Goal: Task Accomplishment & Management: Complete application form

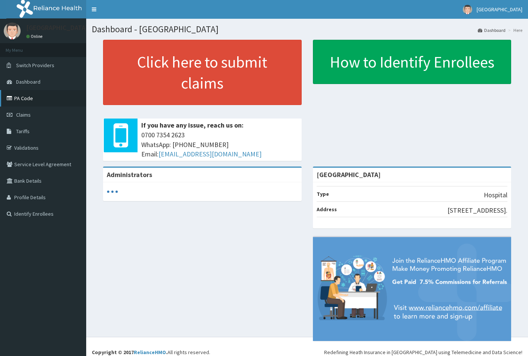
click at [24, 96] on link "PA Code" at bounding box center [43, 98] width 86 height 17
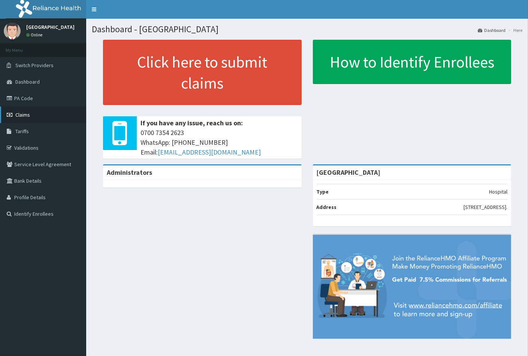
click at [27, 113] on span "Claims" at bounding box center [22, 114] width 15 height 7
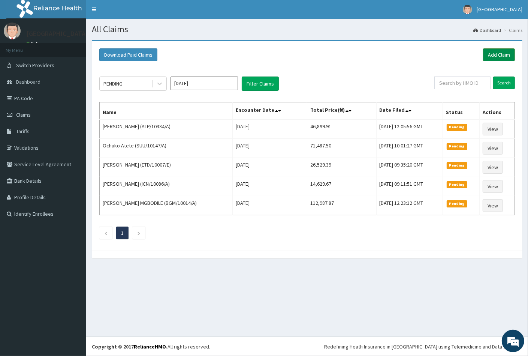
click at [491, 56] on link "Add Claim" at bounding box center [499, 54] width 32 height 13
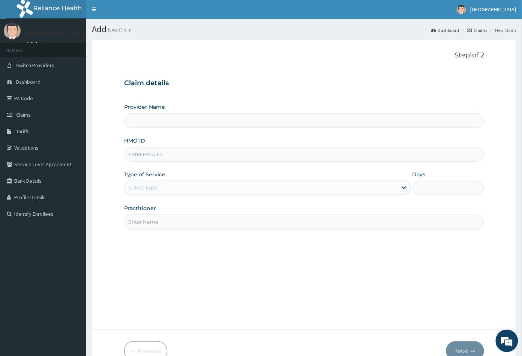
type input "[GEOGRAPHIC_DATA]"
click at [135, 153] on input "HMO ID" at bounding box center [304, 154] width 360 height 15
paste input "LTG/10004/A"
type input "LTG/10004/A"
click at [145, 188] on div "Select type" at bounding box center [142, 188] width 29 height 8
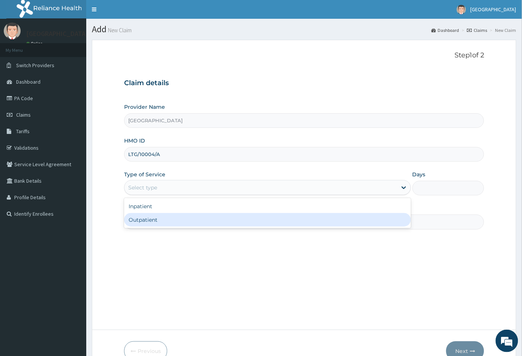
click at [146, 222] on div "Outpatient" at bounding box center [267, 220] width 287 height 14
type input "1"
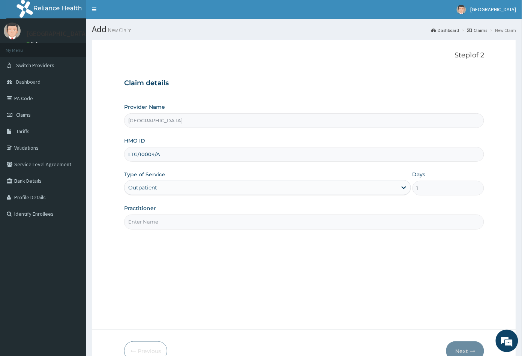
click at [146, 222] on input "Practitioner" at bounding box center [304, 222] width 360 height 15
type input "CON"
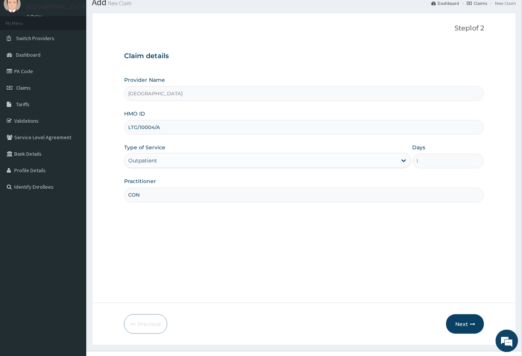
scroll to position [41, 0]
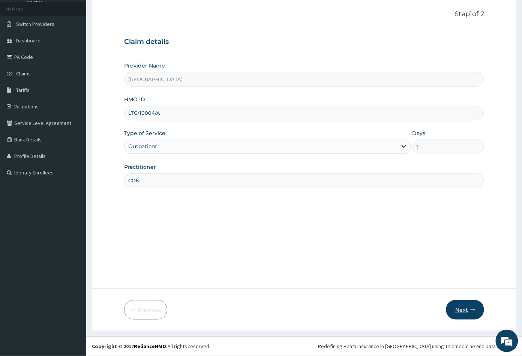
click at [462, 309] on button "Next" at bounding box center [465, 310] width 38 height 20
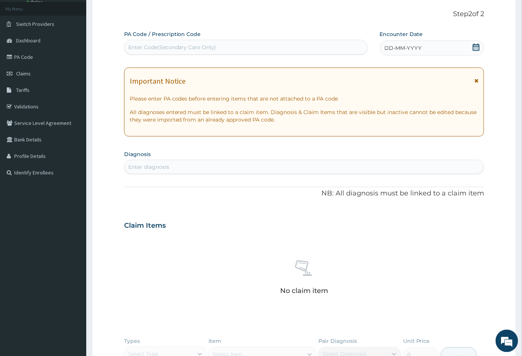
click at [474, 48] on icon at bounding box center [477, 48] width 8 height 8
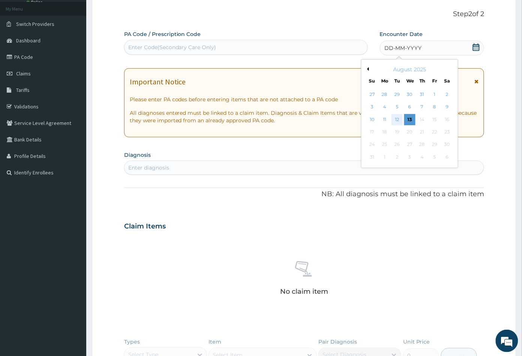
click at [398, 119] on div "12" at bounding box center [397, 119] width 11 height 11
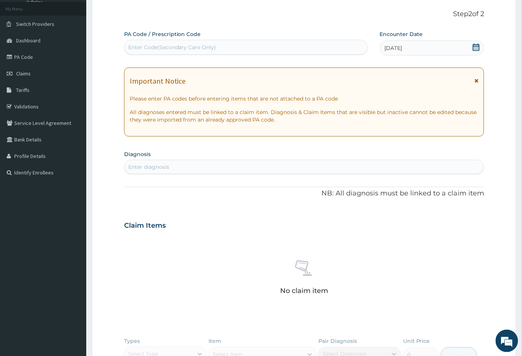
click at [167, 167] on div "Enter diagnosis" at bounding box center [148, 167] width 41 height 8
type input "GASTROENTER"
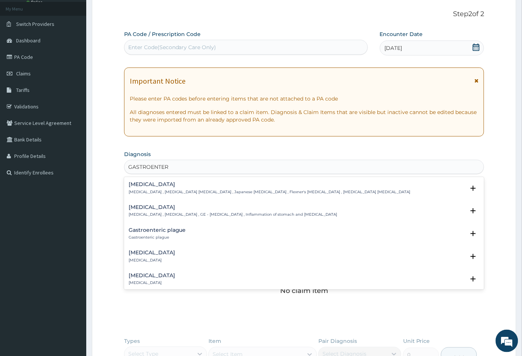
click at [151, 211] on div "Gastroenteritis Gastroenteritis , Gastroenteropathy , GE - Gastroenteritis , In…" at bounding box center [233, 210] width 209 height 13
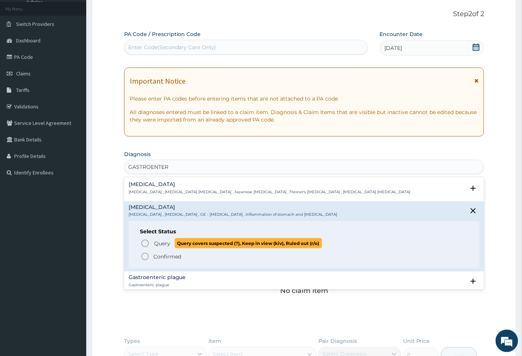
click at [145, 242] on icon "status option query" at bounding box center [145, 243] width 9 height 9
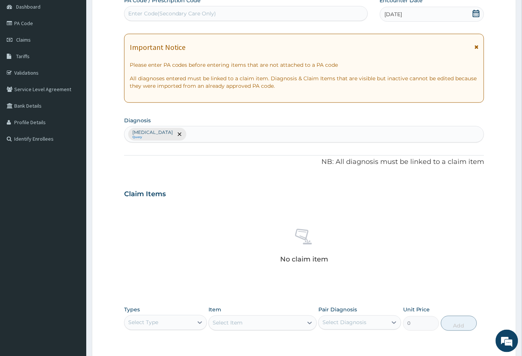
scroll to position [166, 0]
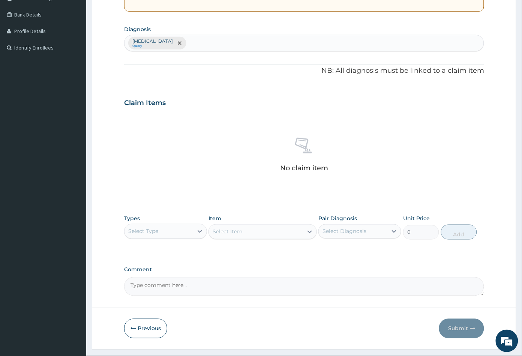
click at [195, 41] on div "Gastroenteritis Query" at bounding box center [305, 43] width 360 height 16
type input "RASH"
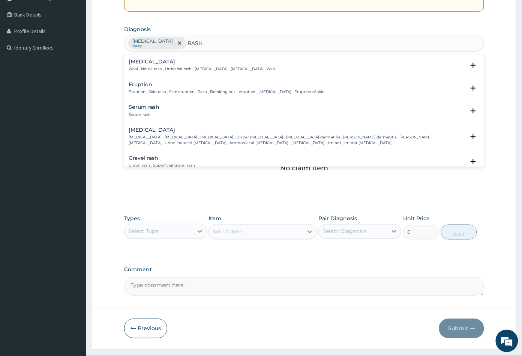
click at [141, 84] on h4 "Eruption" at bounding box center [227, 85] width 197 height 6
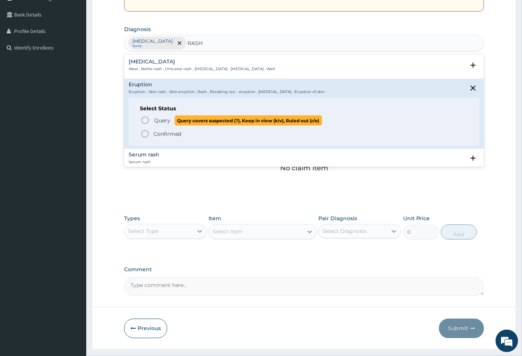
click at [145, 119] on icon "status option query" at bounding box center [145, 120] width 9 height 9
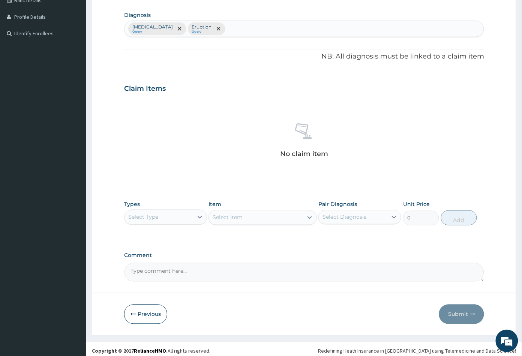
scroll to position [185, 0]
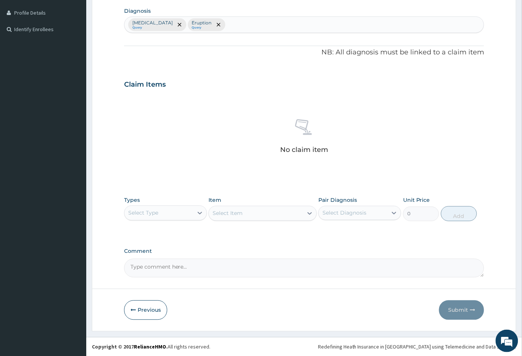
click at [172, 211] on div "Select Type" at bounding box center [159, 213] width 69 height 12
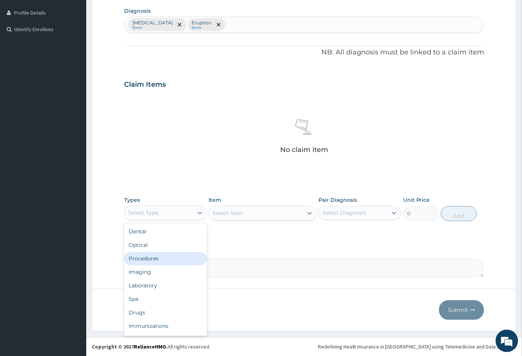
click at [175, 255] on div "Procedures" at bounding box center [165, 259] width 83 height 14
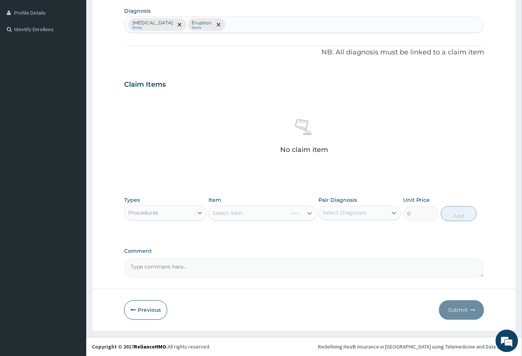
click at [273, 218] on div "Select Item" at bounding box center [263, 213] width 108 height 15
click at [273, 218] on div "Select Item" at bounding box center [256, 213] width 94 height 12
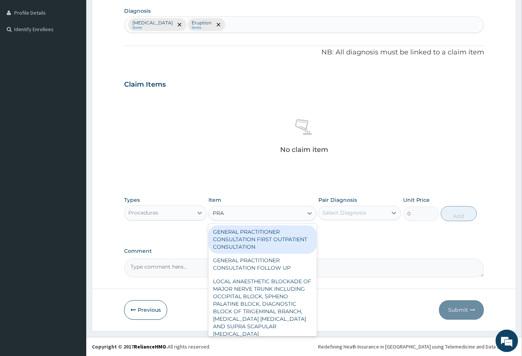
type input "PRAC"
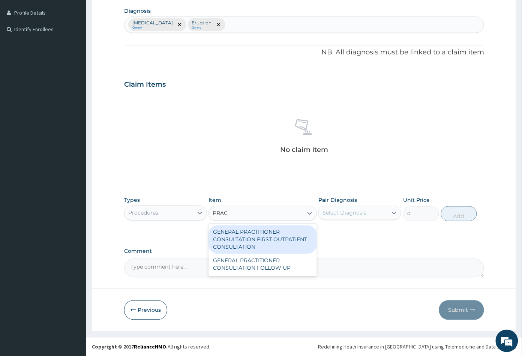
click at [255, 230] on div "GENERAL PRACTITIONER CONSULTATION FIRST OUTPATIENT CONSULTATION" at bounding box center [263, 239] width 108 height 29
type input "3547.5"
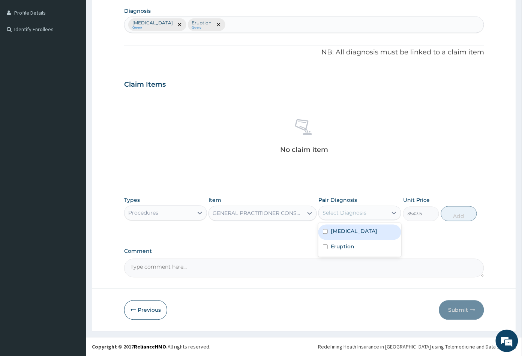
click at [362, 212] on div "Select Diagnosis" at bounding box center [345, 213] width 44 height 8
click at [354, 228] on label "Gastroenteritis" at bounding box center [354, 232] width 47 height 8
checkbox input "true"
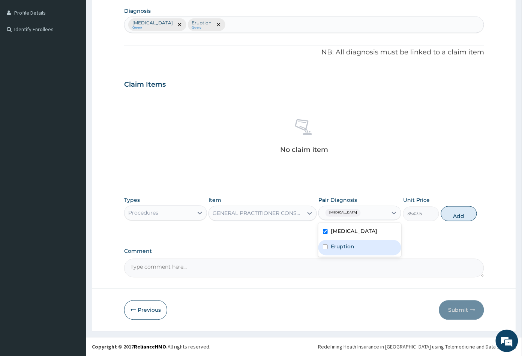
click at [356, 245] on div "Eruption" at bounding box center [359, 247] width 83 height 15
checkbox input "true"
click at [459, 213] on button "Add" at bounding box center [459, 213] width 36 height 15
type input "0"
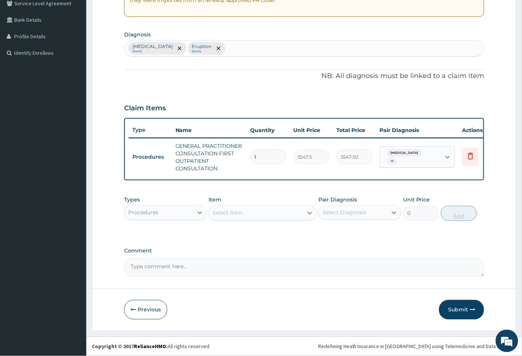
scroll to position [166, 0]
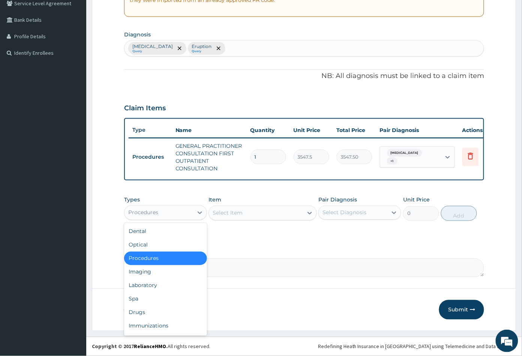
click at [159, 216] on div "Procedures" at bounding box center [159, 213] width 69 height 12
click at [158, 312] on div "Drugs" at bounding box center [165, 313] width 83 height 14
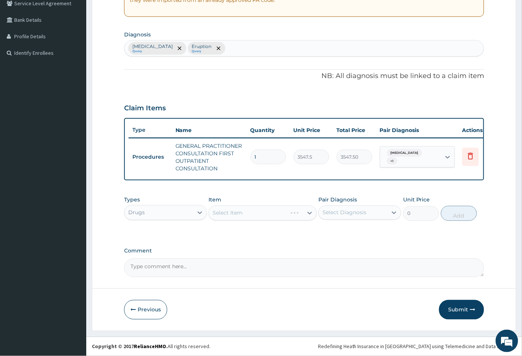
click at [270, 217] on div "Select Item" at bounding box center [263, 213] width 108 height 15
click at [262, 216] on div "Select Item" at bounding box center [263, 213] width 108 height 15
click at [263, 216] on div "Select Item" at bounding box center [263, 213] width 108 height 15
click at [262, 213] on div "Select Item" at bounding box center [263, 213] width 108 height 15
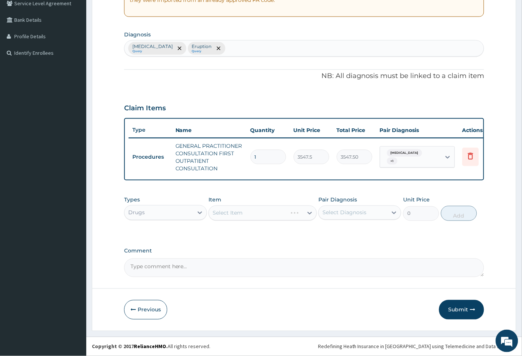
click at [270, 215] on div "Select Item" at bounding box center [263, 213] width 108 height 15
click at [271, 215] on div "Select Item" at bounding box center [263, 213] width 108 height 15
click at [276, 211] on div "Select Item" at bounding box center [256, 213] width 94 height 12
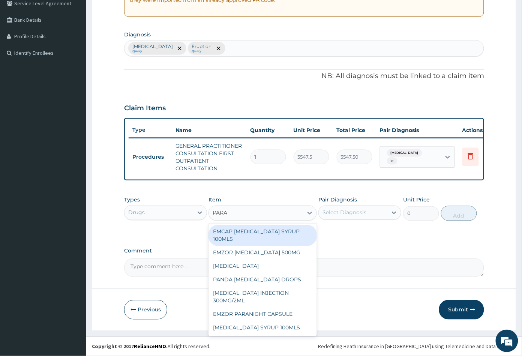
type input "PARAC"
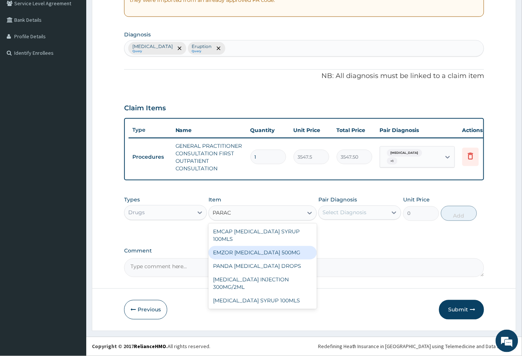
click at [267, 254] on div "EMZOR [MEDICAL_DATA] 500MG" at bounding box center [263, 253] width 108 height 14
type input "23.64999961853027"
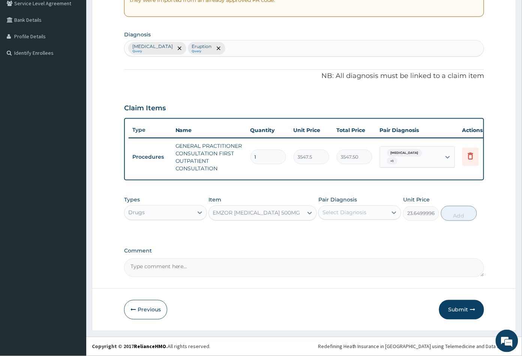
click at [360, 213] on div "Select Diagnosis" at bounding box center [345, 213] width 44 height 8
click at [359, 231] on label "Gastroenteritis" at bounding box center [354, 231] width 47 height 8
checkbox input "true"
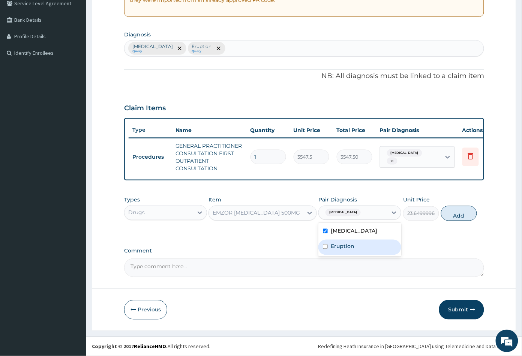
click at [357, 244] on div "Eruption" at bounding box center [359, 247] width 83 height 15
checkbox input "true"
click at [463, 219] on button "Add" at bounding box center [459, 213] width 36 height 15
type input "0"
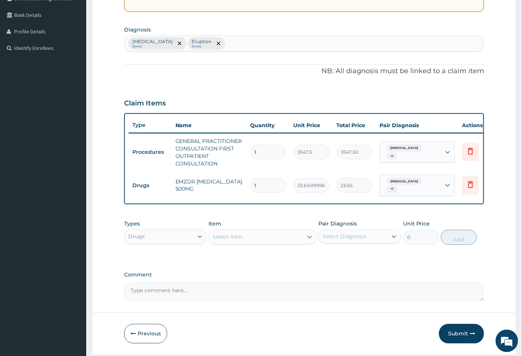
click at [261, 242] on div "Select Item" at bounding box center [256, 237] width 94 height 12
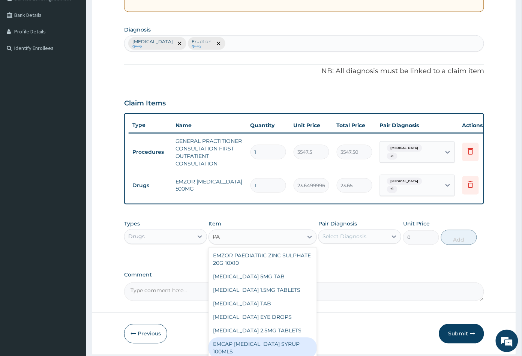
type input "P"
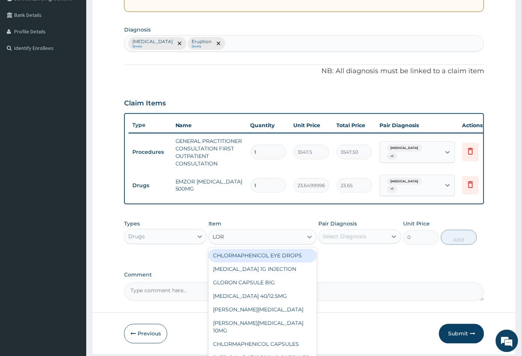
type input "[PERSON_NAME]"
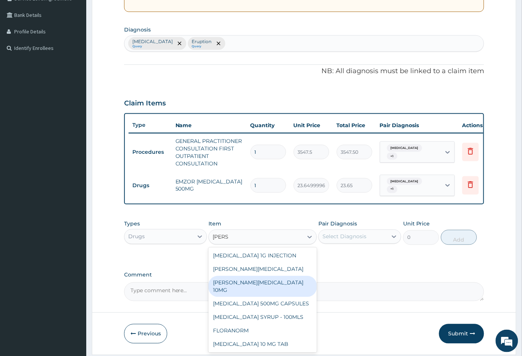
click at [266, 284] on div "[PERSON_NAME][MEDICAL_DATA] 10MG" at bounding box center [263, 286] width 108 height 21
type input "88.6875"
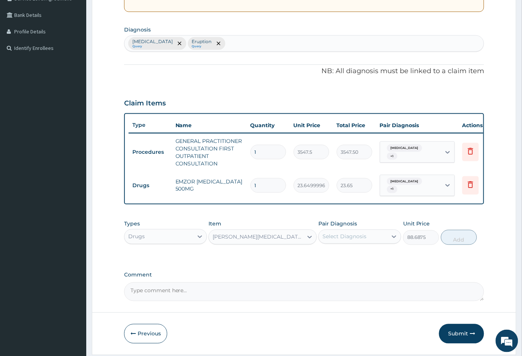
click at [354, 238] on div "Select Diagnosis" at bounding box center [345, 237] width 44 height 8
click at [357, 259] on label "Gastroenteritis" at bounding box center [354, 255] width 47 height 8
checkbox input "true"
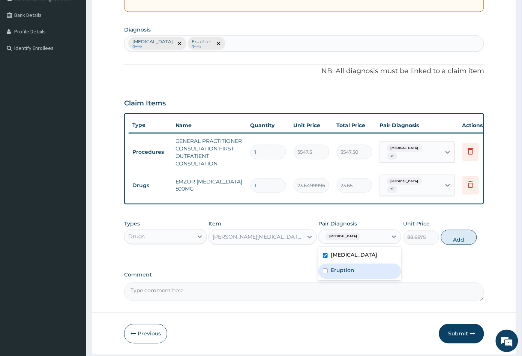
click at [356, 273] on div "Eruption" at bounding box center [359, 271] width 83 height 15
checkbox input "true"
click at [459, 245] on button "Add" at bounding box center [459, 237] width 36 height 15
type input "0"
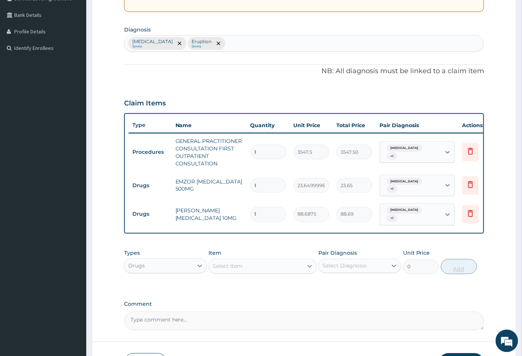
type input "10"
type input "886.88"
type input "1"
type input "88.69"
type input "0.00"
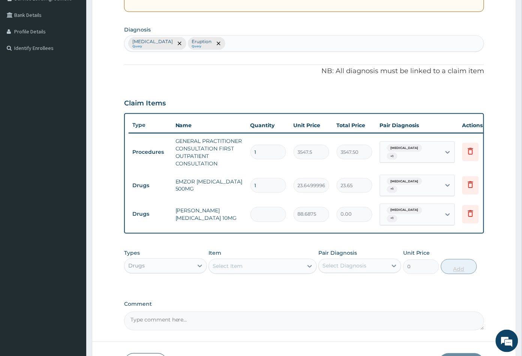
type input "5"
type input "443.44"
type input "5"
click at [404, 208] on span "Gastroenteritis" at bounding box center [404, 211] width 35 height 8
click at [405, 228] on label "Gastroenteritis" at bounding box center [415, 228] width 47 height 8
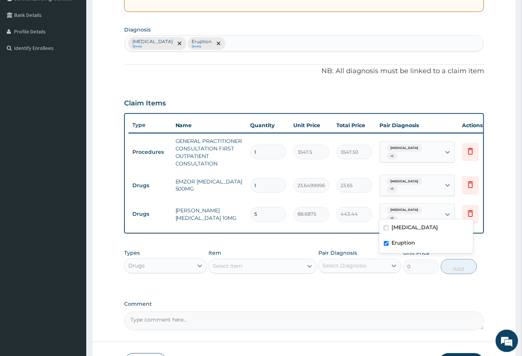
checkbox input "false"
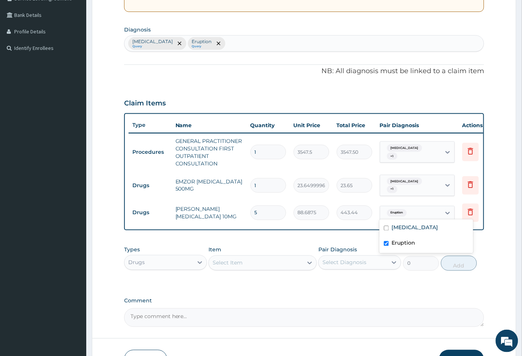
click at [405, 238] on div "Eruption" at bounding box center [427, 243] width 94 height 15
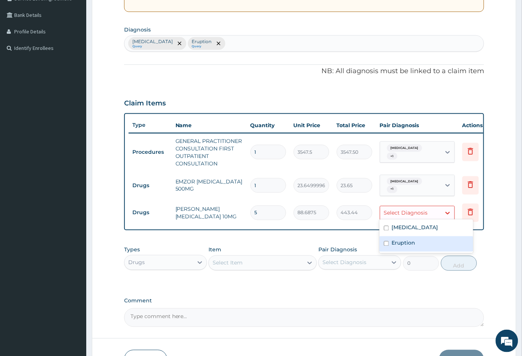
click at [405, 238] on div "Eruption" at bounding box center [427, 243] width 94 height 15
checkbox input "true"
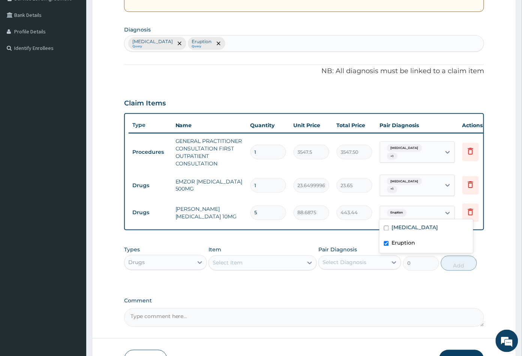
click at [377, 290] on div "PA Code / Prescription Code Enter Code(Secondary Care Only) Encounter Date 12-0…" at bounding box center [304, 116] width 360 height 421
click at [257, 270] on div "Select Item" at bounding box center [263, 262] width 108 height 15
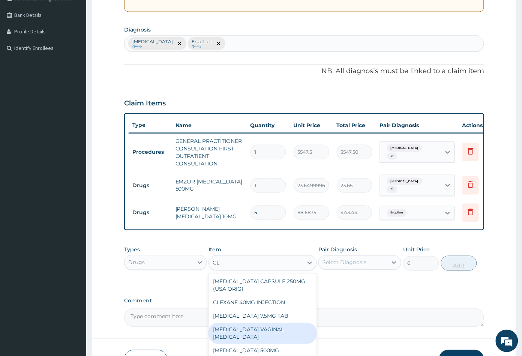
type input "C"
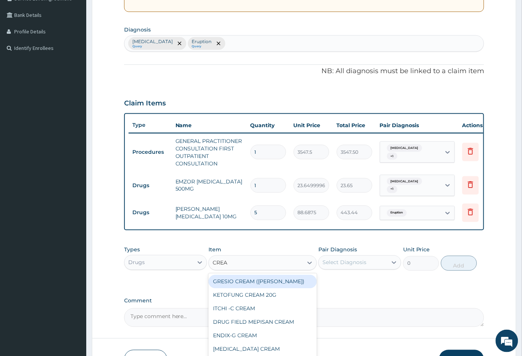
type input "CREAM"
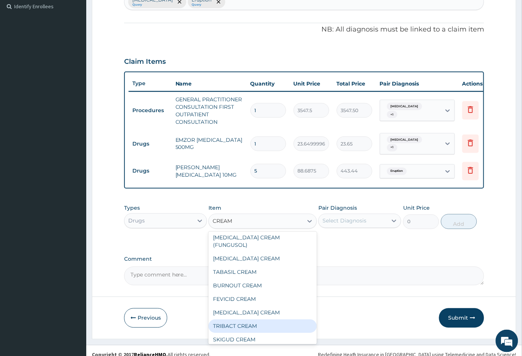
scroll to position [0, 0]
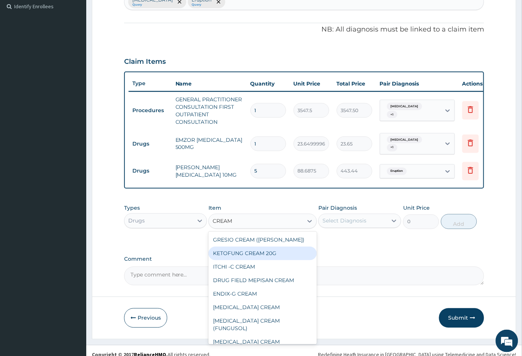
click at [241, 257] on div "KETOFUNG CREAM 20G" at bounding box center [263, 254] width 108 height 14
type input "1182.5"
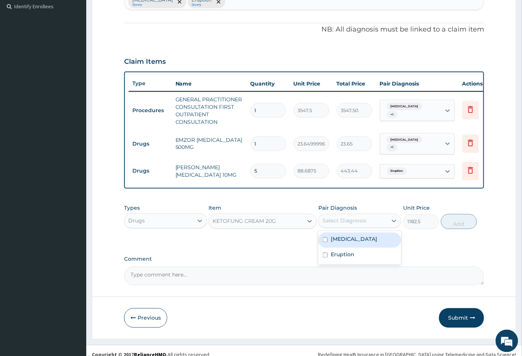
click at [350, 223] on div "Select Diagnosis" at bounding box center [345, 221] width 44 height 8
click at [352, 239] on label "Gastroenteritis" at bounding box center [354, 240] width 47 height 8
click at [353, 240] on label "Gastroenteritis" at bounding box center [354, 240] width 47 height 8
checkbox input "false"
click at [351, 257] on label "Eruption" at bounding box center [343, 255] width 24 height 8
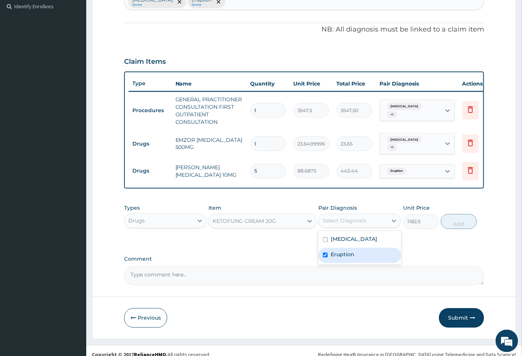
checkbox input "true"
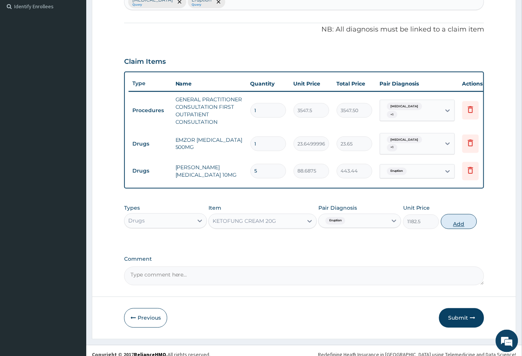
click at [457, 228] on button "Add" at bounding box center [459, 221] width 36 height 15
type input "0"
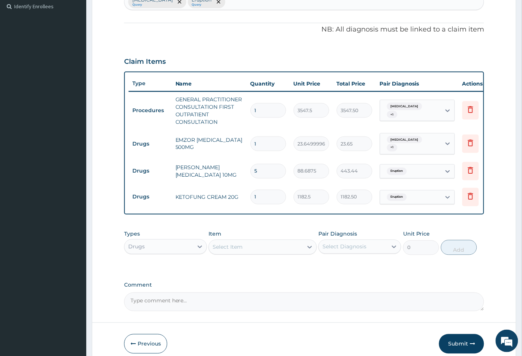
click at [274, 250] on div "Select Item" at bounding box center [256, 247] width 94 height 12
type input "LOPER"
click at [272, 267] on div "LOPERAMIDE 2MG TABLET TAB" at bounding box center [263, 266] width 108 height 14
type input "88.6875"
click at [363, 249] on div "Select Diagnosis" at bounding box center [345, 247] width 44 height 8
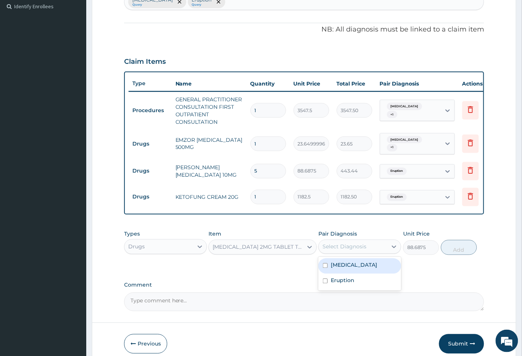
click at [352, 267] on label "Gastroenteritis" at bounding box center [354, 265] width 47 height 8
checkbox input "true"
click at [458, 253] on button "Add" at bounding box center [459, 247] width 36 height 15
type input "0"
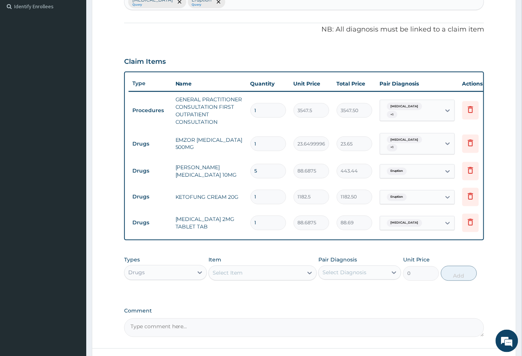
type input "0.00"
type input "6"
type input "532.13"
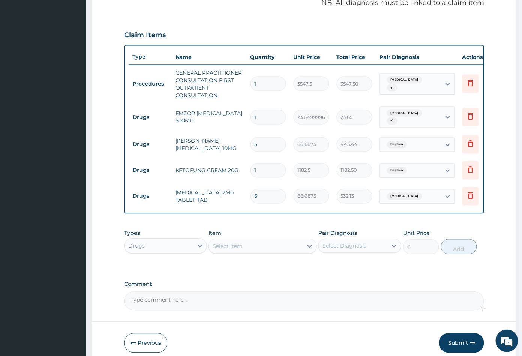
scroll to position [270, 0]
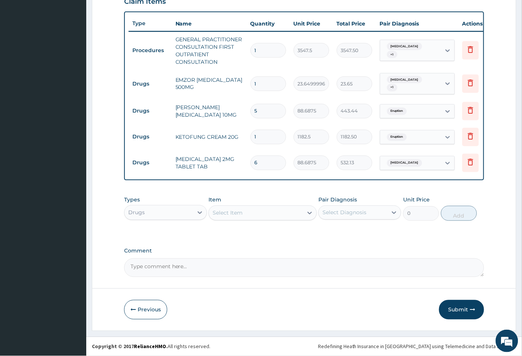
type input "6"
click at [264, 77] on input "1" at bounding box center [269, 84] width 36 height 15
type input "18"
type input "425.70"
type input "18"
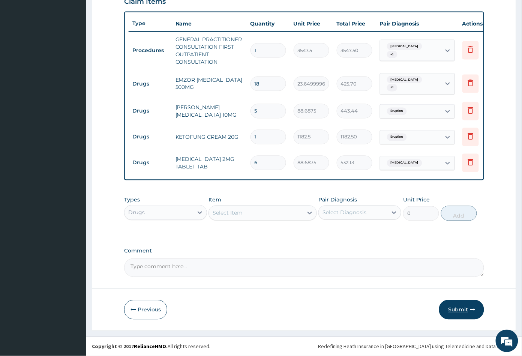
click at [456, 311] on button "Submit" at bounding box center [461, 310] width 45 height 20
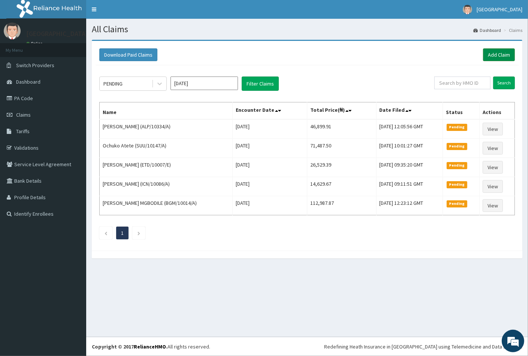
click at [504, 56] on link "Add Claim" at bounding box center [499, 54] width 32 height 13
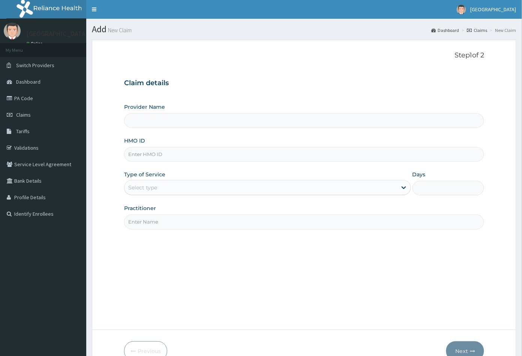
type input "[GEOGRAPHIC_DATA]"
click at [141, 153] on input "HMO ID" at bounding box center [304, 154] width 360 height 15
paste input "BLC/10001/A"
type input "BLC/10001/A"
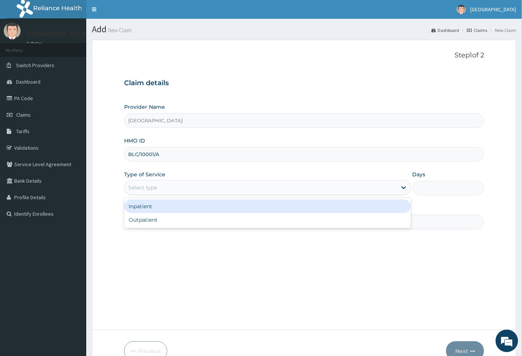
click at [146, 186] on div "Select type" at bounding box center [142, 188] width 29 height 8
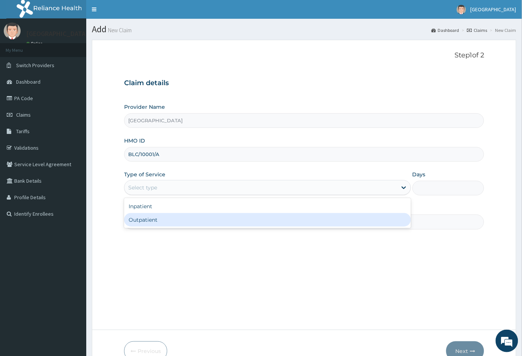
click at [147, 218] on div "Outpatient" at bounding box center [267, 220] width 287 height 14
type input "1"
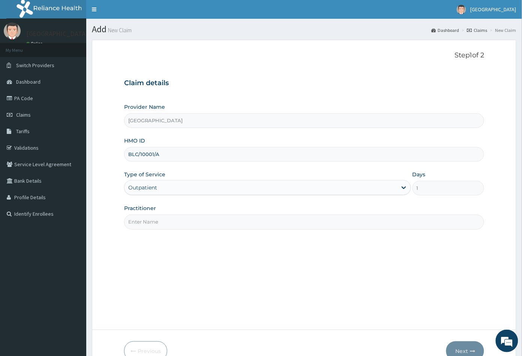
click at [159, 224] on input "Practitioner" at bounding box center [304, 222] width 360 height 15
type input "CON"
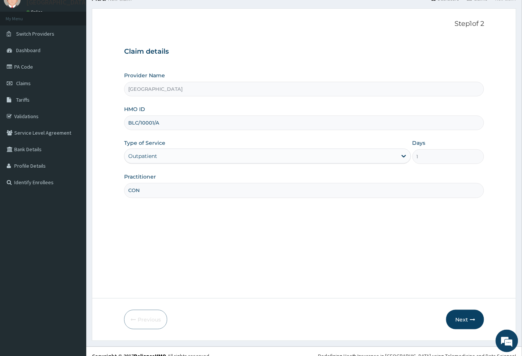
scroll to position [41, 0]
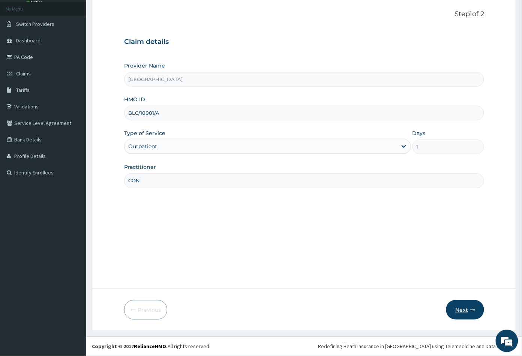
click at [459, 305] on button "Next" at bounding box center [465, 310] width 38 height 20
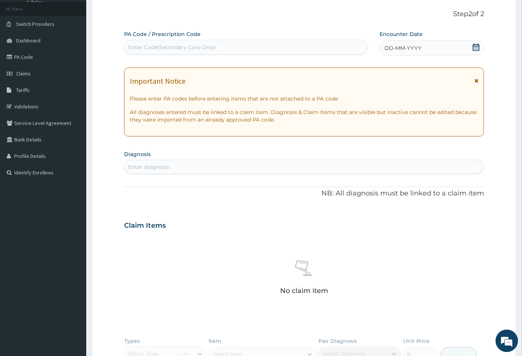
scroll to position [0, 0]
click at [139, 44] on div "Enter Code(Secondary Care Only)" at bounding box center [172, 48] width 88 height 8
paste input "PA/428B5E"
type input "PA/428B5E"
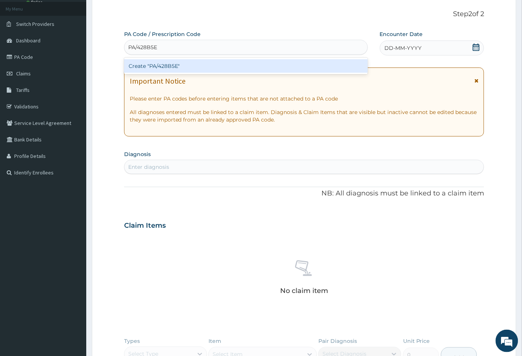
click at [161, 65] on div "Create "PA/428B5E"" at bounding box center [246, 66] width 244 height 14
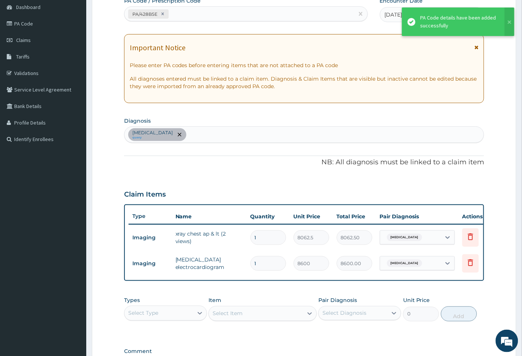
scroll to position [83, 0]
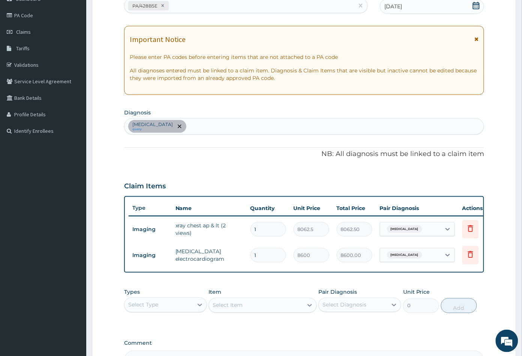
click at [235, 129] on div "Chest pain on breathing query" at bounding box center [305, 127] width 360 height 16
type input "MALA"
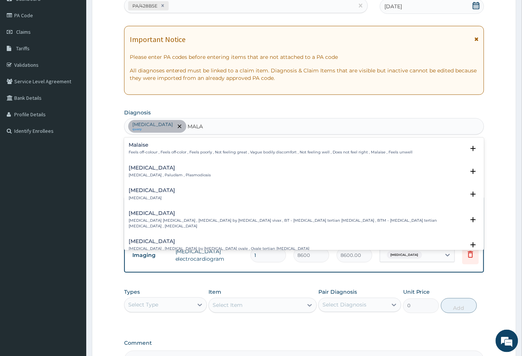
click at [135, 166] on h4 "Malaria" at bounding box center [170, 168] width 83 height 6
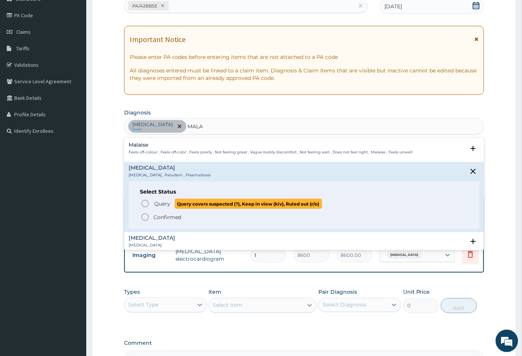
click at [142, 201] on circle "status option query" at bounding box center [145, 203] width 7 height 7
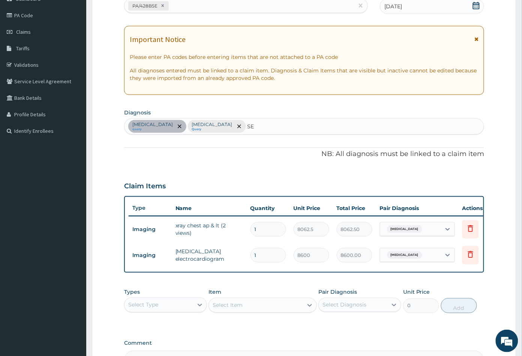
type input "SEP"
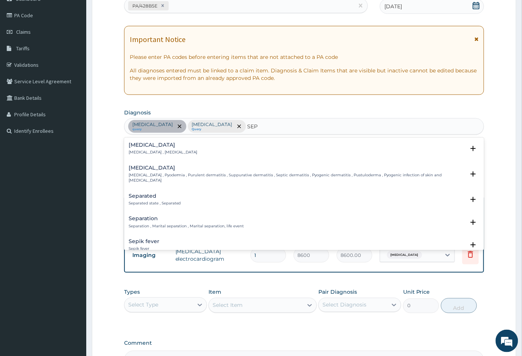
click at [138, 147] on h4 "Sepsis" at bounding box center [163, 145] width 69 height 6
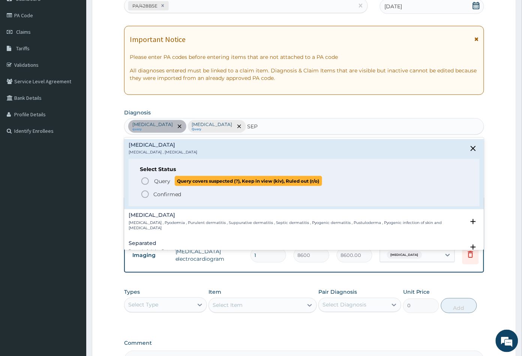
click at [146, 183] on icon "status option query" at bounding box center [145, 181] width 9 height 9
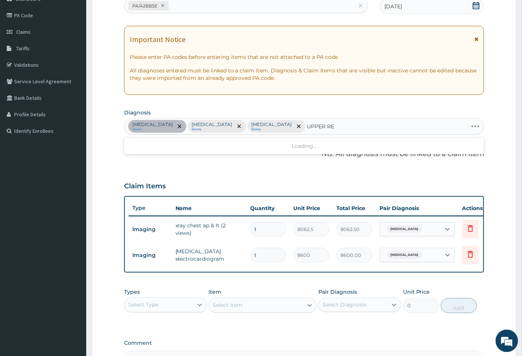
type input "UPPER RES"
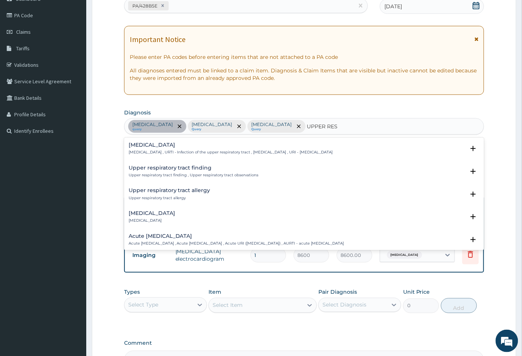
click at [173, 144] on h4 "[MEDICAL_DATA]" at bounding box center [231, 145] width 204 height 6
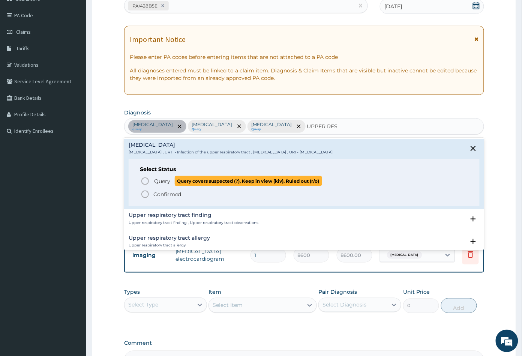
click at [145, 180] on icon "status option query" at bounding box center [145, 181] width 9 height 9
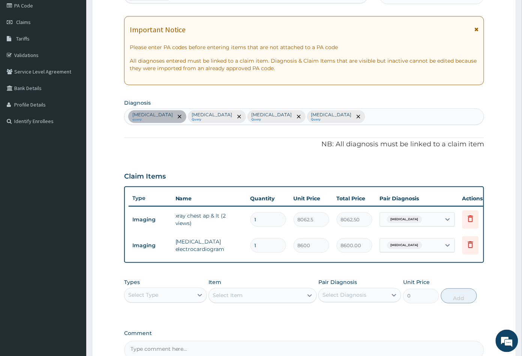
scroll to position [180, 0]
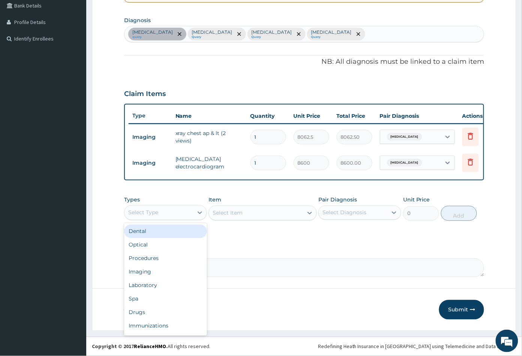
click at [180, 211] on div "Select Type" at bounding box center [159, 213] width 69 height 12
click at [157, 258] on div "Procedures" at bounding box center [165, 259] width 83 height 14
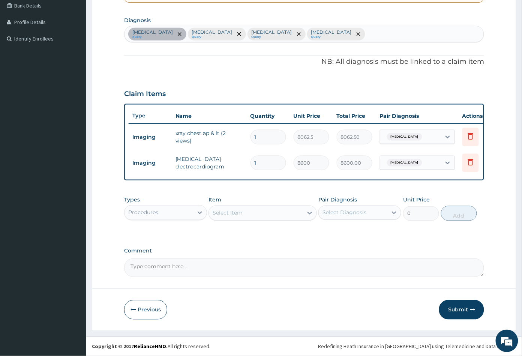
click at [258, 213] on div "Select Item" at bounding box center [256, 213] width 94 height 12
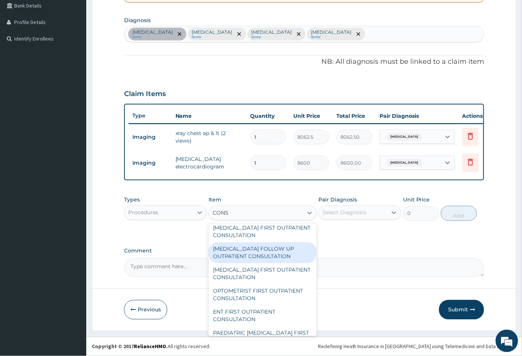
scroll to position [291, 0]
type input "C"
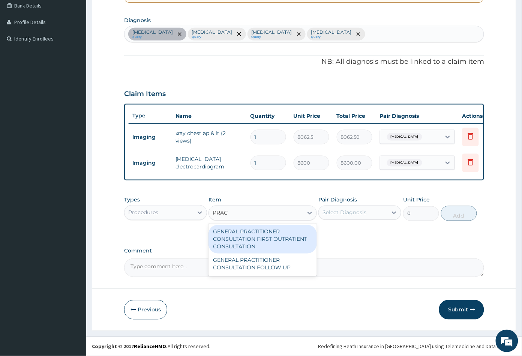
scroll to position [0, 0]
type input "PRACT"
click at [246, 247] on div "GENERAL PRACTITIONER CONSULTATION FIRST OUTPATIENT CONSULTATION" at bounding box center [263, 239] width 108 height 29
type input "3547.5"
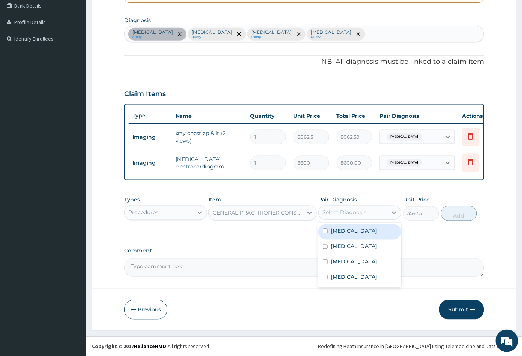
click at [343, 213] on div "Select Diagnosis" at bounding box center [345, 213] width 44 height 8
click at [347, 235] on div "Chest pain on breathing" at bounding box center [359, 231] width 83 height 15
checkbox input "true"
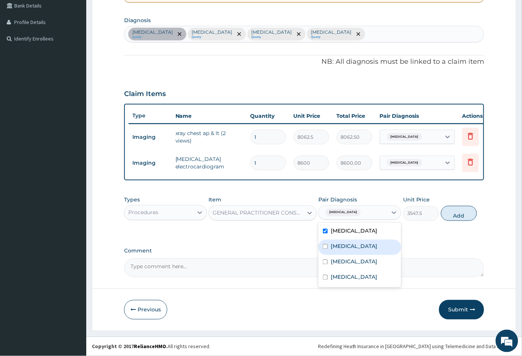
click at [347, 252] on div "Malaria" at bounding box center [359, 247] width 83 height 15
checkbox input "true"
click at [346, 266] on label "Sepsis" at bounding box center [354, 262] width 47 height 8
checkbox input "true"
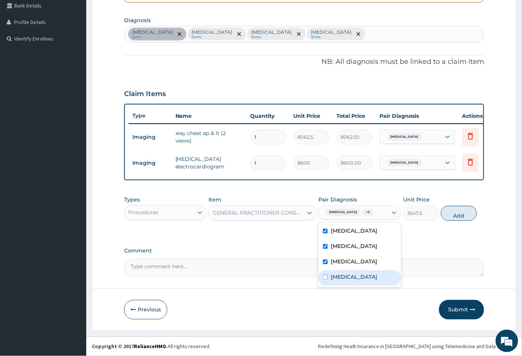
click at [347, 281] on label "[MEDICAL_DATA]" at bounding box center [354, 277] width 47 height 8
checkbox input "true"
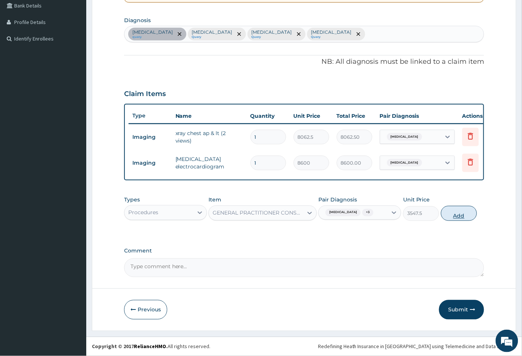
click at [455, 221] on button "Add" at bounding box center [459, 213] width 36 height 15
type input "0"
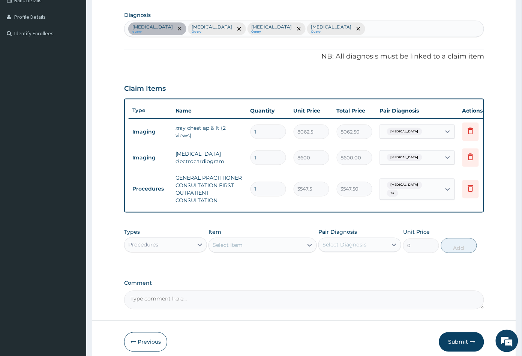
click at [165, 246] on div "Procedures" at bounding box center [159, 245] width 69 height 12
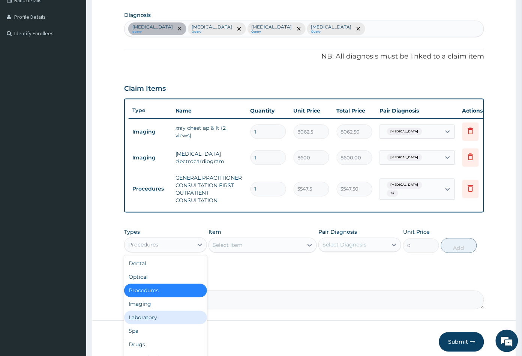
click at [152, 324] on div "Laboratory" at bounding box center [165, 318] width 83 height 14
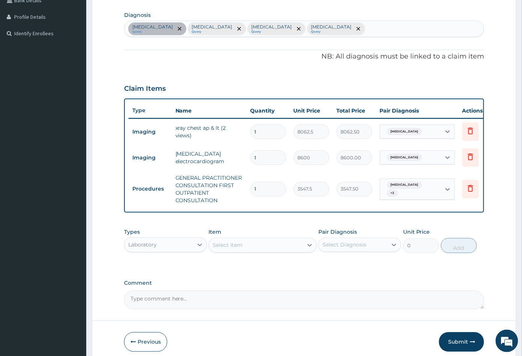
click at [262, 251] on div "Select Item" at bounding box center [256, 245] width 94 height 12
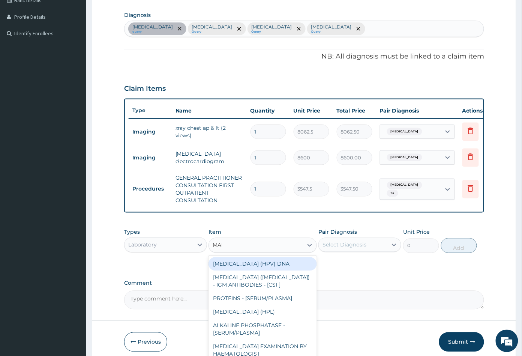
type input "MALA"
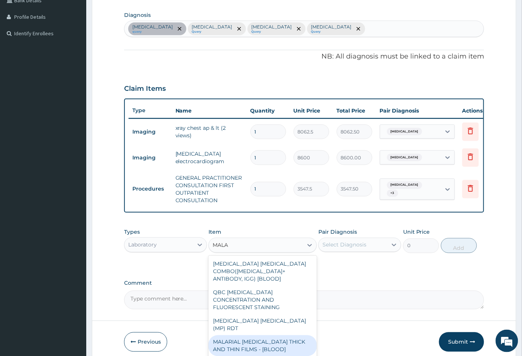
click at [250, 335] on div "MALARIAL PARASITE THICK AND THIN FILMS - [BLOOD]" at bounding box center [263, 345] width 108 height 21
type input "1612.5"
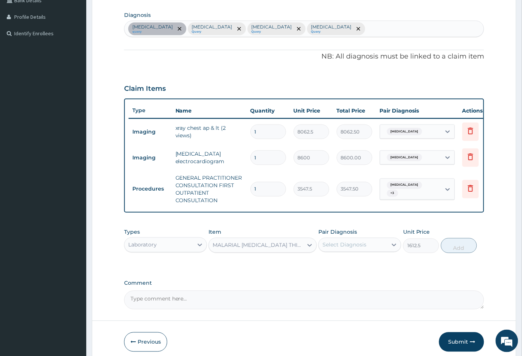
click at [351, 248] on div "Select Diagnosis" at bounding box center [345, 245] width 44 height 8
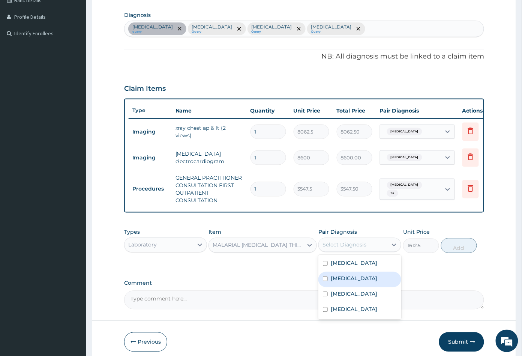
click at [345, 280] on label "Malaria" at bounding box center [354, 279] width 47 height 8
checkbox input "true"
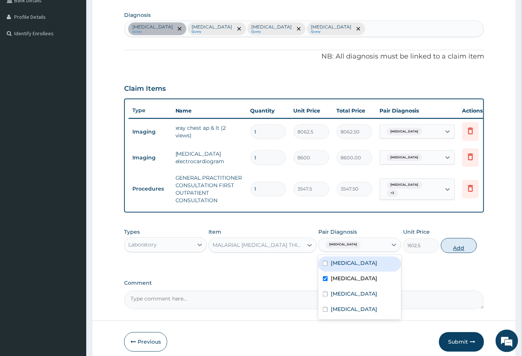
click at [456, 253] on button "Add" at bounding box center [459, 245] width 36 height 15
type input "0"
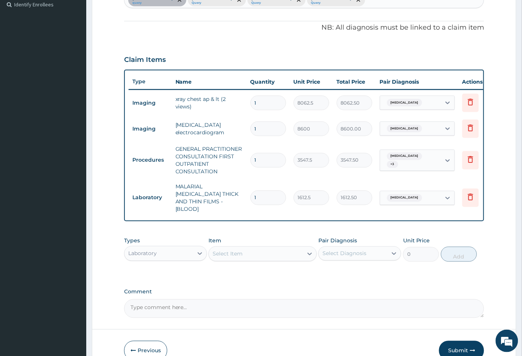
scroll to position [248, 0]
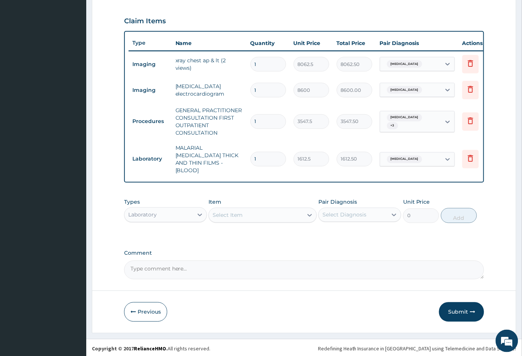
click at [260, 217] on div "Select Item" at bounding box center [256, 215] width 94 height 12
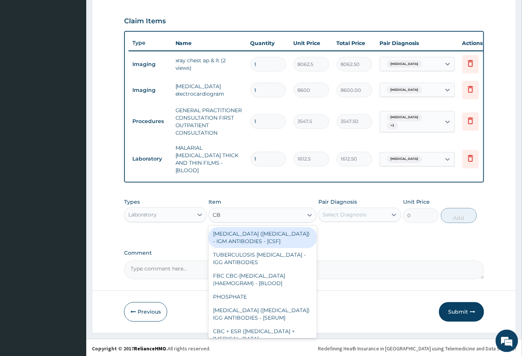
type input "CBC"
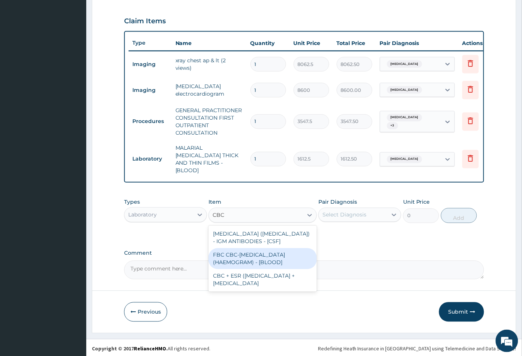
click at [254, 260] on div "FBC CBC-COMPLETE BLOOD COUNT (HAEMOGRAM) - [BLOOD]" at bounding box center [263, 258] width 108 height 21
type input "4300"
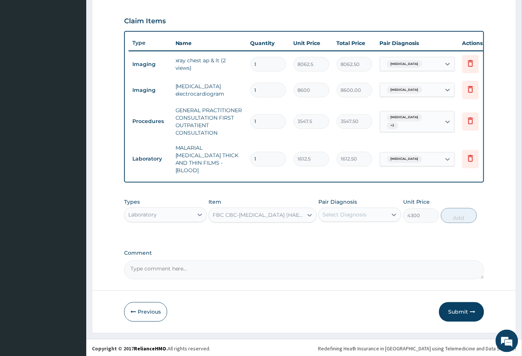
click at [354, 212] on div "Select Diagnosis" at bounding box center [345, 215] width 44 height 8
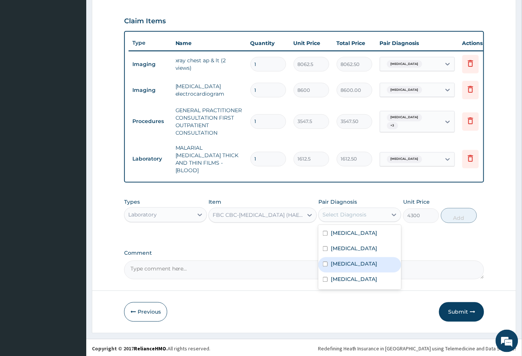
click at [351, 264] on div "Sepsis" at bounding box center [359, 264] width 83 height 15
checkbox input "true"
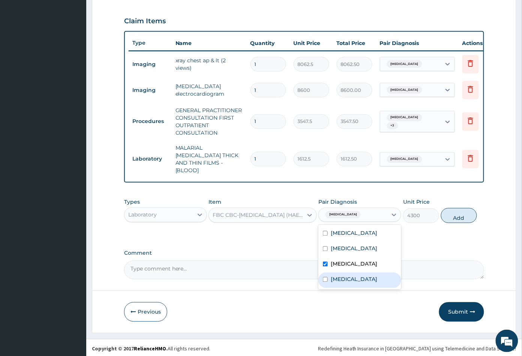
click at [354, 273] on div "[MEDICAL_DATA]" at bounding box center [359, 280] width 83 height 15
checkbox input "true"
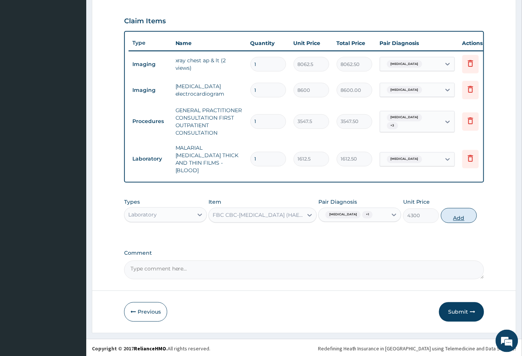
click at [455, 217] on button "Add" at bounding box center [459, 215] width 36 height 15
type input "0"
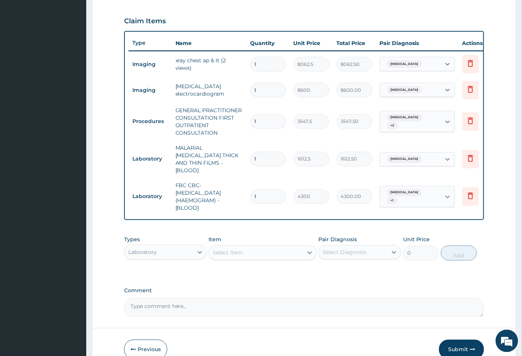
click at [171, 250] on div "Laboratory" at bounding box center [159, 252] width 69 height 12
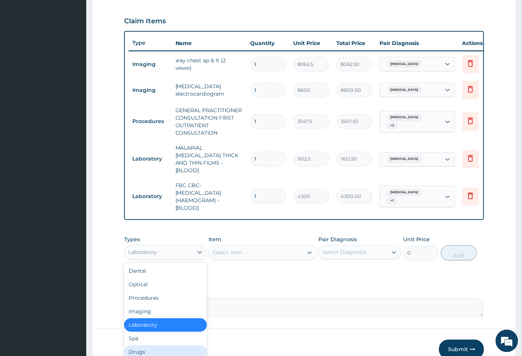
click at [146, 346] on div "Drugs" at bounding box center [165, 352] width 83 height 14
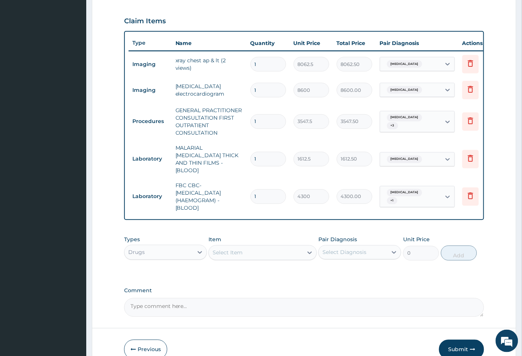
click at [269, 251] on div "Select Item" at bounding box center [256, 253] width 94 height 12
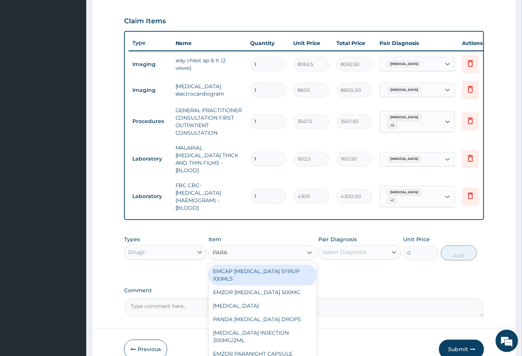
type input "PARAC"
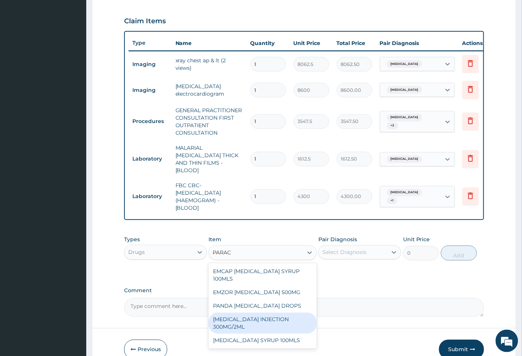
click at [257, 319] on div "PARACETAMOL INJECTION 300MG/2ML" at bounding box center [263, 323] width 108 height 21
type input "260.1499938964844"
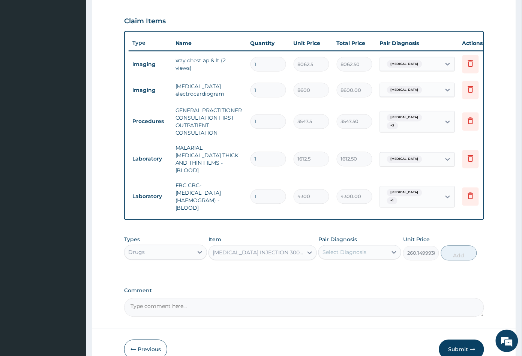
click at [357, 249] on div "Select Diagnosis" at bounding box center [345, 253] width 44 height 8
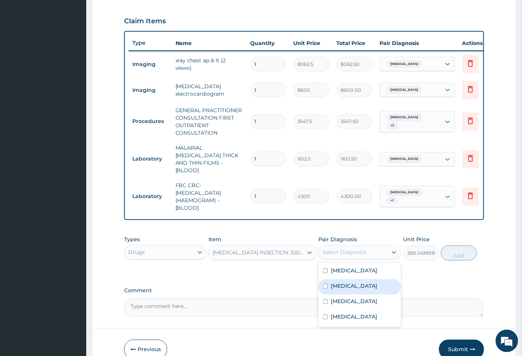
click at [345, 285] on label "Malaria" at bounding box center [354, 286] width 47 height 8
checkbox input "true"
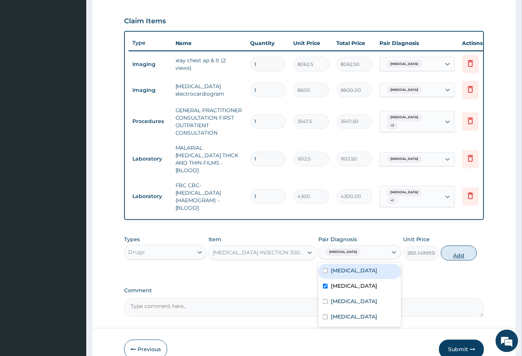
click at [458, 251] on button "Add" at bounding box center [459, 253] width 36 height 15
type input "0"
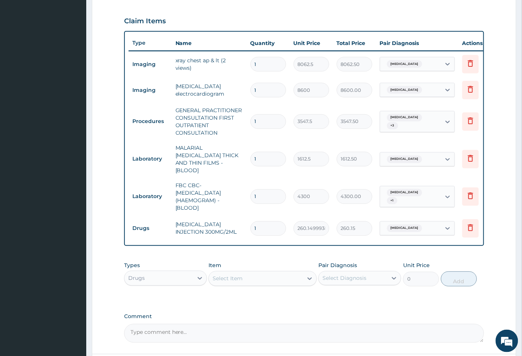
type input "0.00"
type input "2"
type input "520.30"
type input "2"
click at [273, 277] on div "Select Item" at bounding box center [256, 279] width 94 height 12
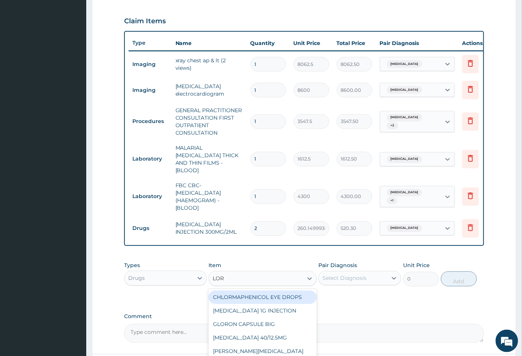
type input "LORA"
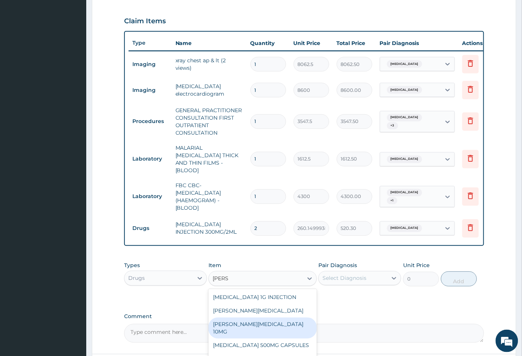
click at [258, 318] on div "LORATYN LORATADINE 10MG" at bounding box center [263, 328] width 108 height 21
type input "88.6875"
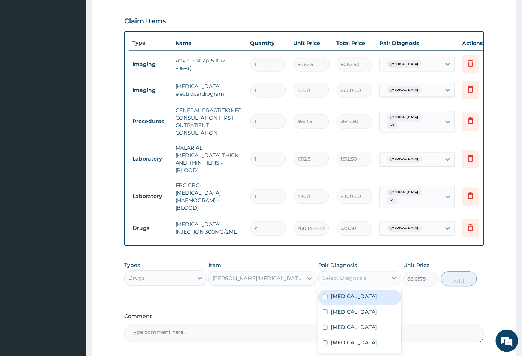
click at [368, 276] on div "Select Diagnosis" at bounding box center [353, 278] width 69 height 12
click at [354, 340] on label "Upper respiratory infection" at bounding box center [354, 343] width 47 height 8
checkbox input "true"
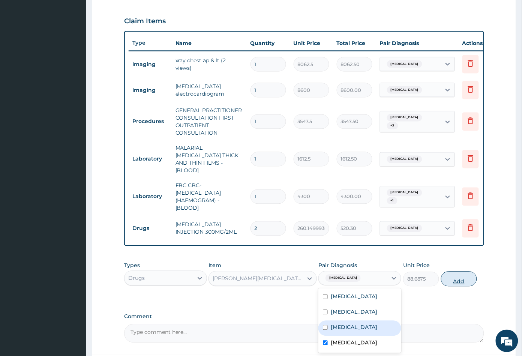
click at [455, 278] on button "Add" at bounding box center [459, 279] width 36 height 15
type input "0"
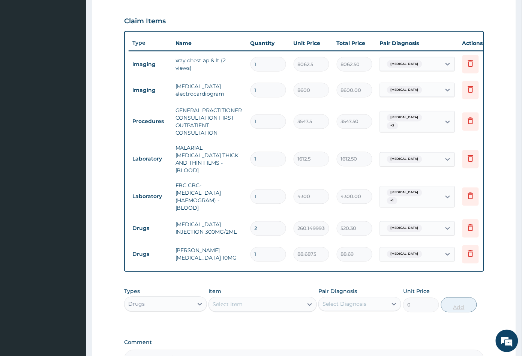
type input "0.00"
type input "5"
type input "443.44"
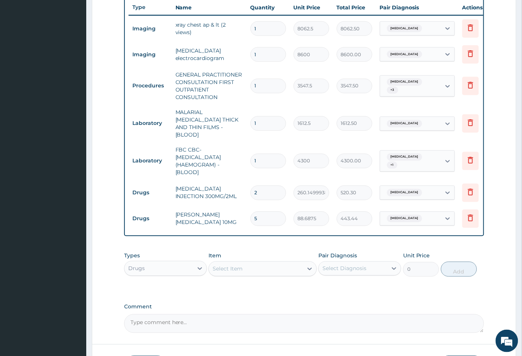
scroll to position [331, 0]
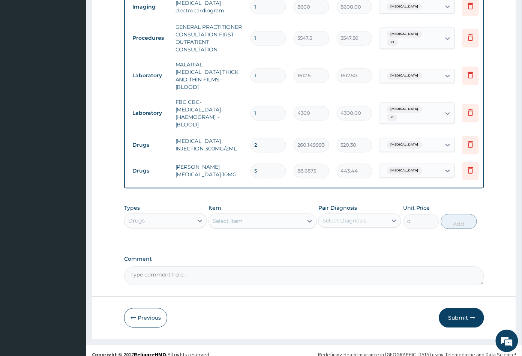
type input "5"
click at [252, 222] on div "Select Item" at bounding box center [256, 221] width 94 height 12
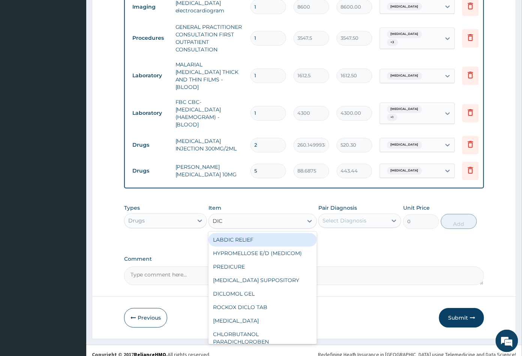
type input "DICL"
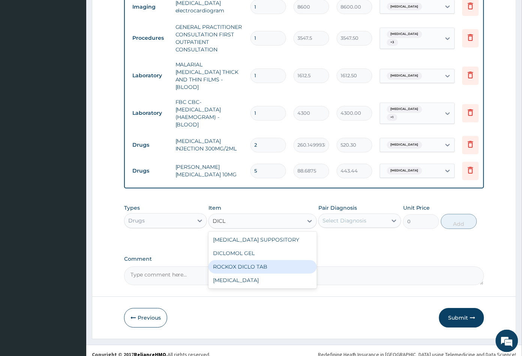
click at [252, 267] on div "ROCKOX DICLO TAB" at bounding box center [263, 267] width 108 height 14
type input "82.7750015258789"
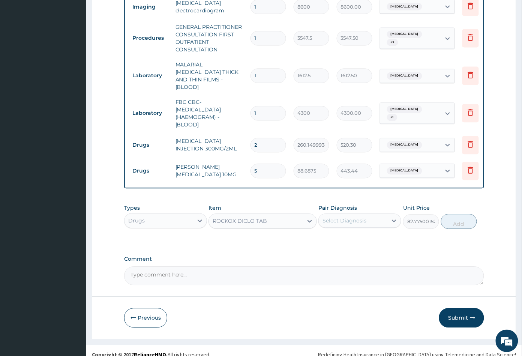
click at [343, 224] on div "Select Diagnosis" at bounding box center [353, 221] width 69 height 12
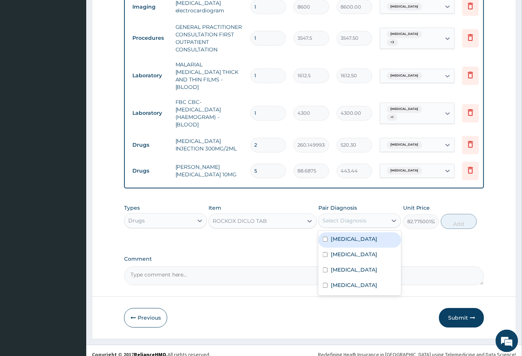
click at [341, 237] on label "Chest pain on breathing" at bounding box center [354, 240] width 47 height 8
checkbox input "true"
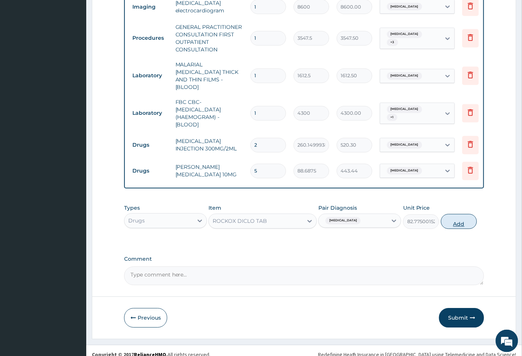
click at [452, 221] on button "Add" at bounding box center [459, 221] width 36 height 15
type input "0"
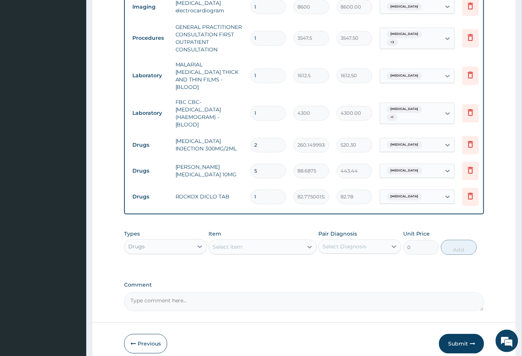
click at [433, 191] on div "Chest pain on breathing" at bounding box center [410, 197] width 61 height 13
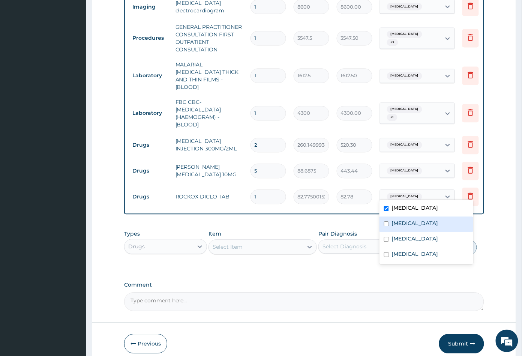
click at [420, 220] on div "Malaria" at bounding box center [427, 224] width 94 height 15
checkbox input "true"
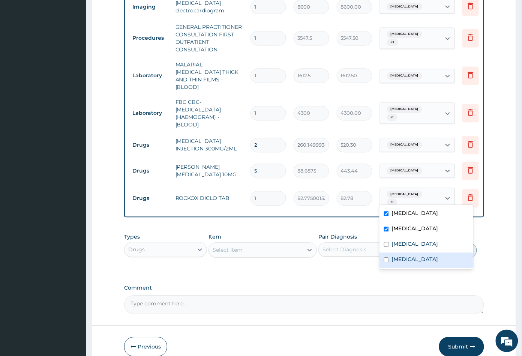
click at [356, 279] on div "PA Code / Prescription Code PA/428B5E Encounter Date 12-08-2025 Important Notic…" at bounding box center [304, 27] width 360 height 574
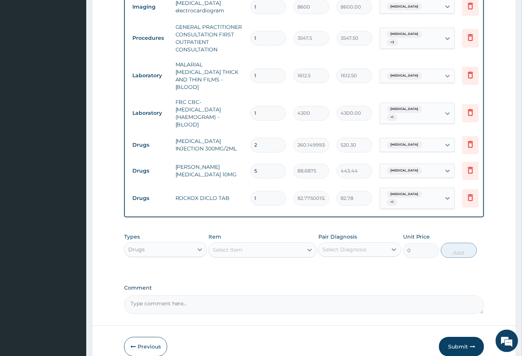
click at [269, 192] on input "1" at bounding box center [269, 198] width 36 height 15
type input "0.00"
type input "8"
type input "662.20"
type input "8"
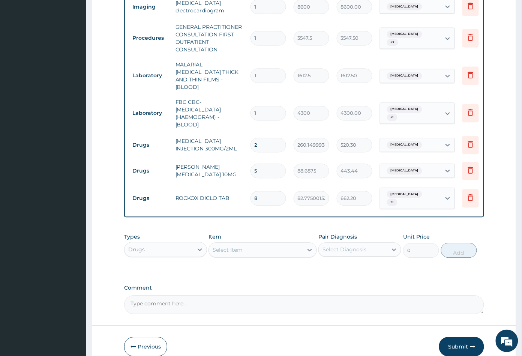
click at [250, 248] on div "Select Item" at bounding box center [256, 250] width 94 height 12
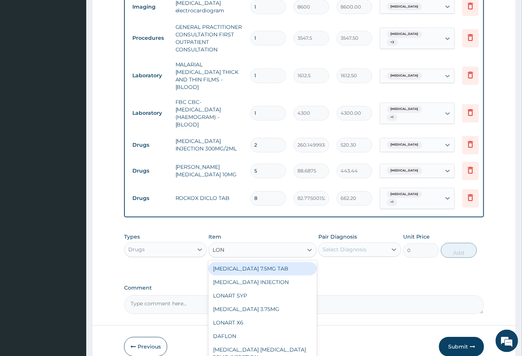
type input "LONA"
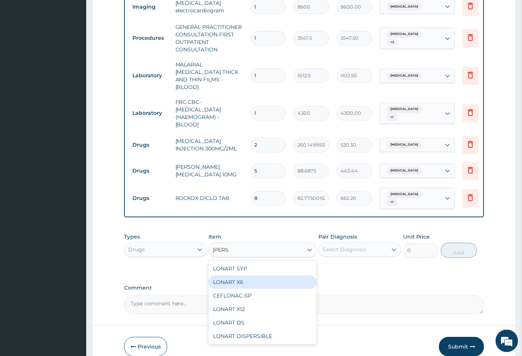
click at [241, 279] on div "LONART X6" at bounding box center [263, 283] width 108 height 14
type input "473"
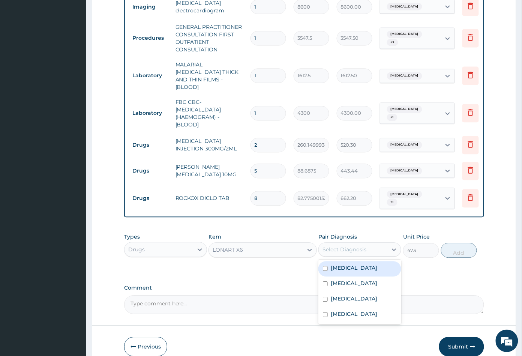
click at [356, 247] on div "Select Diagnosis" at bounding box center [345, 250] width 44 height 8
click at [358, 277] on div "Malaria" at bounding box center [359, 284] width 83 height 15
checkbox input "true"
click at [452, 252] on button "Add" at bounding box center [459, 250] width 36 height 15
type input "0"
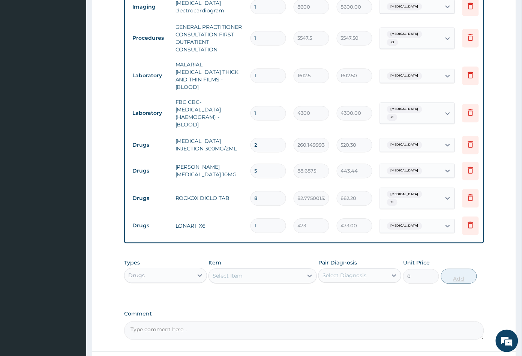
type input "0.00"
type input "6"
type input "2838.00"
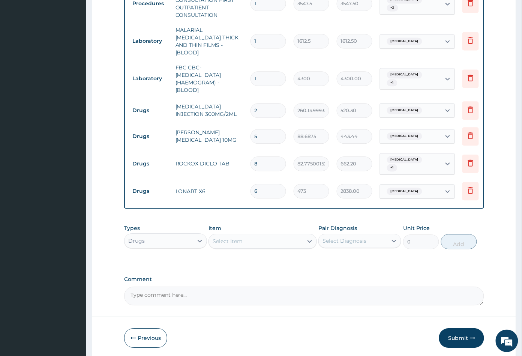
scroll to position [393, 0]
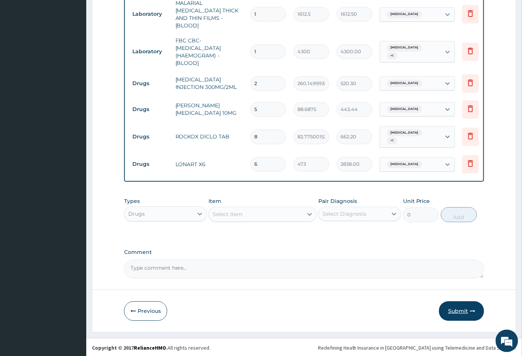
type input "6"
click at [451, 309] on button "Submit" at bounding box center [461, 311] width 45 height 20
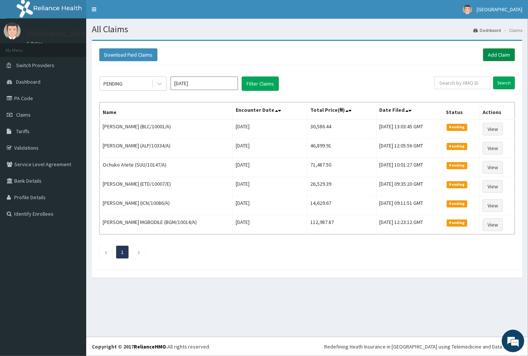
click at [506, 52] on link "Add Claim" at bounding box center [499, 54] width 32 height 13
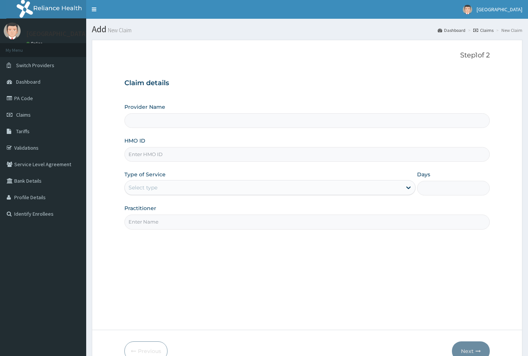
type input "[GEOGRAPHIC_DATA]"
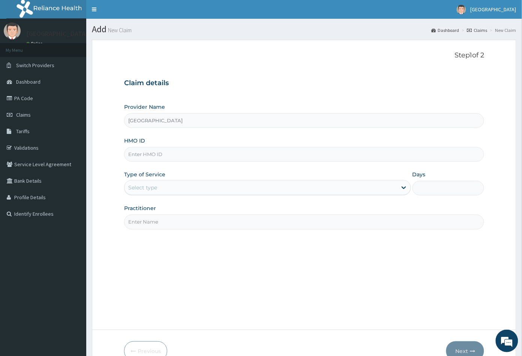
click at [134, 150] on input "HMO ID" at bounding box center [304, 154] width 360 height 15
paste input "IBL/10180/A"
type input "IBL/10180/A"
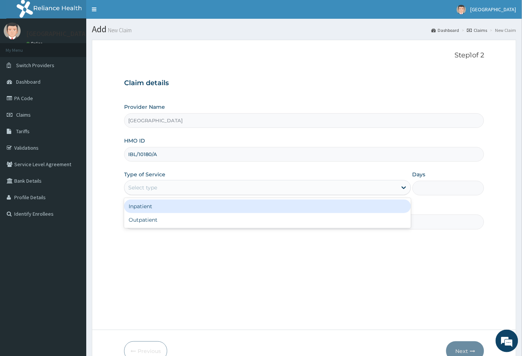
click at [151, 188] on div "Select type" at bounding box center [142, 188] width 29 height 8
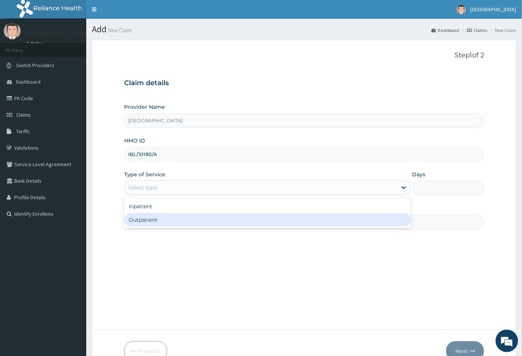
click at [150, 216] on div "Outpatient" at bounding box center [267, 220] width 287 height 14
type input "1"
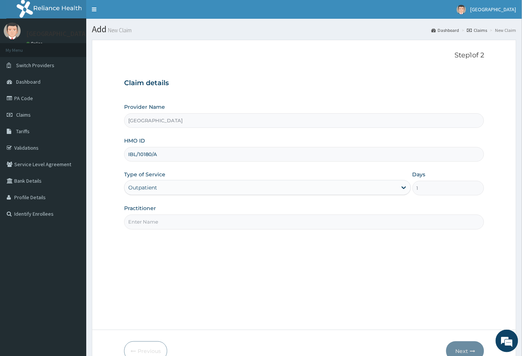
drag, startPoint x: 150, startPoint y: 216, endPoint x: 152, endPoint y: 224, distance: 8.1
click at [150, 216] on input "Practitioner" at bounding box center [304, 222] width 360 height 15
type input "CON"
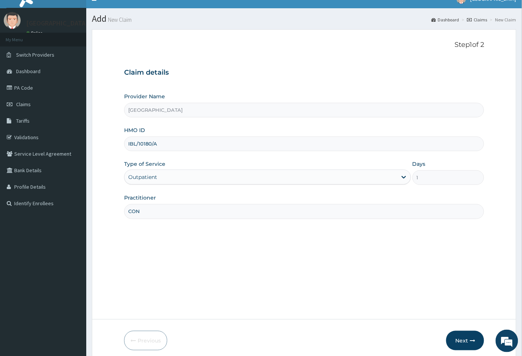
scroll to position [41, 0]
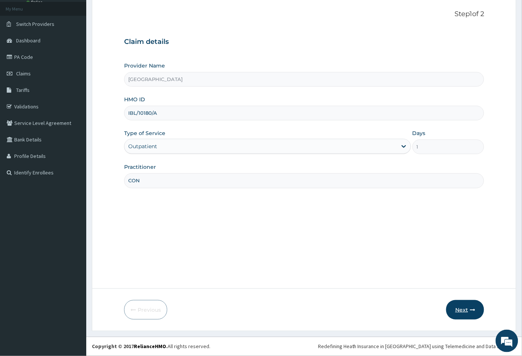
click at [466, 312] on button "Next" at bounding box center [465, 310] width 38 height 20
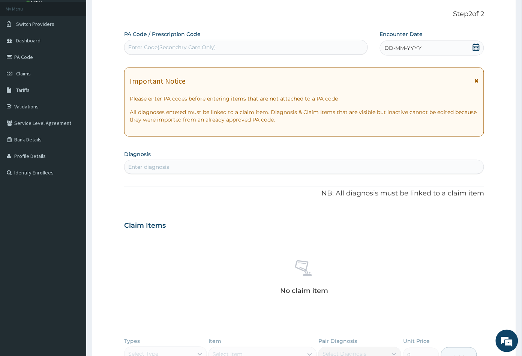
click at [475, 48] on icon at bounding box center [477, 48] width 8 height 8
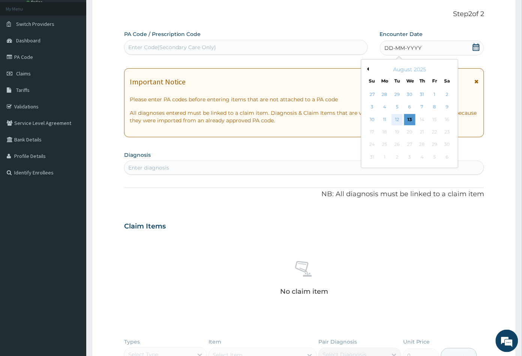
click at [396, 120] on div "12" at bounding box center [397, 119] width 11 height 11
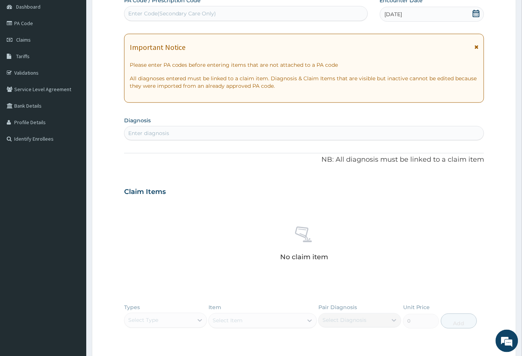
scroll to position [83, 0]
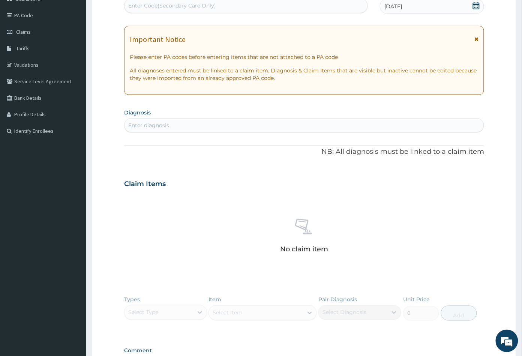
click at [165, 122] on div "Enter diagnosis" at bounding box center [148, 126] width 41 height 8
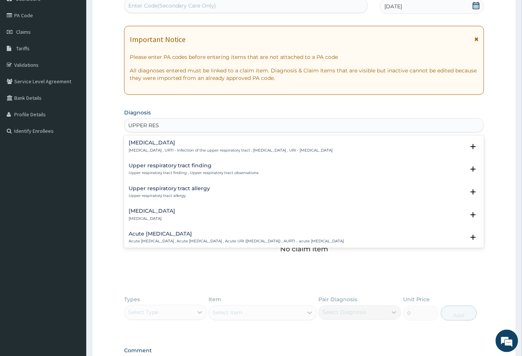
type input "UPPER RESP"
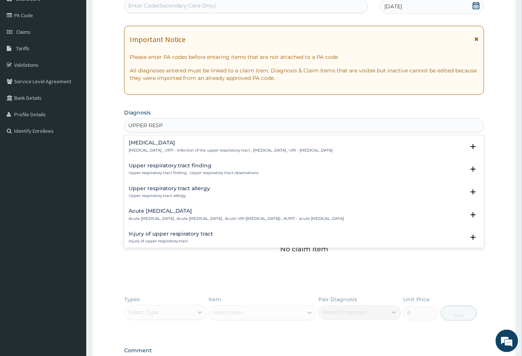
click at [167, 150] on p "[MEDICAL_DATA] , URTI - Infection of the upper respiratory tract , [MEDICAL_DAT…" at bounding box center [231, 150] width 204 height 5
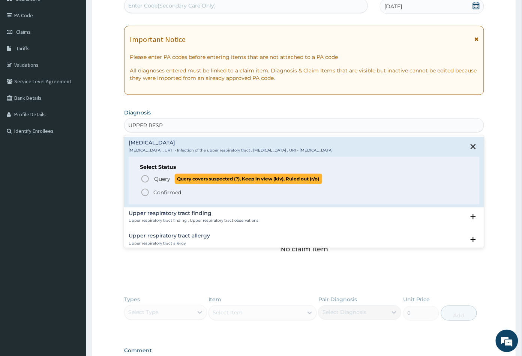
click at [143, 175] on icon "status option query" at bounding box center [145, 178] width 9 height 9
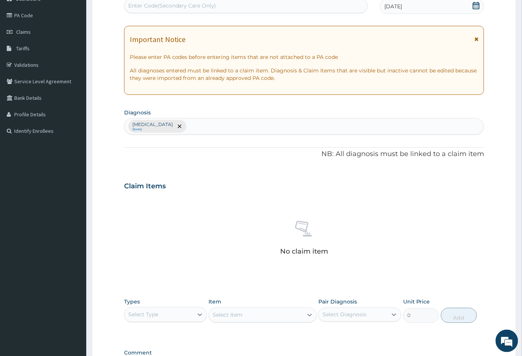
click at [223, 125] on div "[MEDICAL_DATA] Query" at bounding box center [305, 127] width 360 height 16
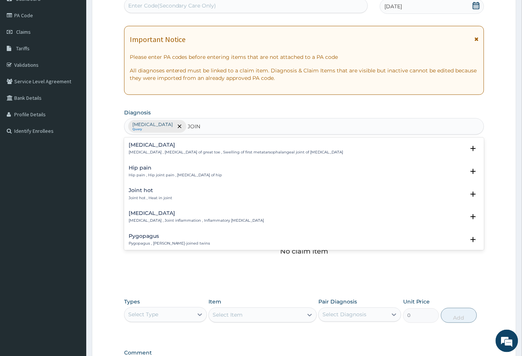
type input "JOINT"
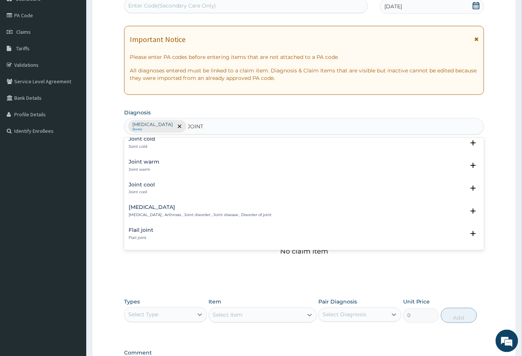
scroll to position [83, 0]
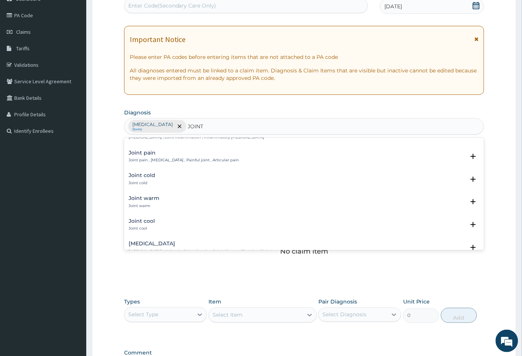
click at [143, 156] on div "Joint pain Joint pain , [MEDICAL_DATA] , Painful joint , Articular pain" at bounding box center [184, 156] width 111 height 13
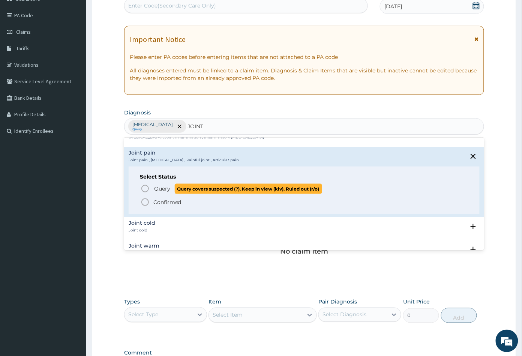
click at [143, 189] on icon "status option query" at bounding box center [145, 188] width 9 height 9
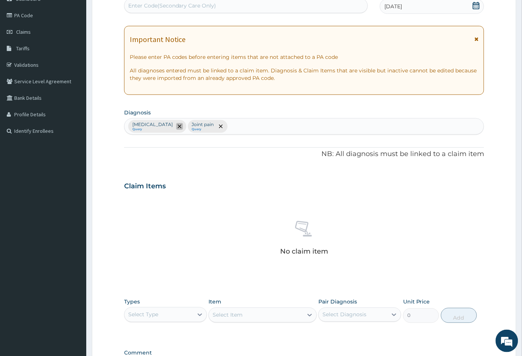
click at [182, 125] on icon "remove selection option" at bounding box center [180, 127] width 4 height 4
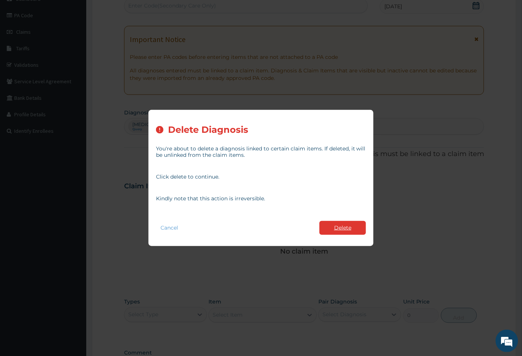
click at [339, 226] on button "Delete" at bounding box center [343, 228] width 47 height 14
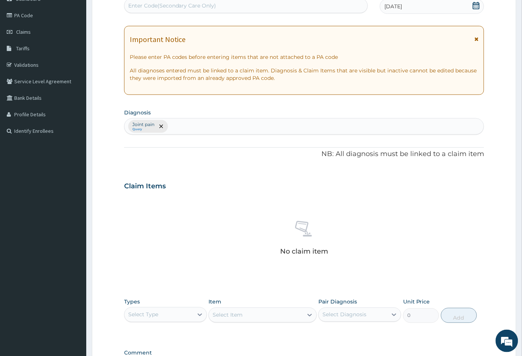
click at [188, 125] on div "Joint pain Query" at bounding box center [305, 127] width 360 height 16
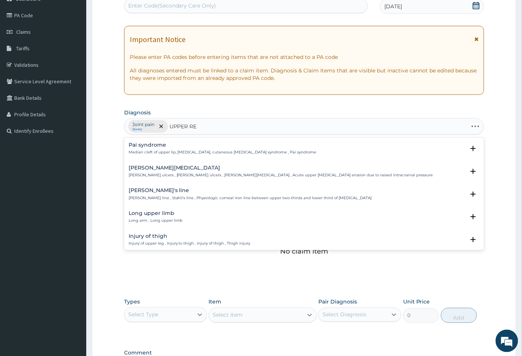
type input "UPPER RES"
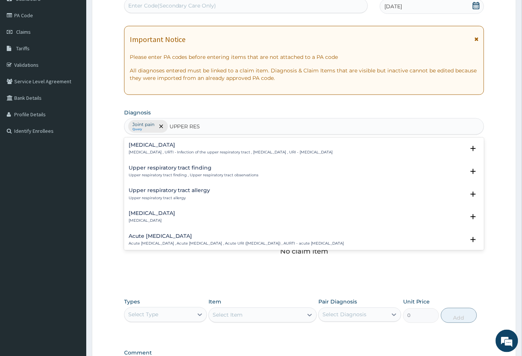
click at [189, 148] on div "[MEDICAL_DATA] [MEDICAL_DATA] , URTI - Infection of the upper respiratory tract…" at bounding box center [231, 148] width 204 height 13
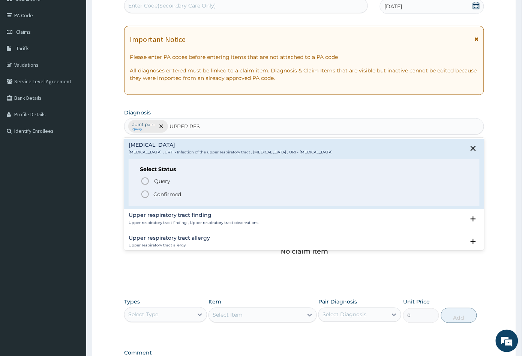
click at [147, 193] on icon "status option filled" at bounding box center [145, 194] width 9 height 9
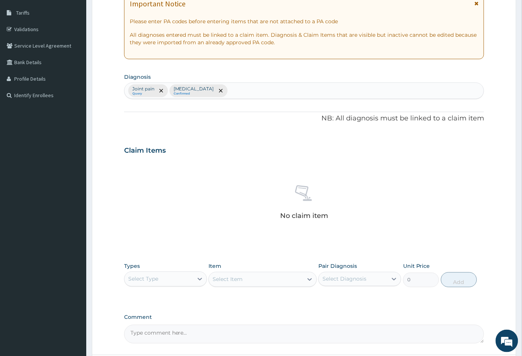
scroll to position [185, 0]
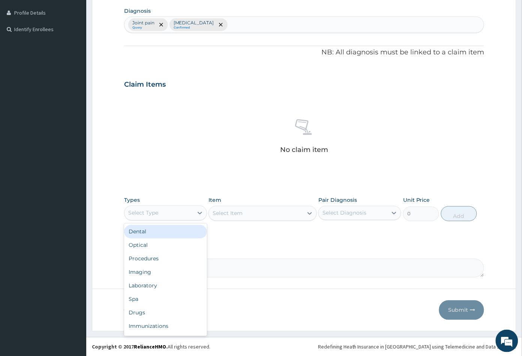
click at [166, 216] on div "Select Type" at bounding box center [159, 213] width 69 height 12
click at [141, 257] on div "Procedures" at bounding box center [165, 259] width 83 height 14
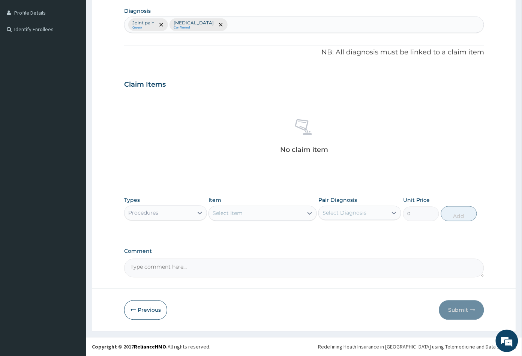
click at [261, 214] on div "Select Item" at bounding box center [256, 213] width 94 height 12
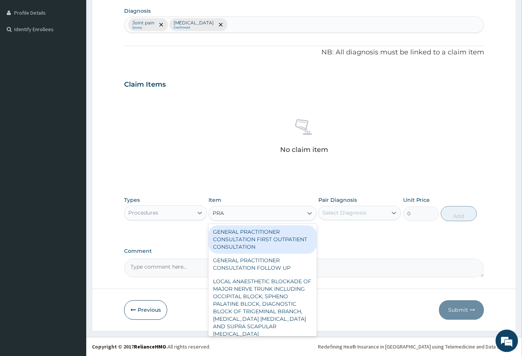
type input "PRAC"
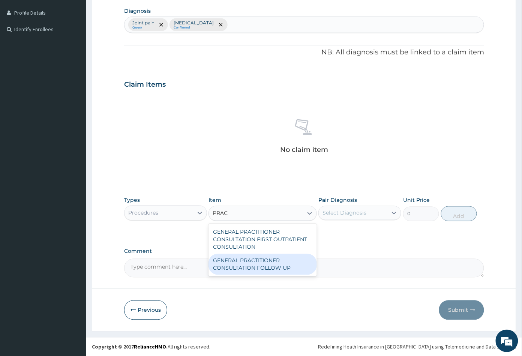
click at [263, 266] on div "GENERAL PRACTITIONER CONSULTATION FOLLOW UP" at bounding box center [263, 264] width 108 height 21
type input "2365"
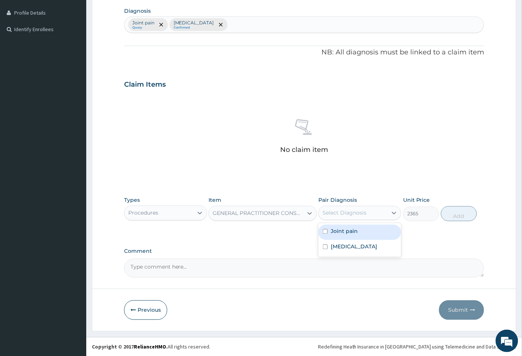
click at [343, 215] on div "Select Diagnosis" at bounding box center [345, 213] width 44 height 8
click at [344, 230] on label "Joint pain" at bounding box center [344, 232] width 27 height 8
checkbox input "true"
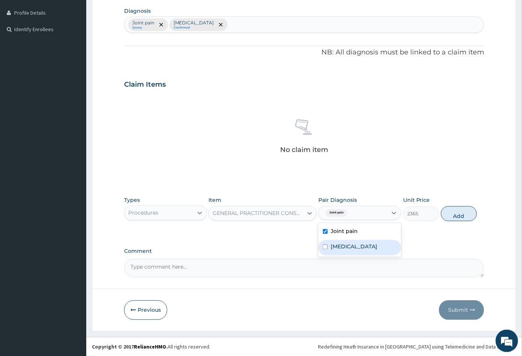
click at [349, 251] on label "Upper respiratory infection" at bounding box center [354, 247] width 47 height 8
checkbox input "true"
click at [459, 214] on button "Add" at bounding box center [459, 213] width 36 height 15
type input "0"
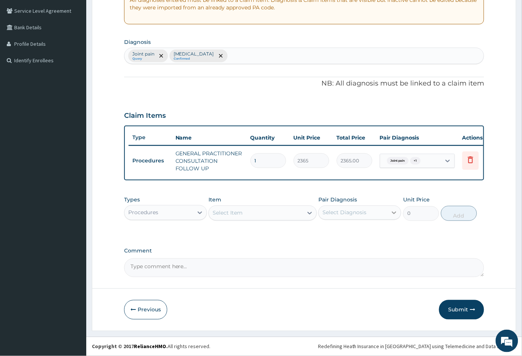
scroll to position [158, 0]
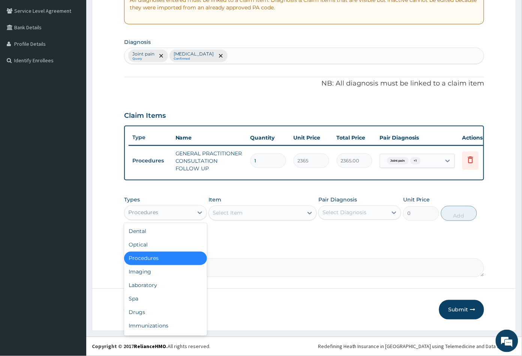
click at [173, 214] on div "Procedures" at bounding box center [159, 213] width 69 height 12
click at [159, 311] on div "Drugs" at bounding box center [165, 313] width 83 height 14
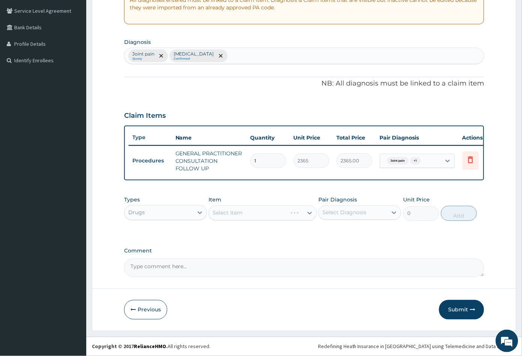
click at [264, 217] on div "Select Item" at bounding box center [263, 213] width 108 height 15
click at [264, 217] on div "Select Item" at bounding box center [256, 213] width 94 height 12
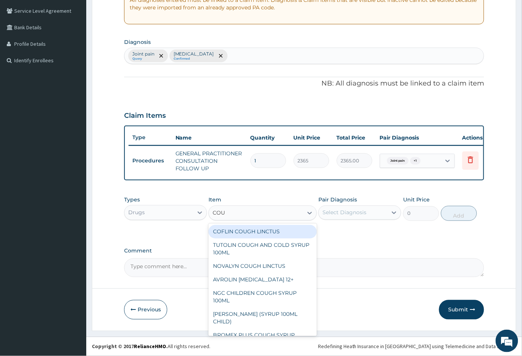
type input "COUG"
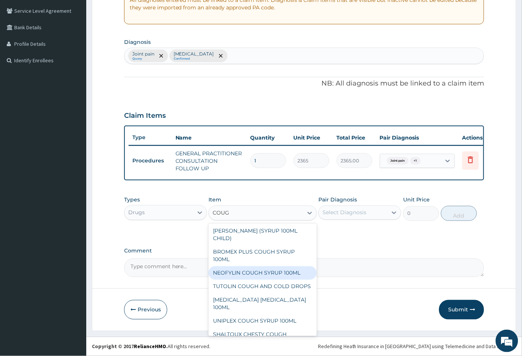
scroll to position [103, 0]
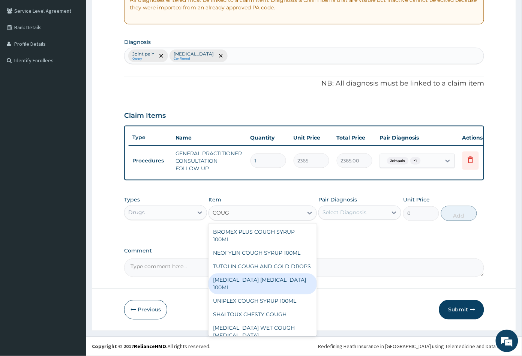
click at [252, 285] on div "BENYLIN DRY COUGH 100ML" at bounding box center [263, 283] width 108 height 21
type input "1773.75"
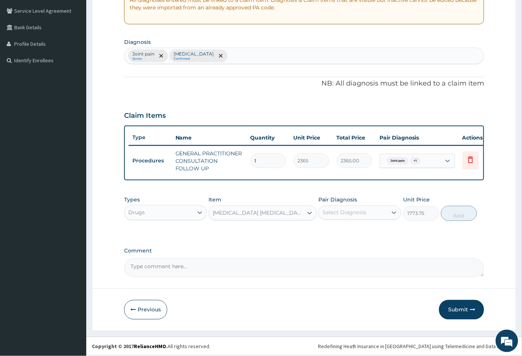
click at [352, 210] on div "Select Diagnosis" at bounding box center [345, 213] width 44 height 8
click at [356, 250] on label "Upper respiratory infection" at bounding box center [354, 247] width 47 height 8
checkbox input "true"
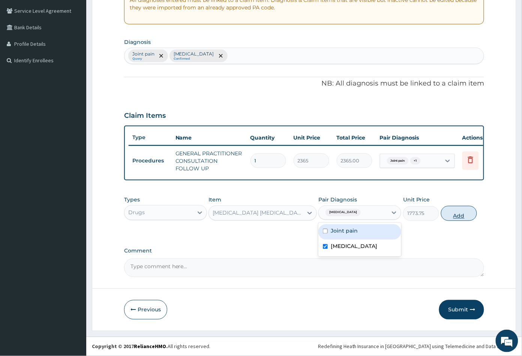
click at [459, 213] on button "Add" at bounding box center [459, 213] width 36 height 15
type input "0"
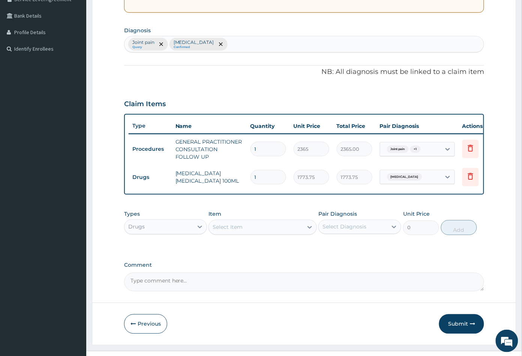
scroll to position [184, 0]
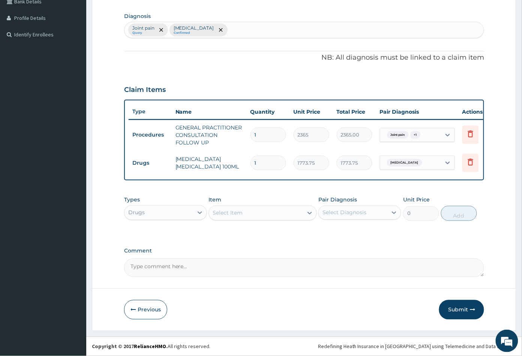
click at [254, 211] on div "Select Item" at bounding box center [256, 213] width 94 height 12
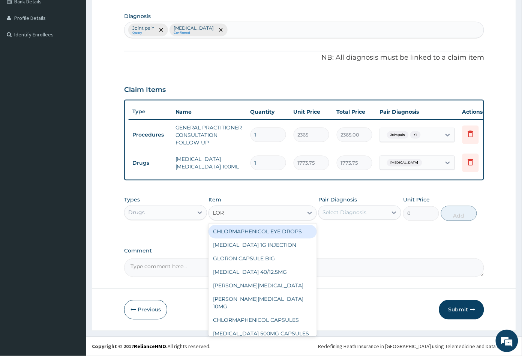
type input "LORA"
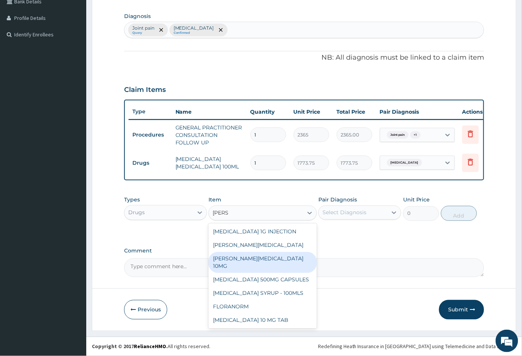
click at [263, 257] on div "LORATYN LORATADINE 10MG" at bounding box center [263, 262] width 108 height 21
type input "88.6875"
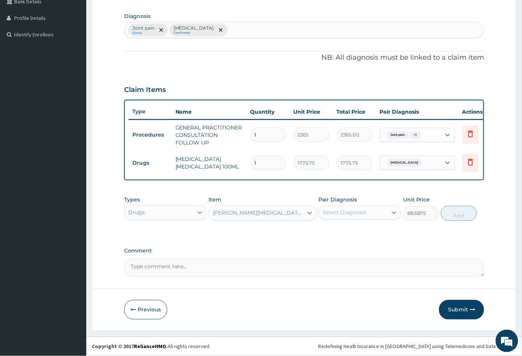
click at [354, 210] on div "Select Diagnosis" at bounding box center [345, 213] width 44 height 8
click at [360, 243] on label "Upper respiratory infection" at bounding box center [354, 247] width 47 height 8
checkbox input "true"
click at [454, 217] on button "Add" at bounding box center [459, 213] width 36 height 15
type input "0"
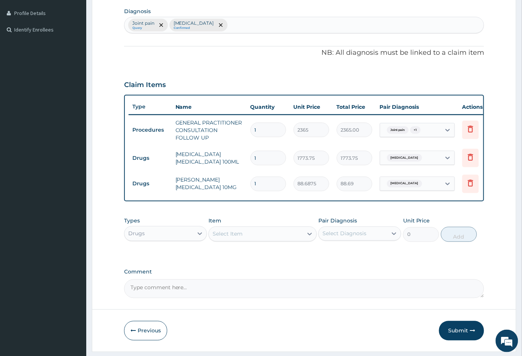
click at [248, 242] on div "Select Item" at bounding box center [263, 234] width 108 height 15
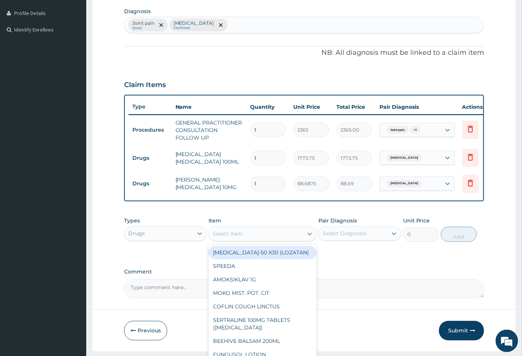
click at [266, 181] on input "1" at bounding box center [269, 184] width 36 height 15
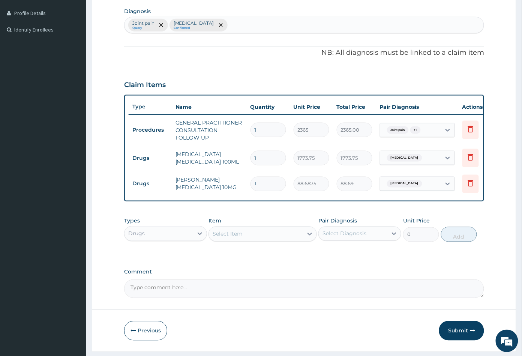
type input "0.00"
type input "5"
type input "443.44"
type input "5"
click at [258, 240] on div "Select Item" at bounding box center [256, 234] width 94 height 12
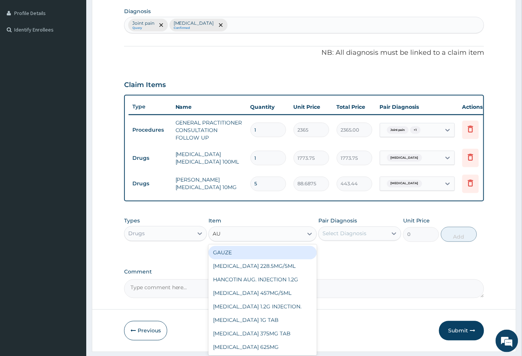
type input "AUG"
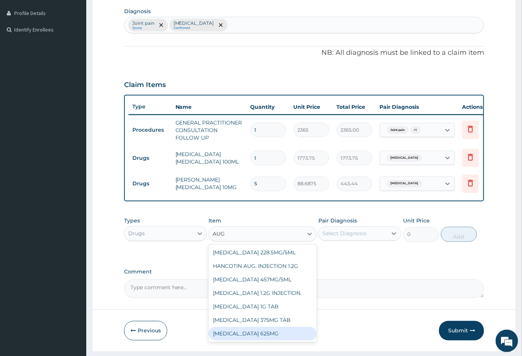
click at [255, 339] on div "AUGMENTIN 625MG" at bounding box center [263, 334] width 108 height 14
type input "886.875"
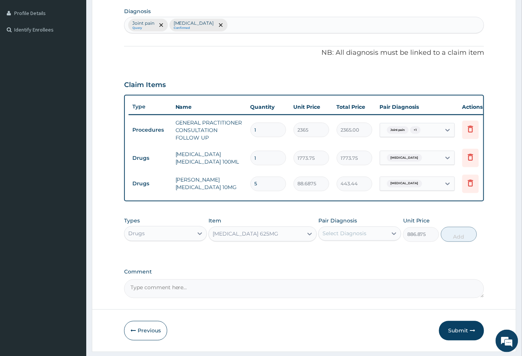
click at [340, 237] on div "Select Diagnosis" at bounding box center [345, 234] width 44 height 8
click at [354, 271] on label "Upper respiratory infection" at bounding box center [354, 268] width 47 height 8
checkbox input "true"
click at [454, 242] on button "Add" at bounding box center [459, 234] width 36 height 15
type input "0"
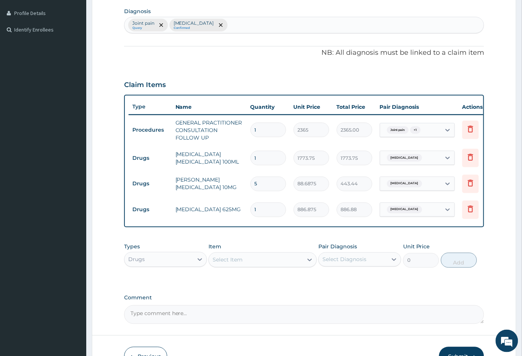
type input "10"
type input "8868.75"
type input "10"
click at [263, 266] on div "Select Item" at bounding box center [256, 260] width 94 height 12
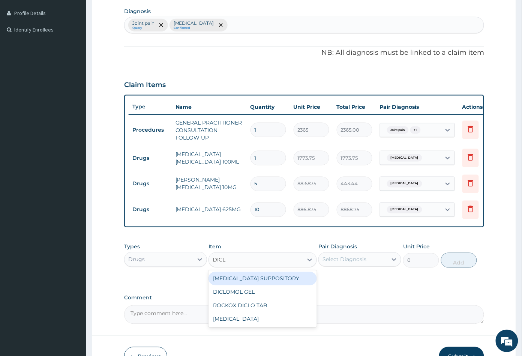
type input "DICLO"
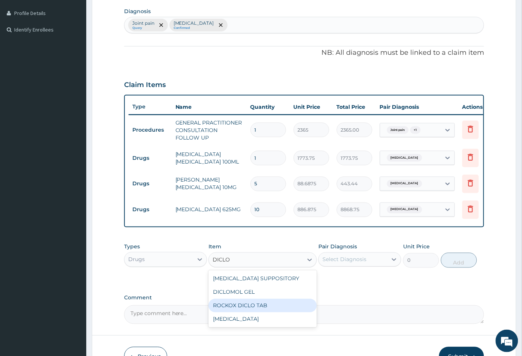
click at [259, 311] on div "ROCKOX DICLO TAB" at bounding box center [263, 306] width 108 height 14
type input "82.7750015258789"
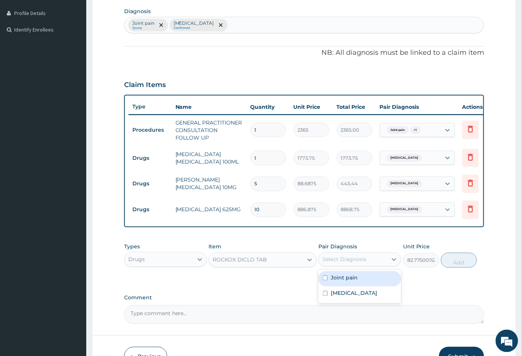
click at [362, 263] on div "Select Diagnosis" at bounding box center [345, 260] width 44 height 8
click at [356, 282] on label "Joint pain" at bounding box center [344, 278] width 27 height 8
checkbox input "true"
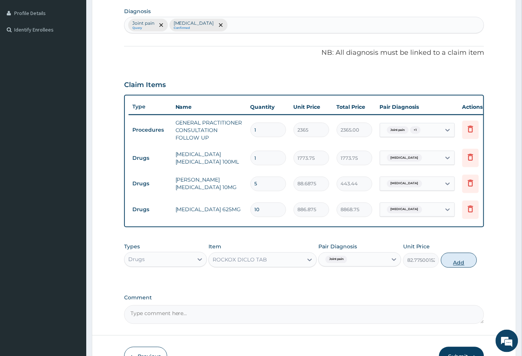
click at [456, 268] on button "Add" at bounding box center [459, 260] width 36 height 15
type input "0"
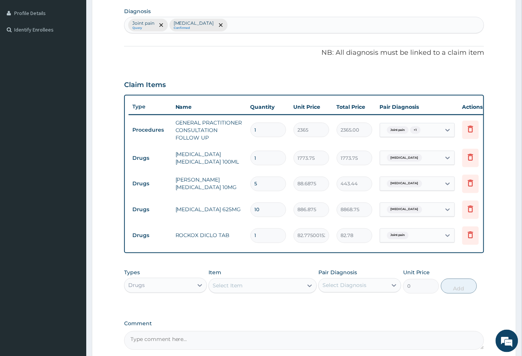
click at [266, 206] on input "10" at bounding box center [269, 210] width 36 height 15
type input "1"
type input "886.88"
type input "14"
type input "12416.25"
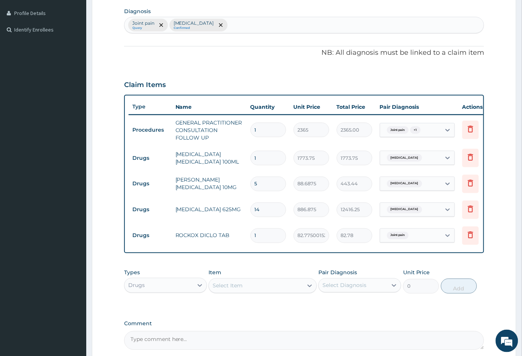
type input "14"
click at [259, 234] on input "1" at bounding box center [269, 235] width 36 height 15
type input "0.00"
type input "4"
type input "331.10"
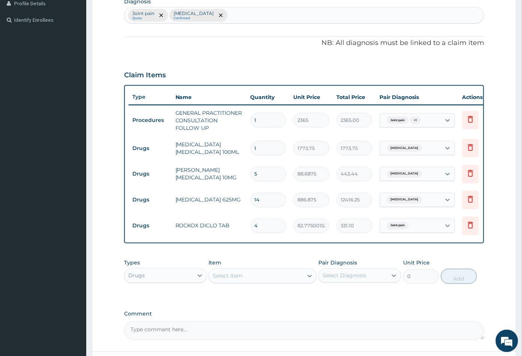
scroll to position [263, 0]
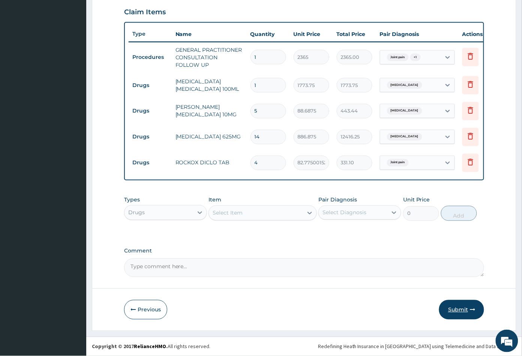
type input "4"
click at [454, 309] on button "Submit" at bounding box center [461, 310] width 45 height 20
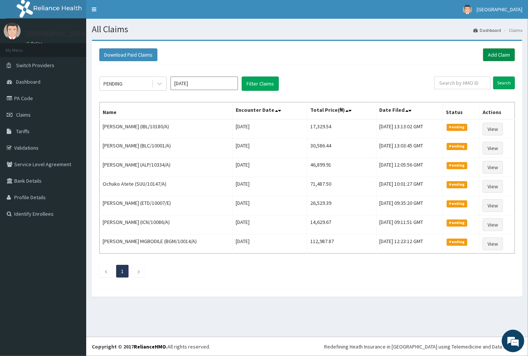
click at [493, 54] on link "Add Claim" at bounding box center [499, 54] width 32 height 13
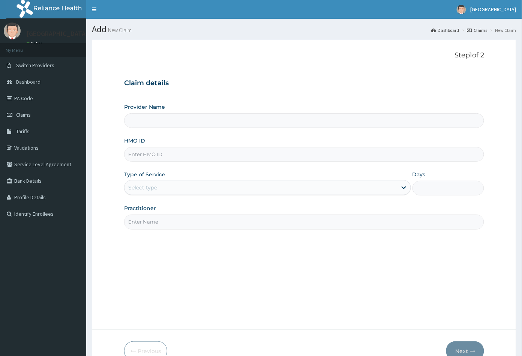
type input "Peachcare Medical Centre"
click at [131, 152] on input "HMO ID" at bounding box center [304, 154] width 360 height 15
paste input "CEG/10046/A"
type input "CEG/10046/A"
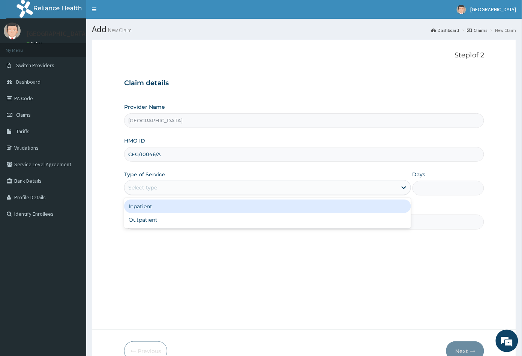
click at [147, 186] on div "Select type" at bounding box center [142, 188] width 29 height 8
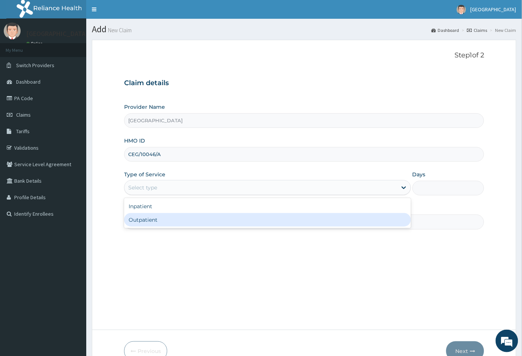
click at [150, 221] on div "Outpatient" at bounding box center [267, 220] width 287 height 14
type input "1"
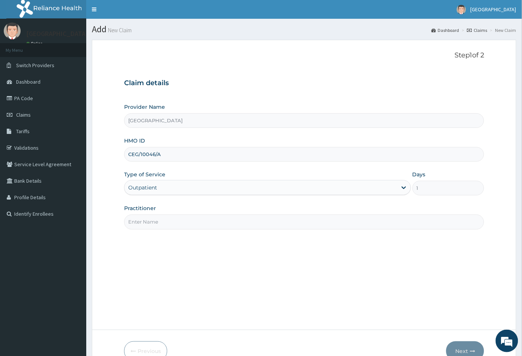
click at [150, 221] on input "Practitioner" at bounding box center [304, 222] width 360 height 15
type input "CON"
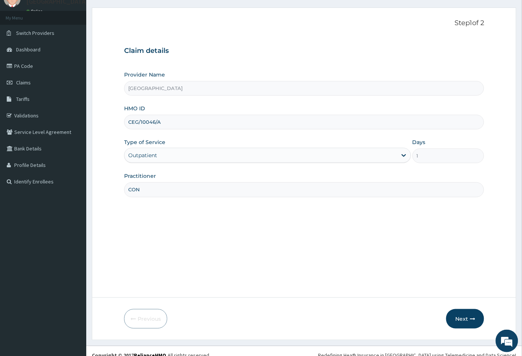
scroll to position [41, 0]
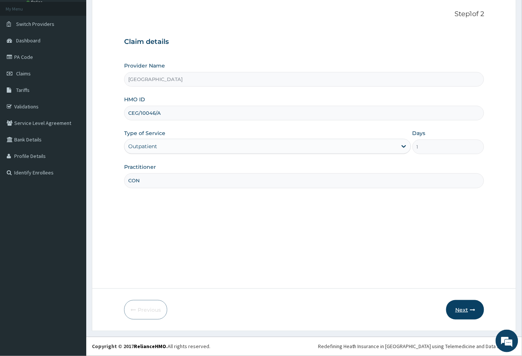
click at [463, 307] on button "Next" at bounding box center [465, 310] width 38 height 20
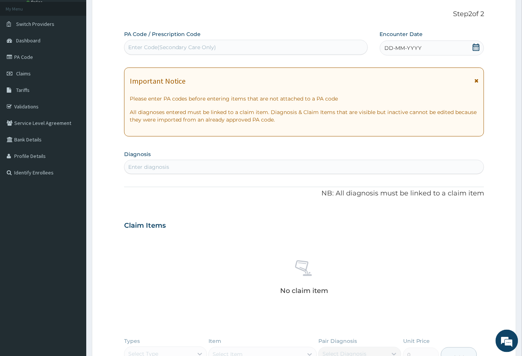
scroll to position [0, 0]
click at [145, 41] on div "Enter Code(Secondary Care Only)" at bounding box center [246, 47] width 243 height 12
paste input "PA/48A42B"
type input "PA/48A42B"
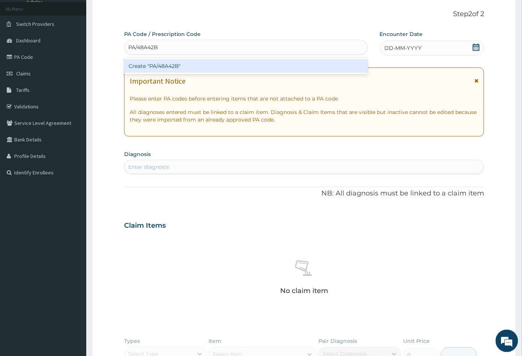
click at [154, 64] on div "Create "PA/48A42B"" at bounding box center [246, 66] width 244 height 14
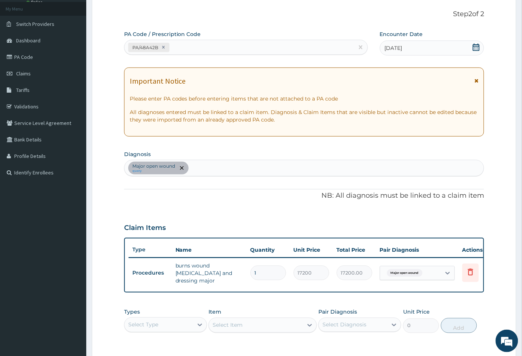
click at [213, 173] on div "Major open wound query" at bounding box center [305, 168] width 360 height 16
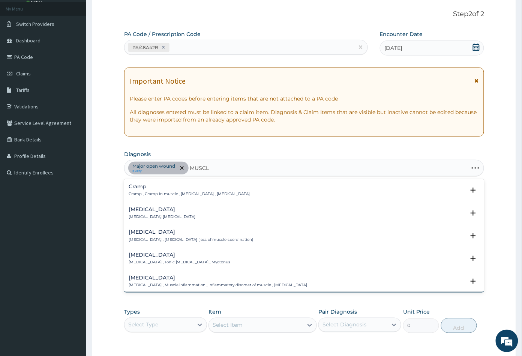
type input "MUSCLE"
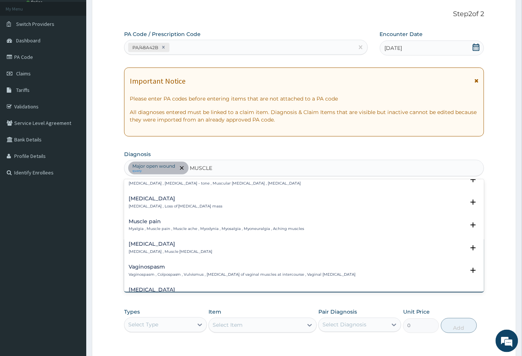
scroll to position [125, 0]
click at [144, 223] on h4 "Muscle pain" at bounding box center [217, 221] width 176 height 6
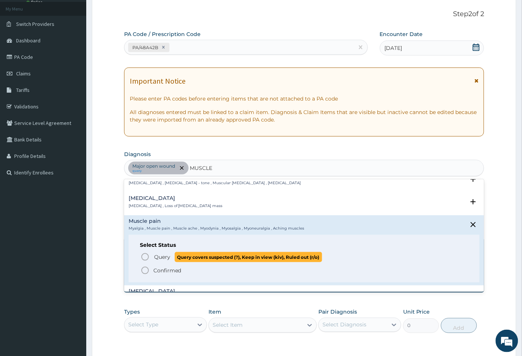
click at [143, 257] on icon "status option query" at bounding box center [145, 256] width 9 height 9
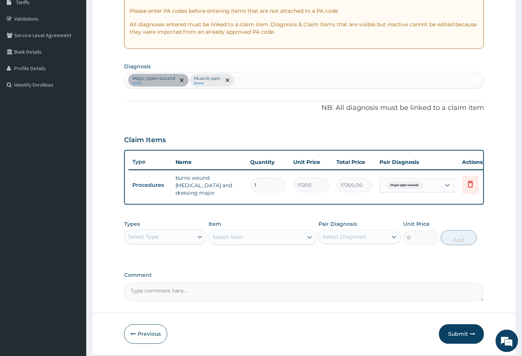
scroll to position [158, 0]
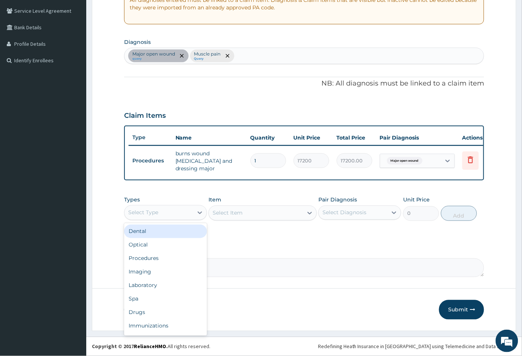
click at [169, 208] on div "Select Type" at bounding box center [159, 213] width 69 height 12
click at [159, 254] on div "Procedures" at bounding box center [165, 259] width 83 height 14
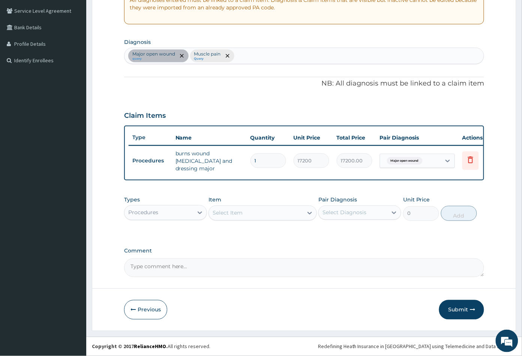
click at [261, 213] on div "Select Item" at bounding box center [256, 213] width 94 height 12
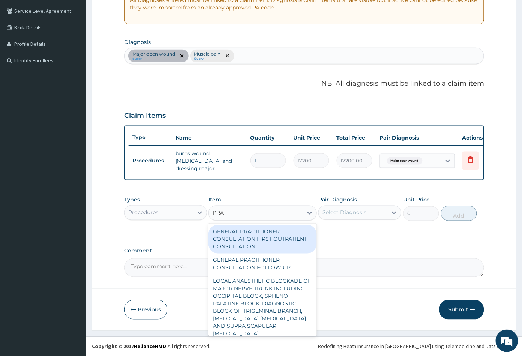
type input "PRAC"
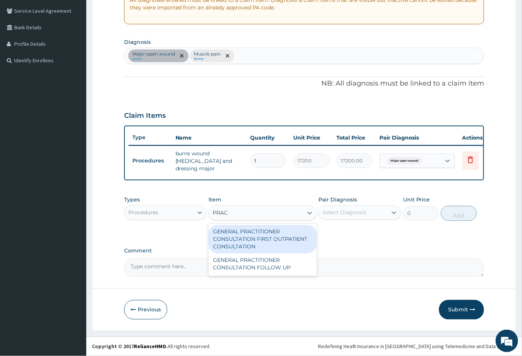
click at [258, 234] on div "GENERAL PRACTITIONER CONSULTATION FIRST OUTPATIENT CONSULTATION" at bounding box center [263, 239] width 108 height 29
type input "3547.5"
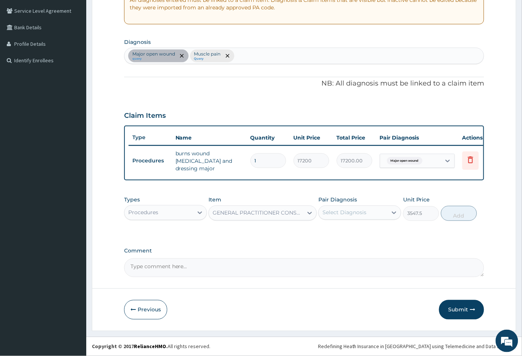
click at [361, 207] on div "Select Diagnosis" at bounding box center [353, 213] width 69 height 12
click at [356, 231] on label "Major open wound" at bounding box center [356, 231] width 51 height 8
checkbox input "true"
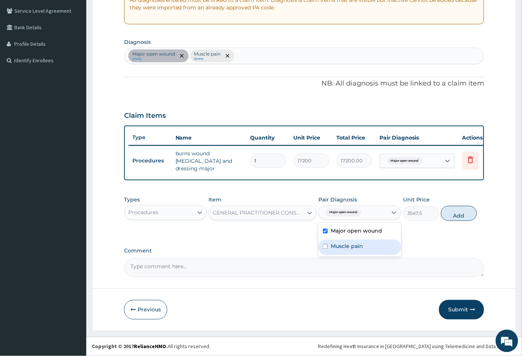
click at [356, 246] on label "Muscle pain" at bounding box center [347, 247] width 32 height 8
checkbox input "true"
click at [453, 215] on button "Add" at bounding box center [459, 213] width 36 height 15
type input "0"
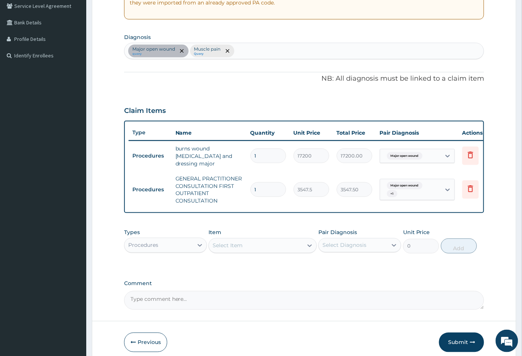
click at [246, 48] on div "Major open wound query Muscle pain Query" at bounding box center [305, 51] width 360 height 16
type input "WOUND"
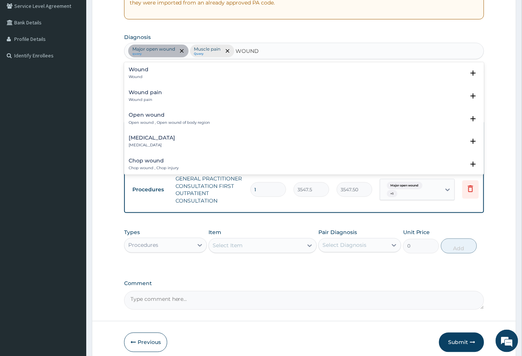
click at [147, 93] on h4 "Wound pain" at bounding box center [145, 93] width 33 height 6
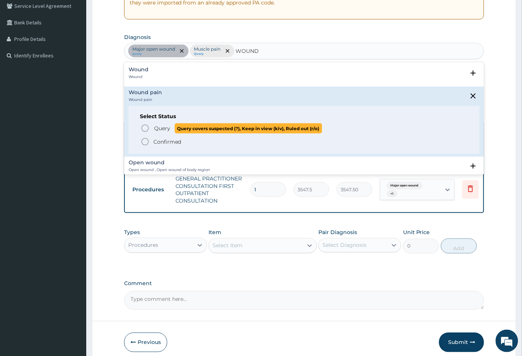
click at [144, 126] on icon "status option query" at bounding box center [145, 128] width 9 height 9
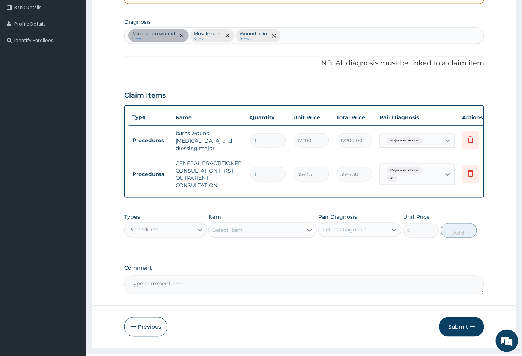
scroll to position [196, 0]
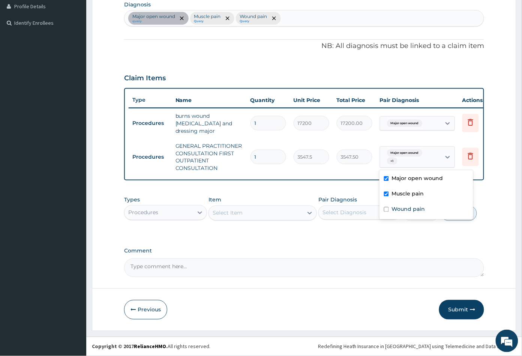
click at [420, 153] on div "Major open wound + 1" at bounding box center [409, 157] width 51 height 18
click at [414, 206] on label "Wound pain" at bounding box center [408, 210] width 33 height 8
checkbox input "true"
click at [378, 237] on div "PA Code / Prescription Code PA/48A42B Encounter Date 12-08-2025 Important Notic…" at bounding box center [304, 79] width 360 height 396
click at [146, 214] on div "Procedures" at bounding box center [143, 213] width 30 height 8
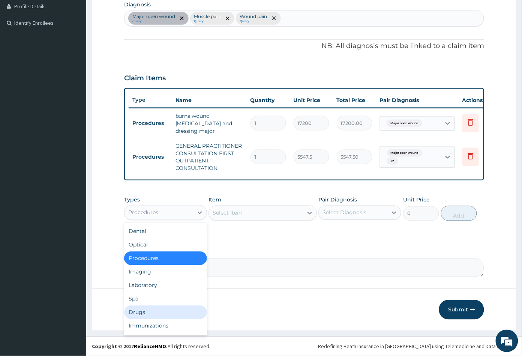
click at [154, 312] on div "Drugs" at bounding box center [165, 313] width 83 height 14
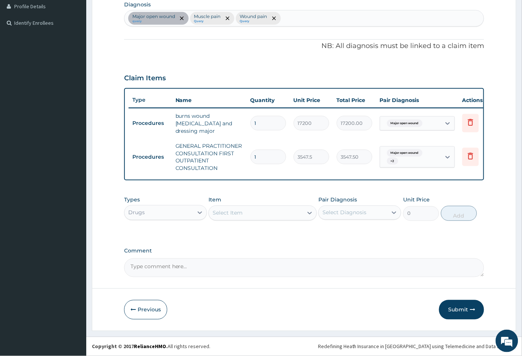
click at [251, 216] on div "Select Item" at bounding box center [256, 213] width 94 height 12
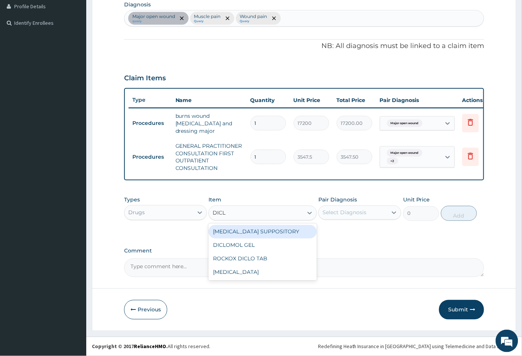
type input "DICLO"
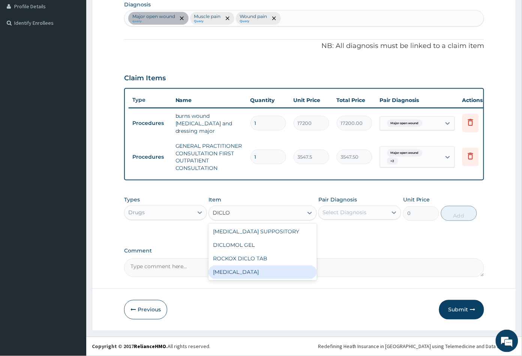
click at [249, 275] on div "DICLOFENAC" at bounding box center [263, 273] width 108 height 14
type input "591.25"
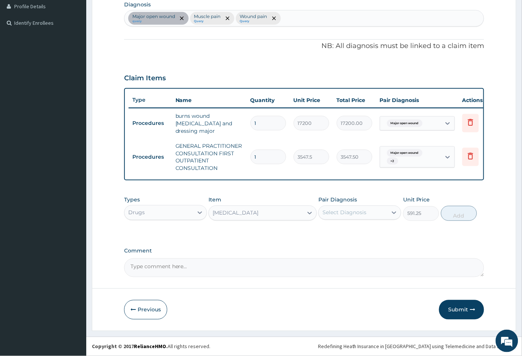
click at [347, 213] on div "Select Diagnosis" at bounding box center [345, 213] width 44 height 8
click at [351, 249] on label "Muscle pain" at bounding box center [347, 247] width 32 height 8
checkbox input "true"
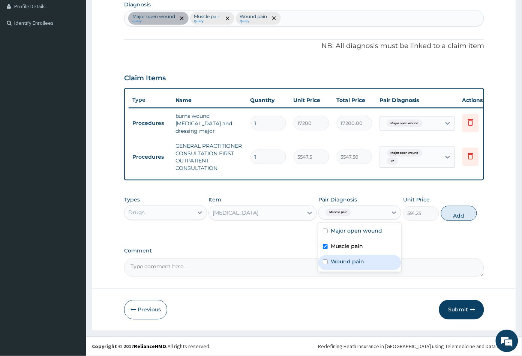
click at [354, 260] on label "Wound pain" at bounding box center [347, 262] width 33 height 8
checkbox input "true"
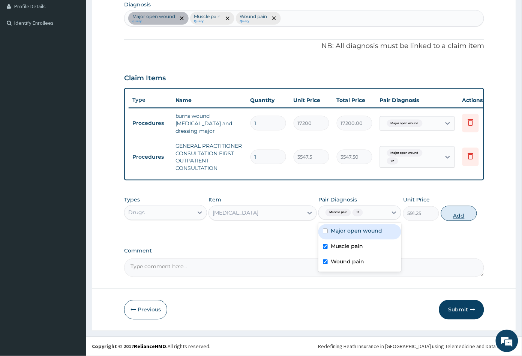
click at [456, 212] on button "Add" at bounding box center [459, 213] width 36 height 15
type input "0"
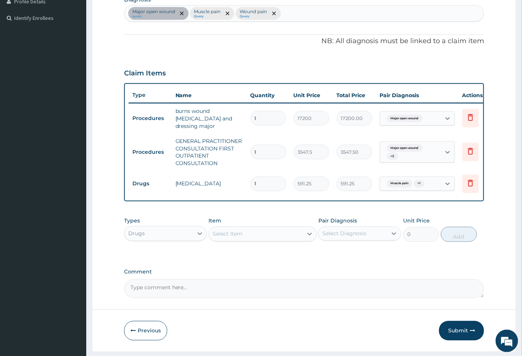
click at [261, 240] on div "Select Item" at bounding box center [256, 234] width 94 height 12
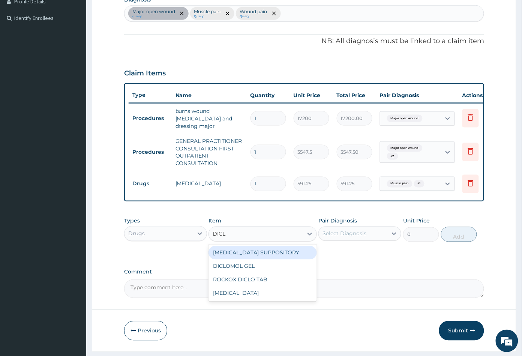
type input "DICLO"
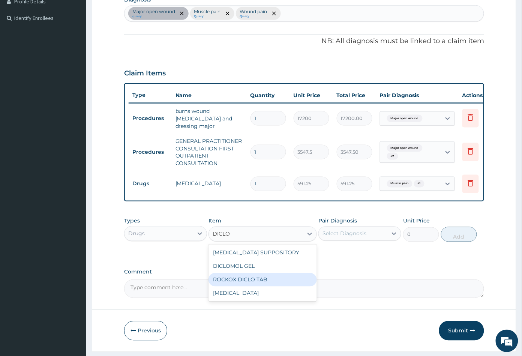
click at [264, 283] on div "ROCKOX DICLO TAB" at bounding box center [263, 280] width 108 height 14
type input "82.7750015258789"
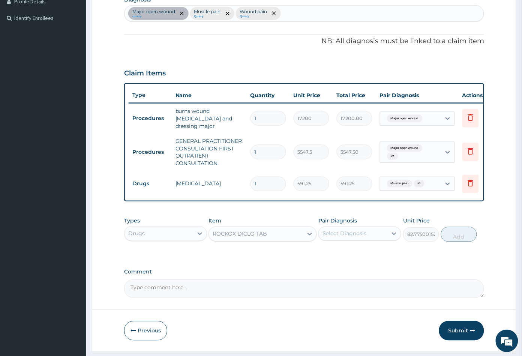
click at [352, 237] on div "Select Diagnosis" at bounding box center [345, 234] width 44 height 8
click at [364, 275] on div "Muscle pain" at bounding box center [359, 268] width 83 height 15
checkbox input "true"
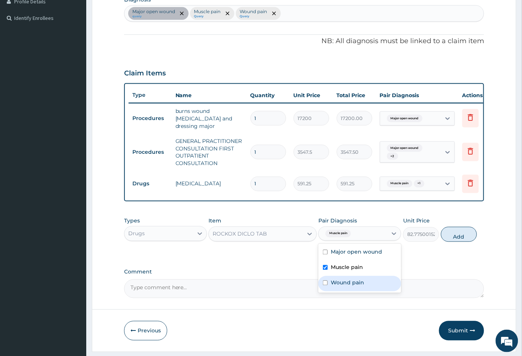
click at [365, 287] on div "Wound pain" at bounding box center [359, 283] width 83 height 15
checkbox input "true"
click at [460, 242] on button "Add" at bounding box center [459, 234] width 36 height 15
type input "0"
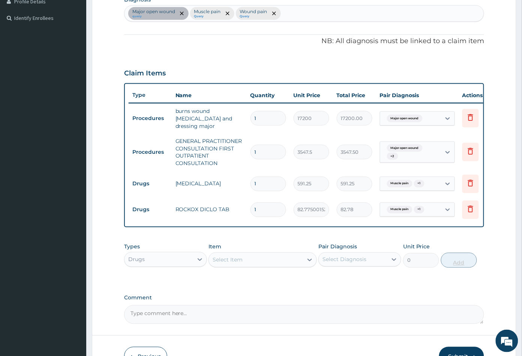
type input "0.00"
type input "8"
type input "662.20"
type input "8"
click at [255, 266] on div "Select Item" at bounding box center [256, 260] width 94 height 12
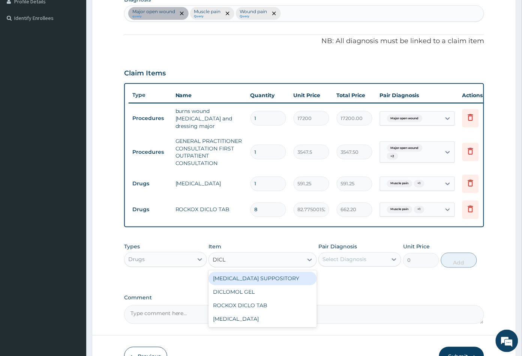
type input "DICLO"
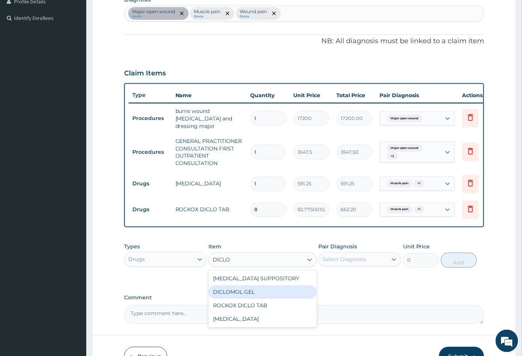
click at [253, 294] on div "DICLOMOL GEL" at bounding box center [263, 292] width 108 height 14
type input "827.75"
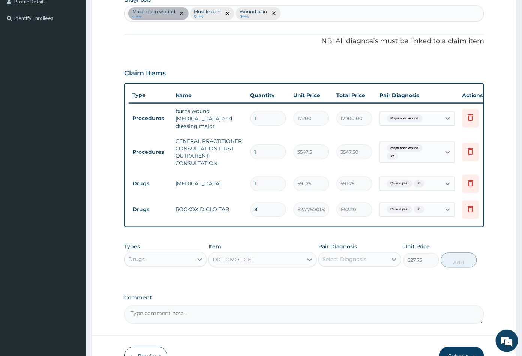
click at [337, 263] on div "Select Diagnosis" at bounding box center [345, 260] width 44 height 8
click at [350, 297] on label "Muscle pain" at bounding box center [347, 294] width 32 height 8
checkbox input "true"
click at [466, 265] on button "Add" at bounding box center [459, 260] width 36 height 15
type input "0"
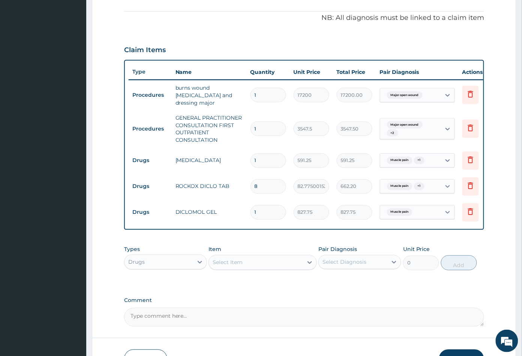
scroll to position [274, 0]
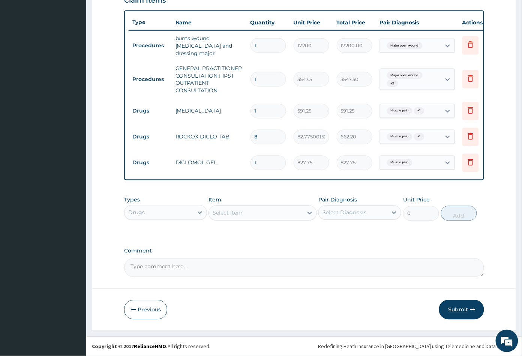
click at [453, 308] on button "Submit" at bounding box center [461, 310] width 45 height 20
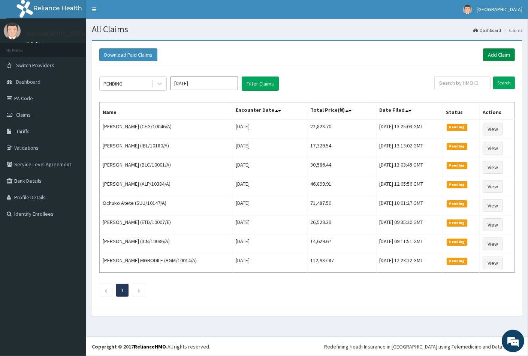
click at [491, 54] on link "Add Claim" at bounding box center [499, 54] width 32 height 13
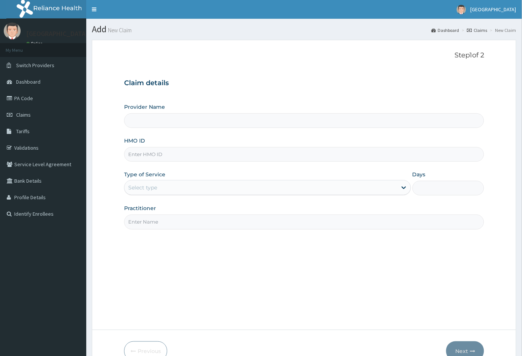
type input "Peachcare Medical Centre"
click at [134, 151] on input "HMO ID" at bounding box center [304, 154] width 360 height 15
paste input "KSB/10812/A"
type input "KSB/10812/A"
click at [143, 183] on div "Select type" at bounding box center [261, 188] width 273 height 12
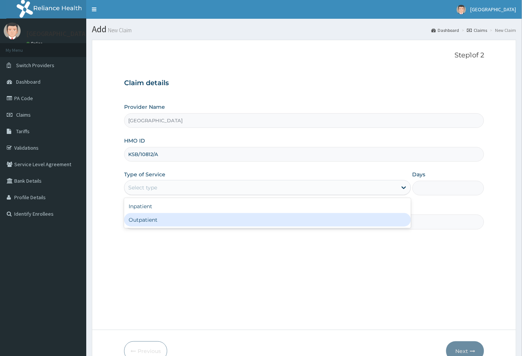
click at [141, 219] on div "Outpatient" at bounding box center [267, 220] width 287 height 14
type input "1"
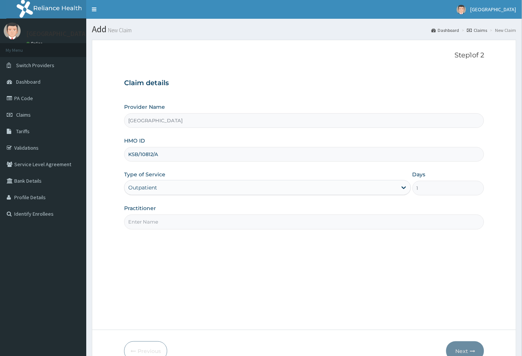
click at [141, 219] on input "Practitioner" at bounding box center [304, 222] width 360 height 15
type input "CON"
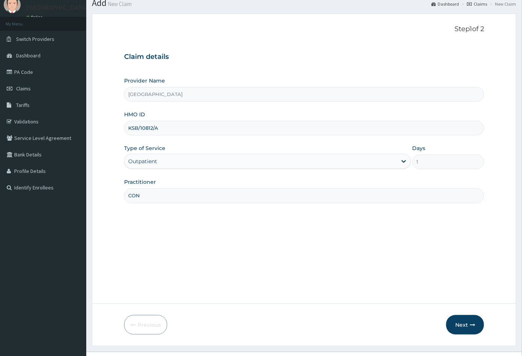
scroll to position [41, 0]
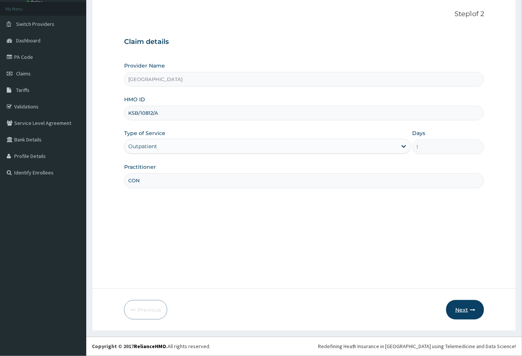
click at [462, 309] on button "Next" at bounding box center [465, 310] width 38 height 20
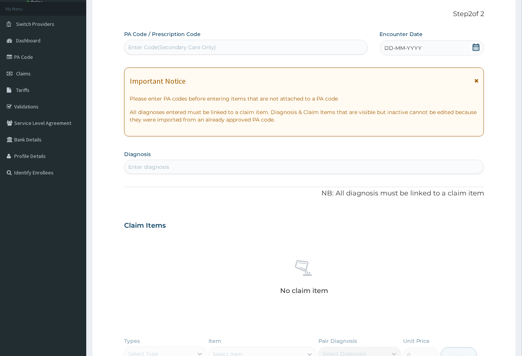
click at [477, 45] on icon at bounding box center [477, 48] width 8 height 8
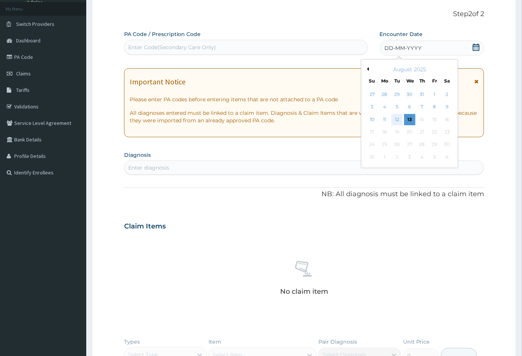
click at [399, 119] on div "12" at bounding box center [397, 119] width 11 height 11
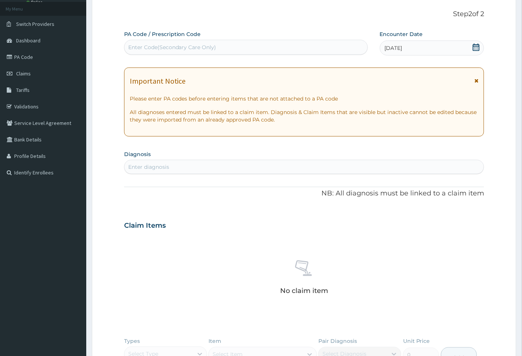
click at [188, 163] on div "Enter diagnosis" at bounding box center [305, 167] width 360 height 12
click at [170, 164] on div "Enter diagnosis" at bounding box center [305, 167] width 360 height 12
type input "MALA"
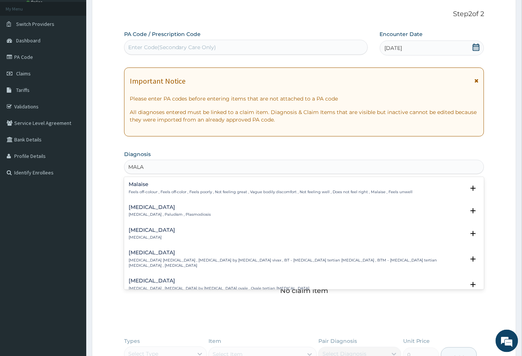
click at [141, 207] on h4 "Malaria" at bounding box center [170, 207] width 83 height 6
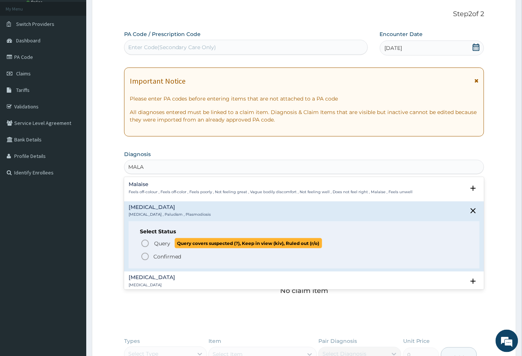
click at [147, 243] on icon "status option query" at bounding box center [145, 243] width 9 height 9
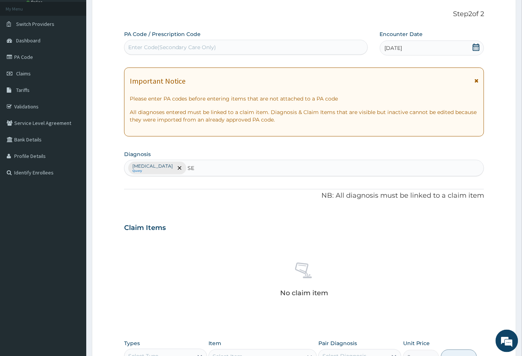
type input "SEP"
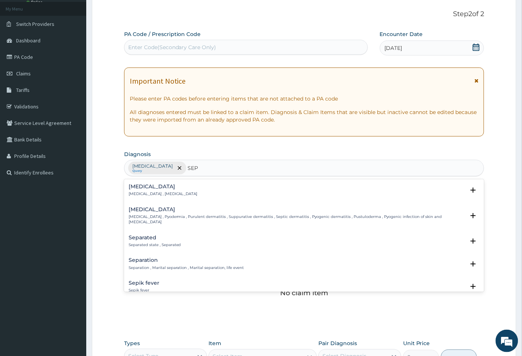
click at [149, 187] on h4 "Sepsis" at bounding box center [163, 187] width 69 height 6
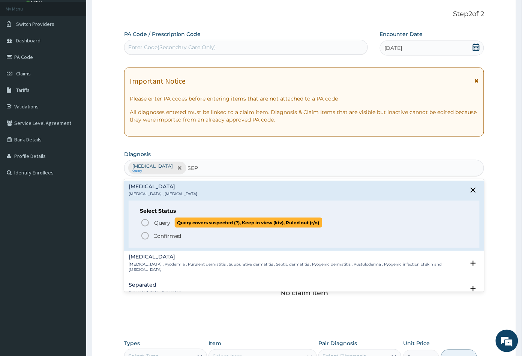
click at [146, 221] on icon "status option query" at bounding box center [145, 222] width 9 height 9
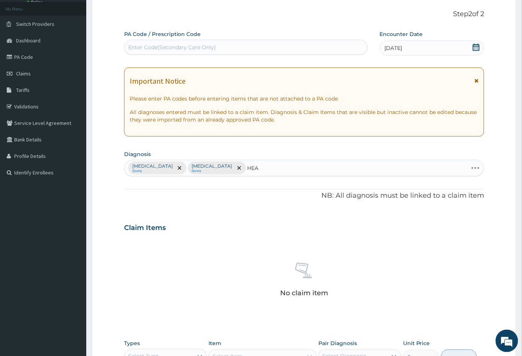
type input "HEAD"
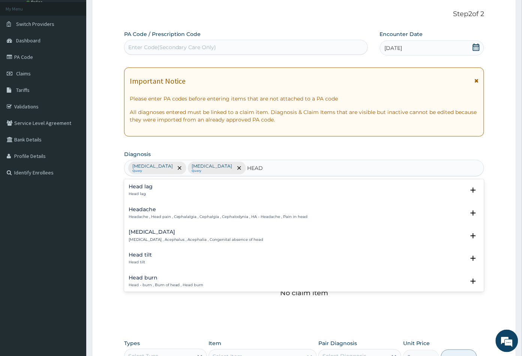
click at [136, 216] on p "Headache , Head pain , Cephalalgia , Cephalgia , Cephalodynia , HA - Headache ,…" at bounding box center [218, 216] width 179 height 5
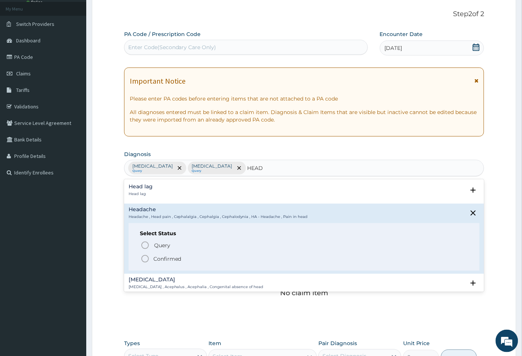
click at [146, 255] on circle "status option filled" at bounding box center [145, 258] width 7 height 7
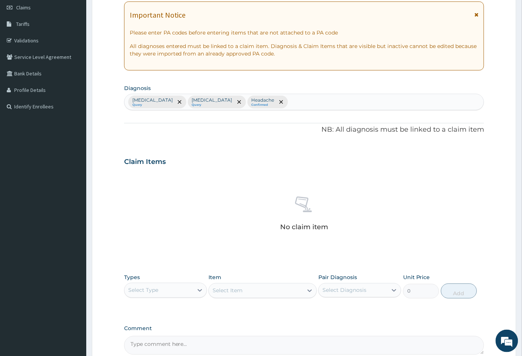
scroll to position [166, 0]
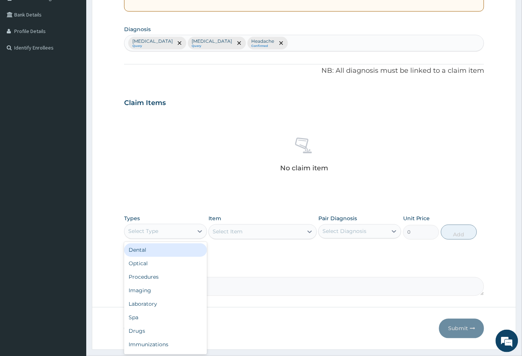
click at [180, 230] on div "Select Type" at bounding box center [159, 231] width 69 height 12
click at [173, 273] on div "Procedures" at bounding box center [165, 277] width 83 height 14
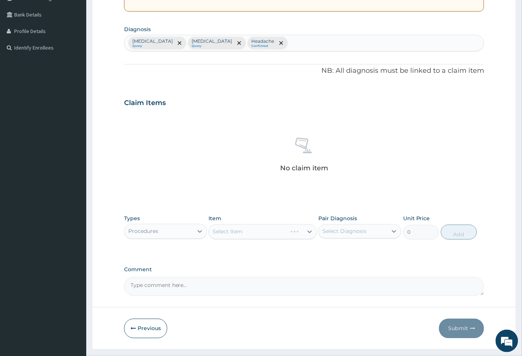
click at [258, 230] on div "Select Item" at bounding box center [263, 231] width 108 height 15
click at [262, 233] on div "Select Item" at bounding box center [256, 232] width 94 height 12
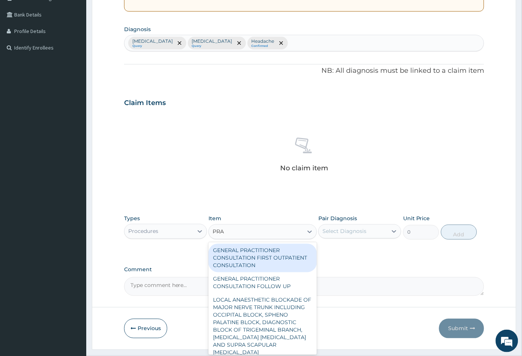
type input "PRAC"
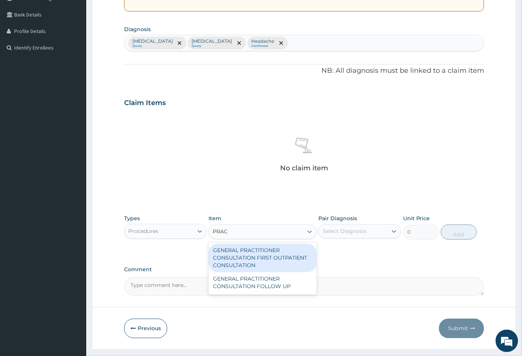
click at [254, 252] on div "GENERAL PRACTITIONER CONSULTATION FIRST OUTPATIENT CONSULTATION" at bounding box center [263, 258] width 108 height 29
type input "3547.5"
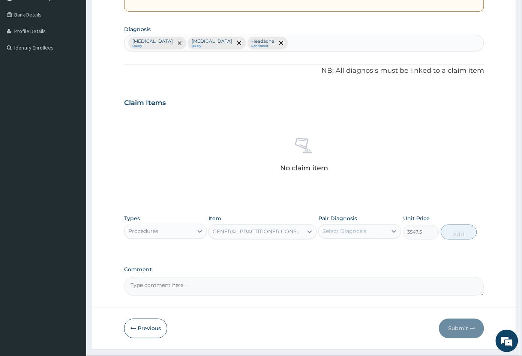
click at [342, 232] on div "Select Diagnosis" at bounding box center [345, 232] width 44 height 8
click at [341, 247] on label "Malaria" at bounding box center [354, 250] width 47 height 8
checkbox input "true"
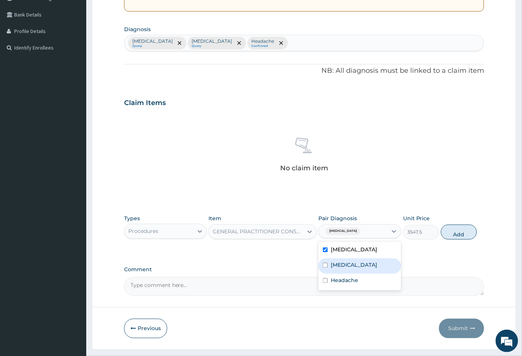
click at [344, 262] on label "Sepsis" at bounding box center [354, 265] width 47 height 8
checkbox input "true"
click at [347, 279] on label "Headache" at bounding box center [344, 281] width 27 height 8
checkbox input "true"
click at [454, 236] on button "Add" at bounding box center [459, 232] width 36 height 15
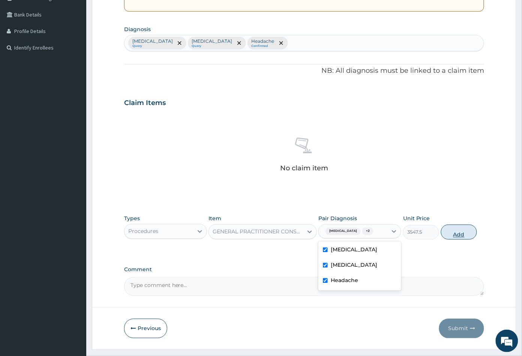
type input "0"
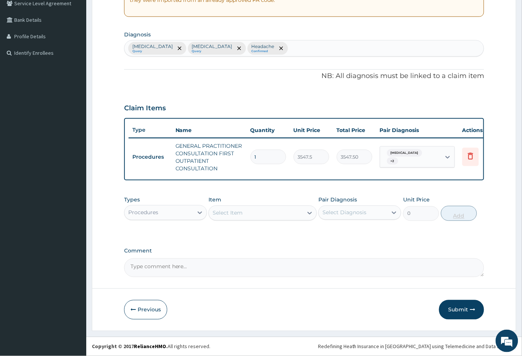
scroll to position [166, 0]
click at [167, 212] on div "Procedures" at bounding box center [159, 213] width 69 height 12
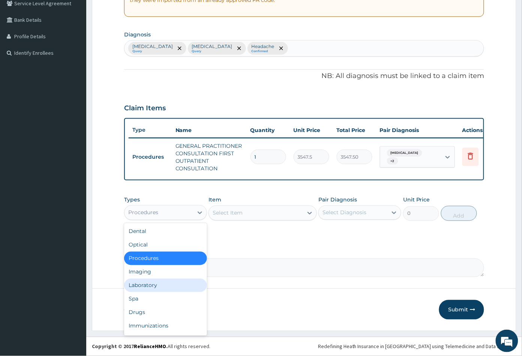
click at [157, 280] on div "Laboratory" at bounding box center [165, 286] width 83 height 14
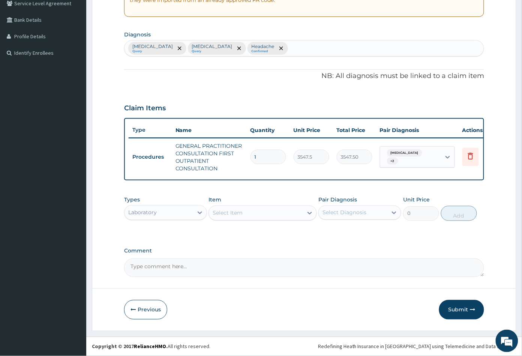
click at [270, 213] on div "Select Item" at bounding box center [256, 213] width 94 height 12
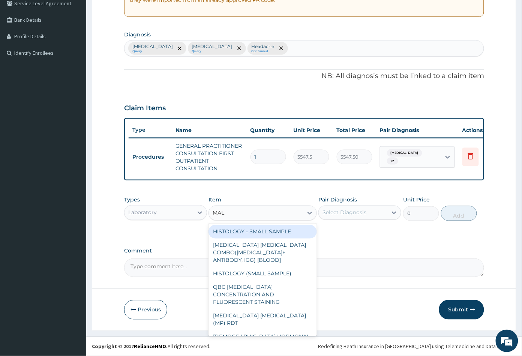
type input "MALA"
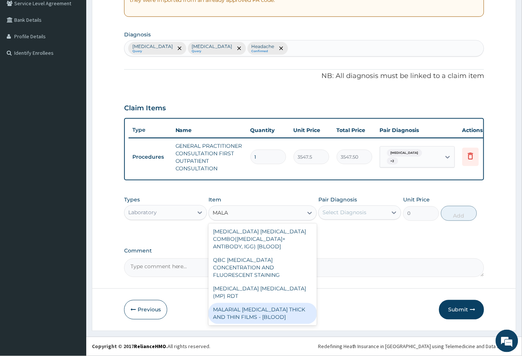
click at [261, 303] on div "MALARIAL PARASITE THICK AND THIN FILMS - [BLOOD]" at bounding box center [263, 313] width 108 height 21
type input "1612.5"
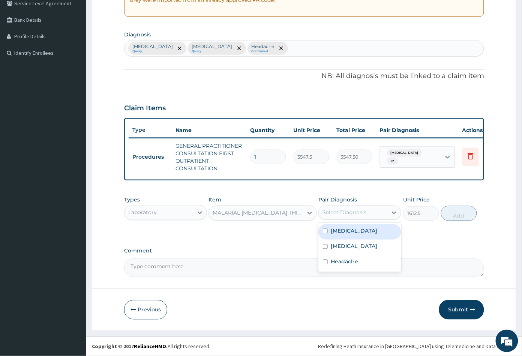
click at [351, 213] on div "Select Diagnosis" at bounding box center [345, 213] width 44 height 8
click at [351, 230] on div "Malaria" at bounding box center [359, 231] width 83 height 15
checkbox input "true"
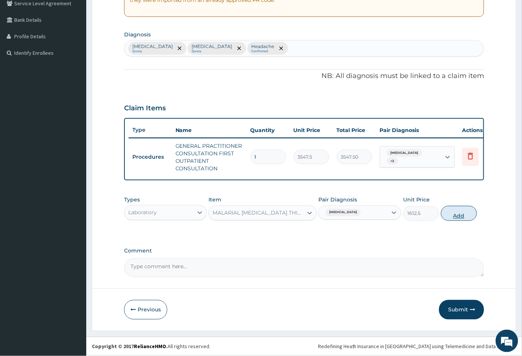
click at [460, 217] on button "Add" at bounding box center [459, 213] width 36 height 15
type input "0"
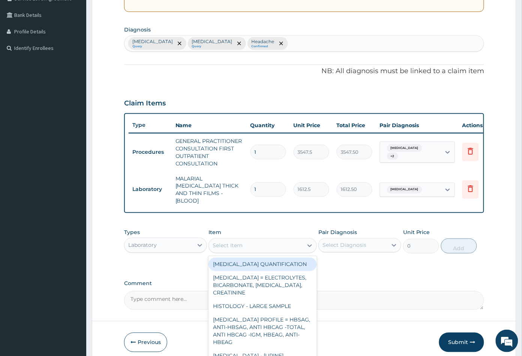
click at [257, 243] on div "Select Item" at bounding box center [256, 246] width 94 height 12
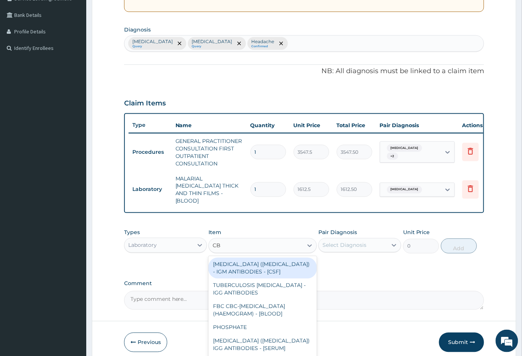
type input "CBC"
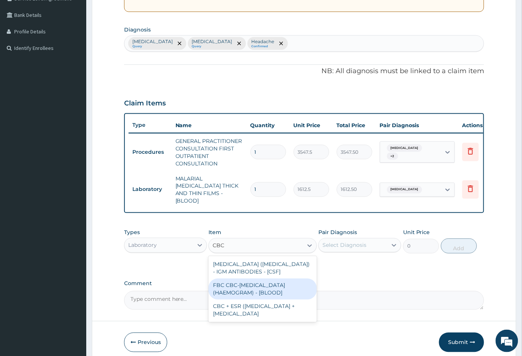
click at [256, 283] on div "FBC CBC-COMPLETE BLOOD COUNT (HAEMOGRAM) - [BLOOD]" at bounding box center [263, 289] width 108 height 21
type input "4300"
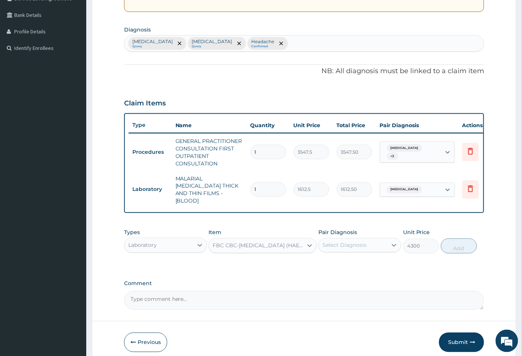
click at [358, 243] on div "Select Diagnosis" at bounding box center [345, 246] width 44 height 8
click at [349, 275] on div "Sepsis" at bounding box center [359, 279] width 83 height 15
checkbox input "true"
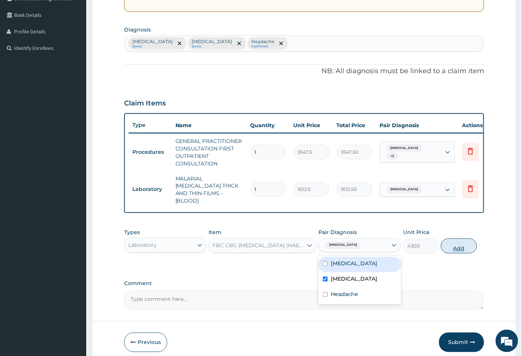
click at [457, 245] on button "Add" at bounding box center [459, 246] width 36 height 15
type input "0"
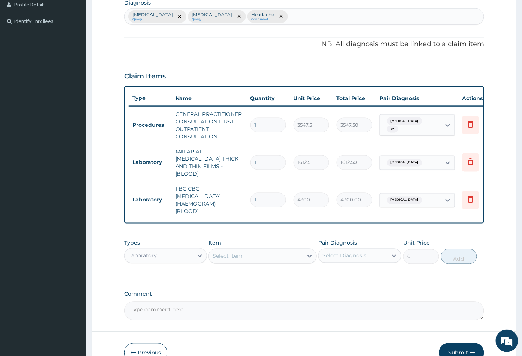
scroll to position [207, 0]
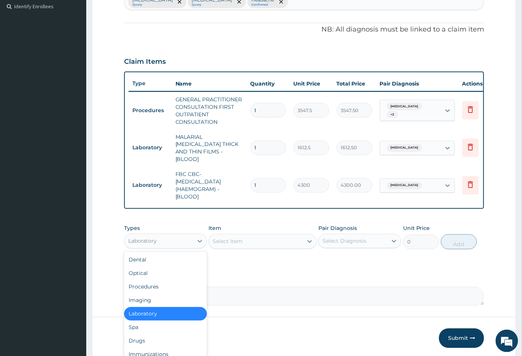
click at [167, 240] on div "Laboratory" at bounding box center [159, 241] width 69 height 12
click at [160, 282] on div "Procedures" at bounding box center [165, 287] width 83 height 14
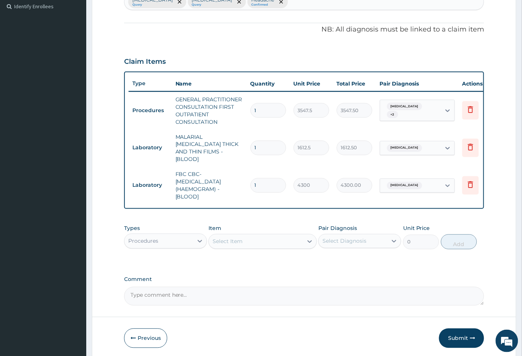
click at [254, 244] on div "Select Item" at bounding box center [256, 242] width 94 height 12
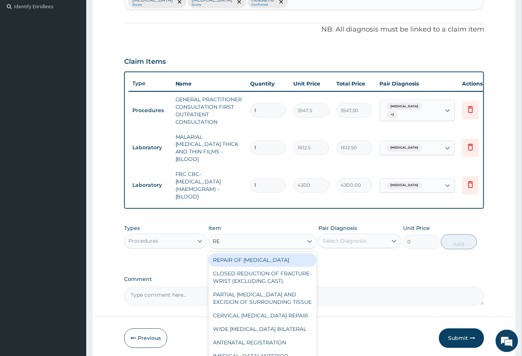
type input "REG"
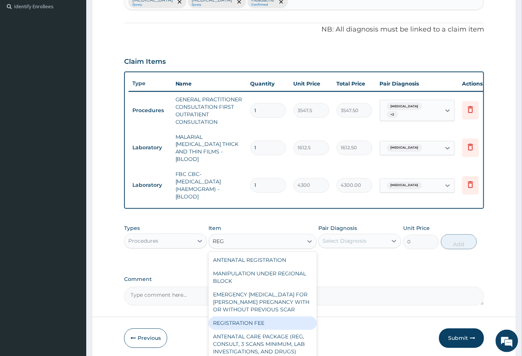
click at [249, 327] on div "REGISTRATION FEE" at bounding box center [263, 324] width 108 height 14
type input "2150"
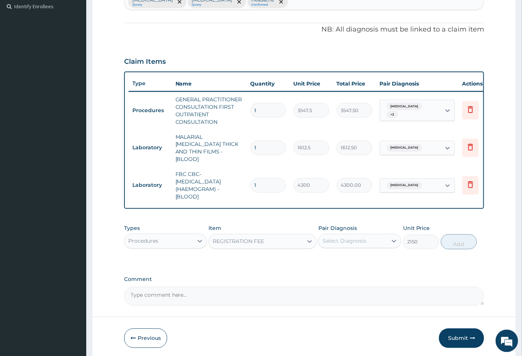
click at [354, 238] on div "Select Diagnosis" at bounding box center [345, 241] width 44 height 8
click at [355, 261] on div "Malaria" at bounding box center [359, 260] width 83 height 15
checkbox input "true"
click at [355, 269] on div "Sepsis" at bounding box center [359, 275] width 83 height 15
checkbox input "true"
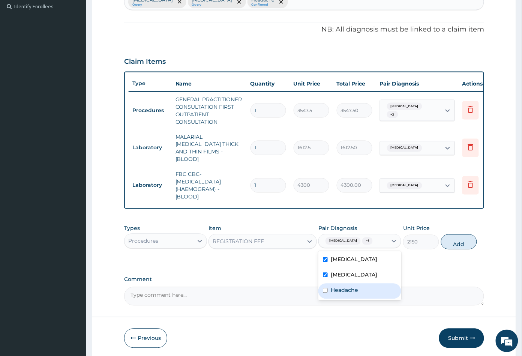
click at [353, 287] on label "Headache" at bounding box center [344, 291] width 27 height 8
checkbox input "true"
click at [453, 243] on button "Add" at bounding box center [459, 241] width 36 height 15
type input "0"
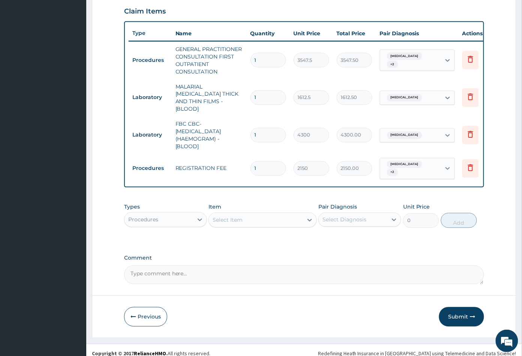
scroll to position [259, 0]
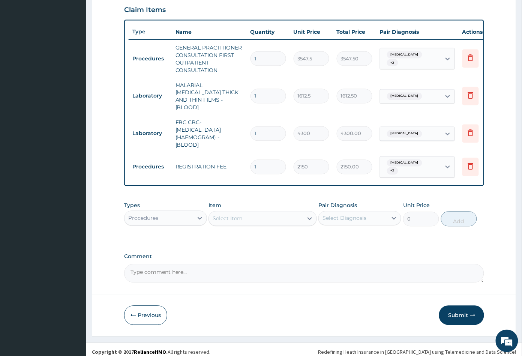
click at [161, 214] on div "Procedures" at bounding box center [159, 218] width 69 height 12
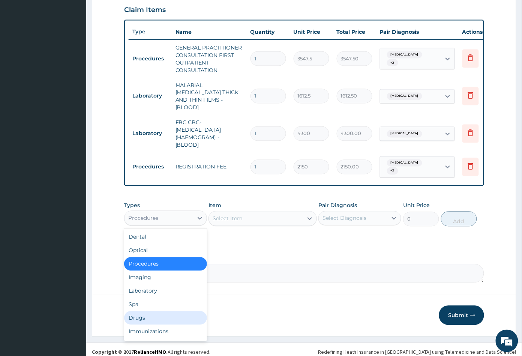
click at [153, 311] on div "Drugs" at bounding box center [165, 318] width 83 height 14
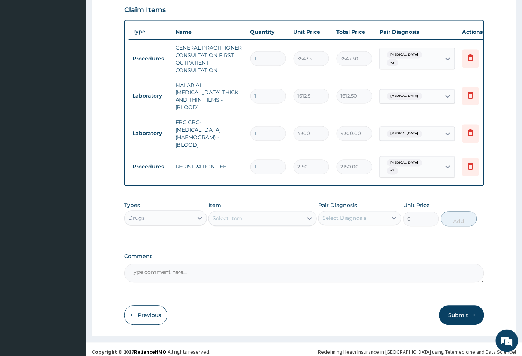
click at [271, 216] on div "Select Item" at bounding box center [256, 219] width 94 height 12
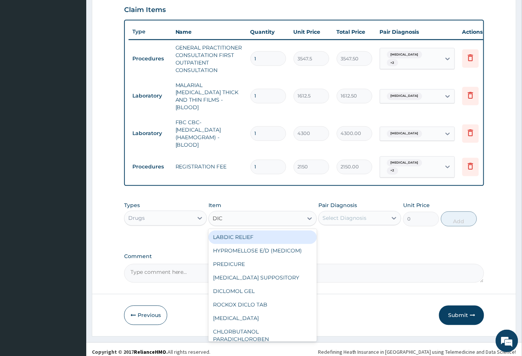
type input "DICL"
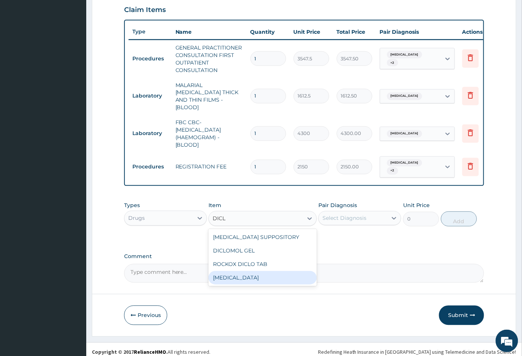
click at [251, 274] on div "DICLOFENAC" at bounding box center [263, 278] width 108 height 14
type input "591.25"
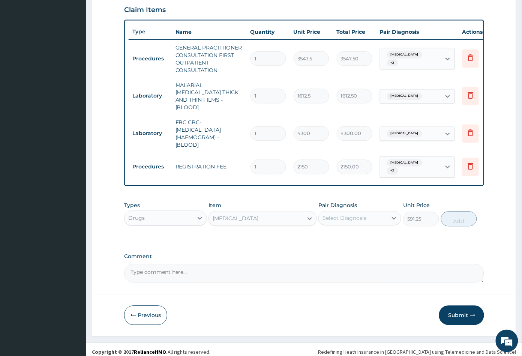
click at [357, 215] on div "Select Diagnosis" at bounding box center [345, 219] width 44 height 8
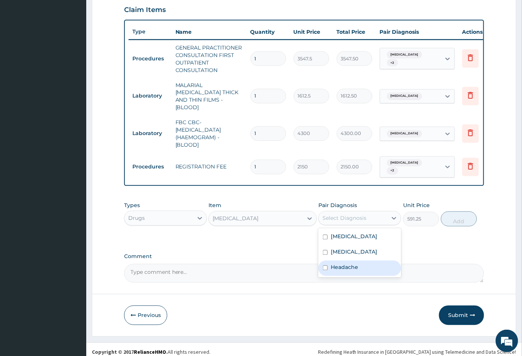
click at [353, 265] on label "Headache" at bounding box center [344, 268] width 27 height 8
checkbox input "true"
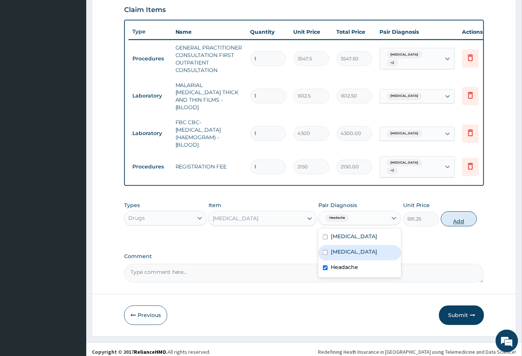
click at [458, 218] on button "Add" at bounding box center [459, 219] width 36 height 15
type input "0"
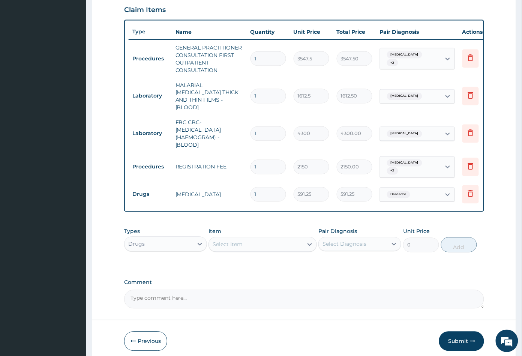
click at [257, 239] on div "Select Item" at bounding box center [256, 245] width 94 height 12
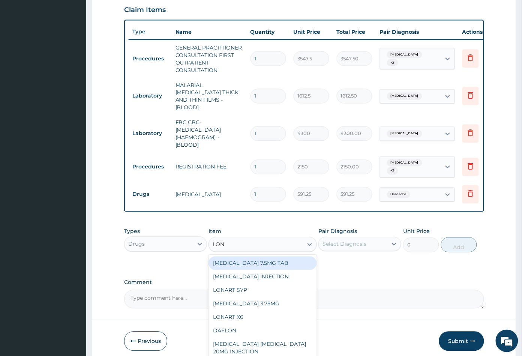
type input "LONA"
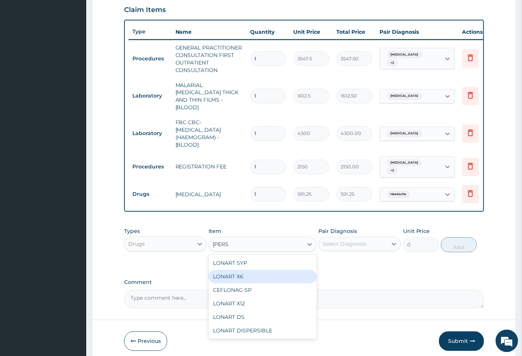
click at [252, 272] on div "LONART X6" at bounding box center [263, 277] width 108 height 14
type input "473"
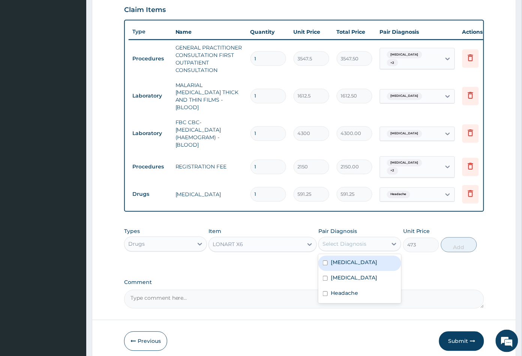
click at [357, 240] on div "Select Diagnosis" at bounding box center [345, 244] width 44 height 8
click at [359, 272] on div "Sepsis" at bounding box center [359, 278] width 83 height 15
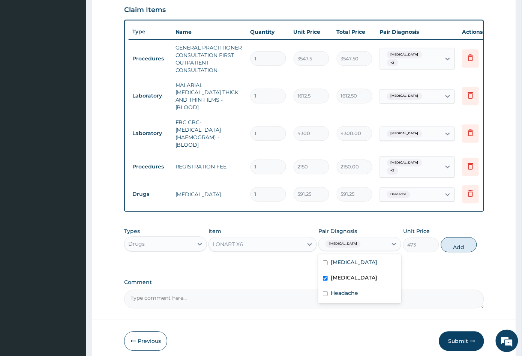
click at [359, 272] on div "Sepsis" at bounding box center [359, 278] width 83 height 15
checkbox input "false"
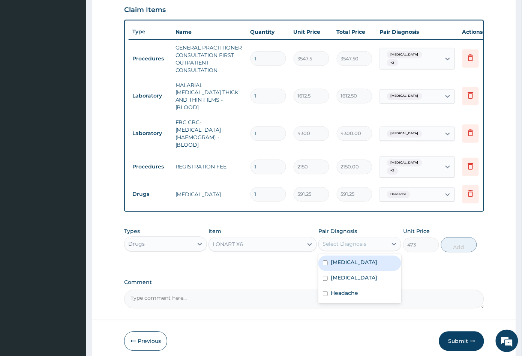
click at [365, 257] on div "Malaria" at bounding box center [359, 263] width 83 height 15
checkbox input "true"
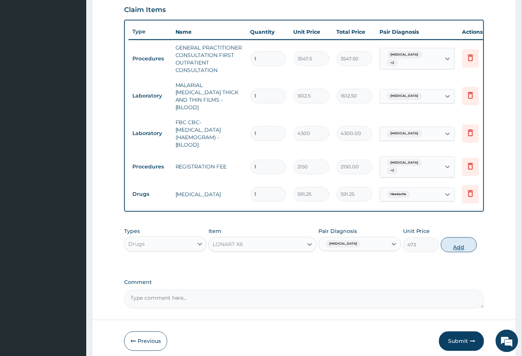
click at [456, 244] on button "Add" at bounding box center [459, 244] width 36 height 15
type input "0"
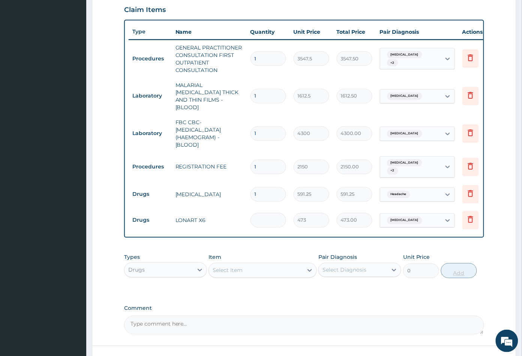
type input "0.00"
type input "6"
type input "2838.00"
type input "6"
click at [249, 265] on div "Select Item" at bounding box center [256, 270] width 94 height 12
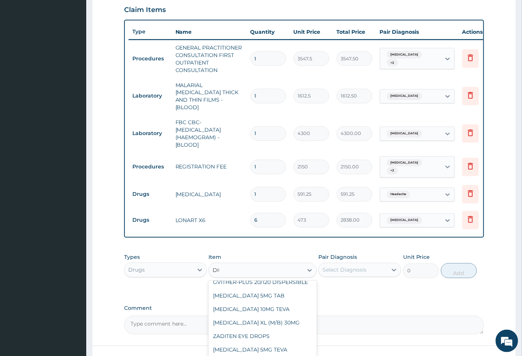
scroll to position [6, 0]
type input "DICL"
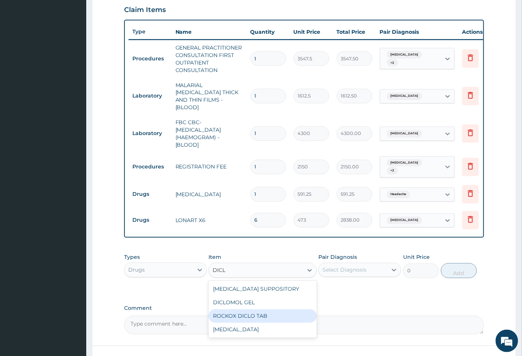
click at [254, 313] on div "ROCKOX DICLO TAB" at bounding box center [263, 316] width 108 height 14
type input "82.7750015258789"
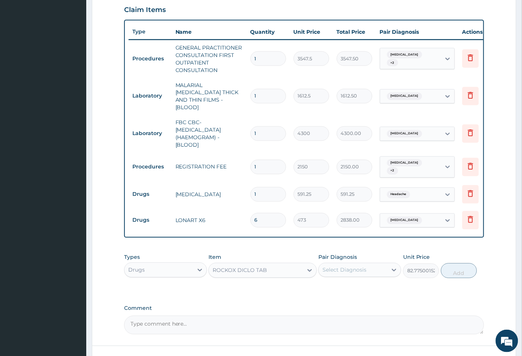
click at [349, 266] on div "Select Diagnosis" at bounding box center [345, 270] width 44 height 8
click at [347, 315] on label "Headache" at bounding box center [344, 319] width 27 height 8
checkbox input "true"
click at [457, 267] on button "Add" at bounding box center [459, 270] width 36 height 15
type input "0"
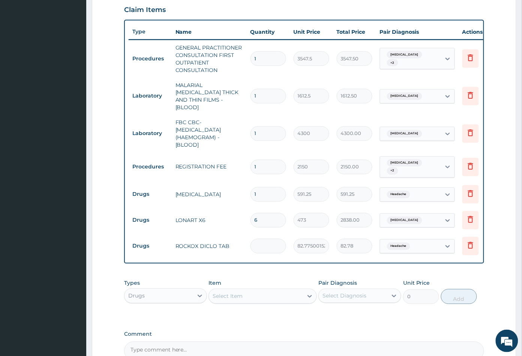
type input "0.00"
type input "6"
type input "496.65"
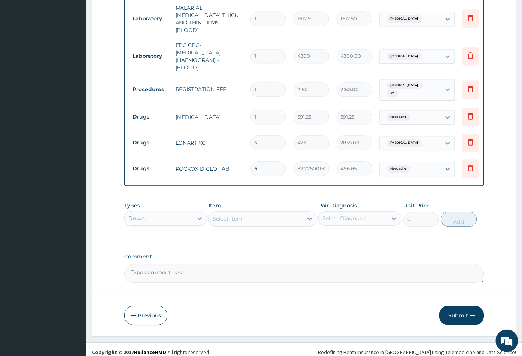
scroll to position [338, 0]
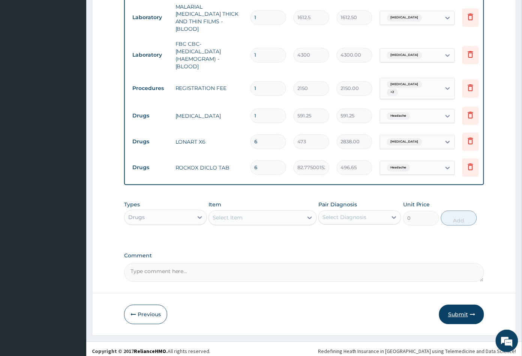
type input "6"
click at [458, 311] on button "Submit" at bounding box center [461, 315] width 45 height 20
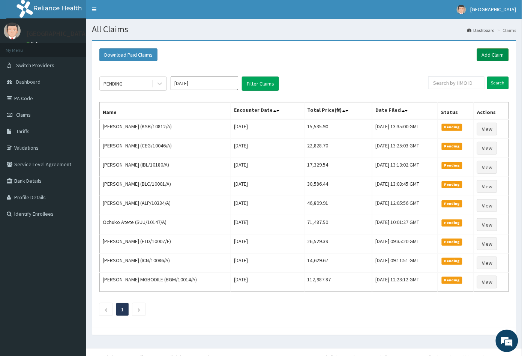
click at [499, 56] on link "Add Claim" at bounding box center [493, 54] width 32 height 13
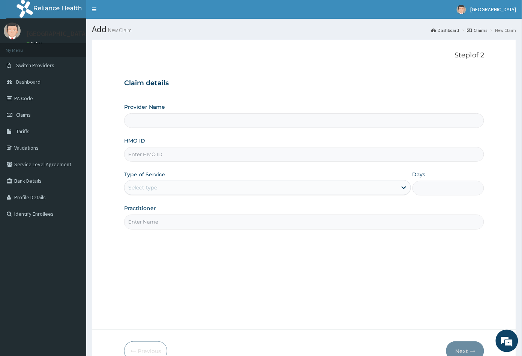
type input "[GEOGRAPHIC_DATA]"
click at [138, 154] on input "HMO ID" at bounding box center [304, 154] width 360 height 15
paste input "TAP/10552/A"
type input "TAP/10552/A"
click at [139, 185] on div "Select type" at bounding box center [142, 188] width 29 height 8
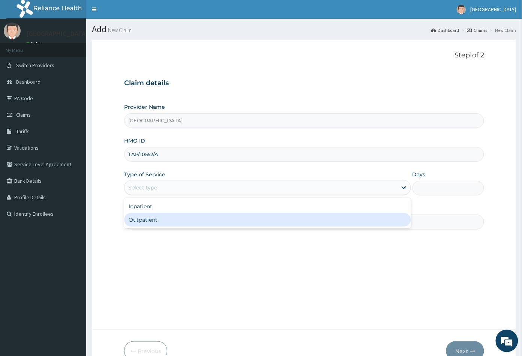
click at [137, 222] on div "Outpatient" at bounding box center [267, 220] width 287 height 14
type input "1"
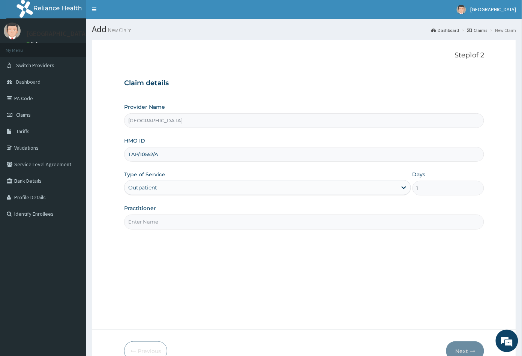
click at [140, 220] on input "Practitioner" at bounding box center [304, 222] width 360 height 15
type input "CON"
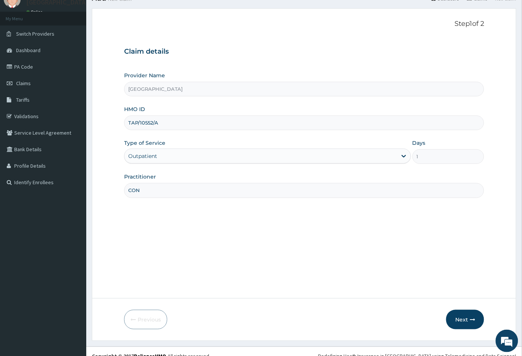
scroll to position [41, 0]
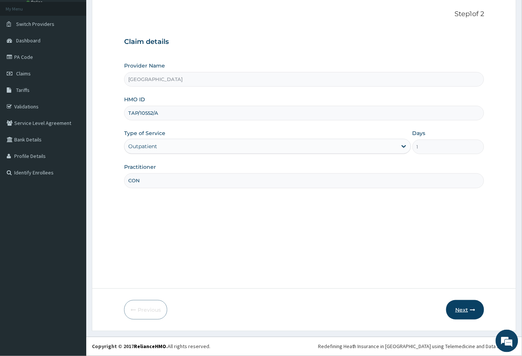
click at [460, 308] on button "Next" at bounding box center [465, 310] width 38 height 20
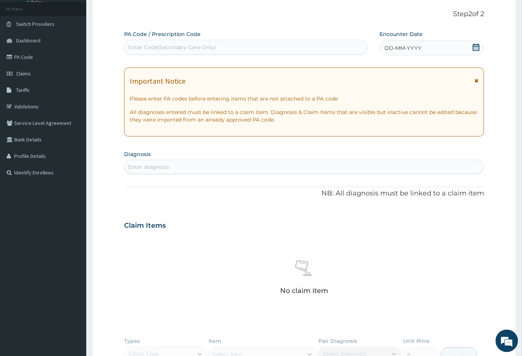
click at [475, 45] on icon at bounding box center [476, 48] width 7 height 8
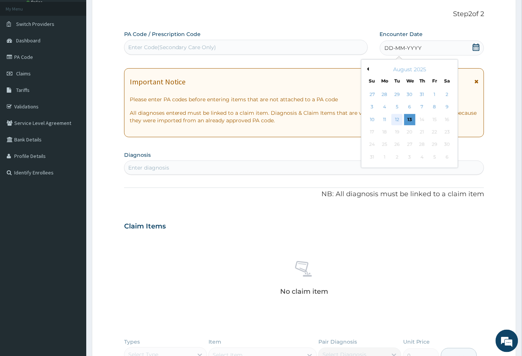
click at [393, 117] on div "12" at bounding box center [397, 119] width 11 height 11
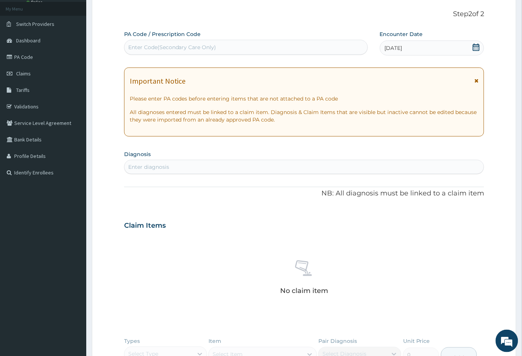
click at [165, 171] on div "Enter diagnosis" at bounding box center [148, 167] width 41 height 8
type input "MALA"
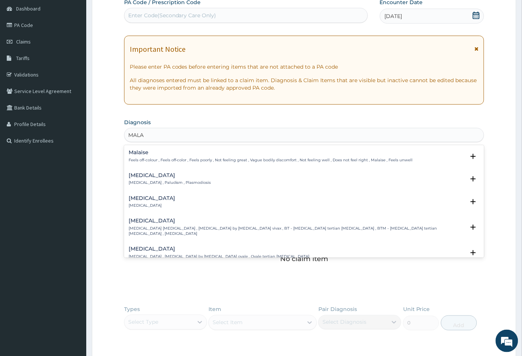
scroll to position [83, 0]
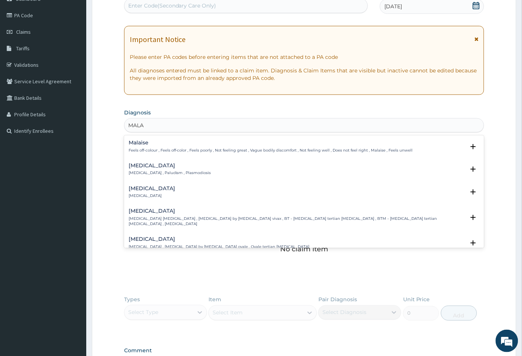
click at [147, 172] on p "[MEDICAL_DATA] , Paludism , Plasmodiosis" at bounding box center [170, 172] width 83 height 5
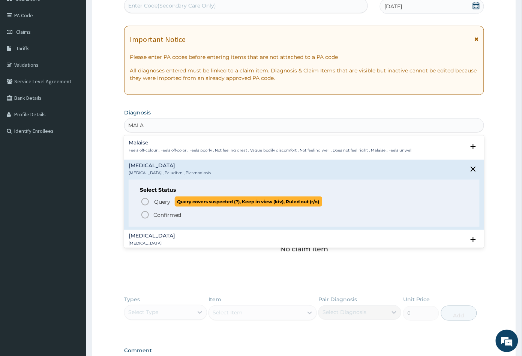
click at [146, 203] on icon "status option query" at bounding box center [145, 201] width 9 height 9
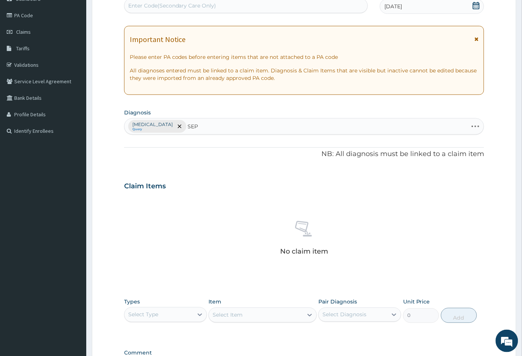
type input "SEPS"
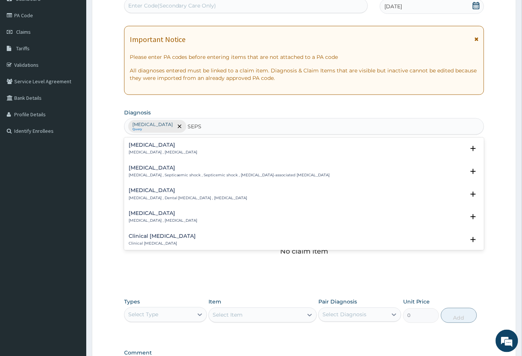
click at [144, 149] on div "Sepsis Systemic infection , Sepsis" at bounding box center [163, 148] width 69 height 13
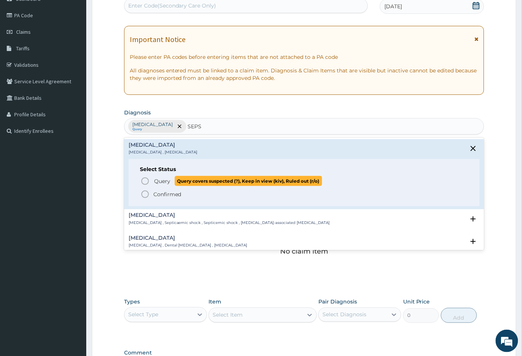
click at [143, 179] on icon "status option query" at bounding box center [145, 181] width 9 height 9
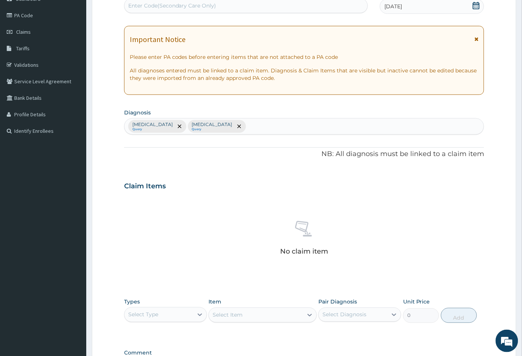
click at [207, 122] on div "[MEDICAL_DATA] Query [MEDICAL_DATA] Query" at bounding box center [305, 127] width 360 height 16
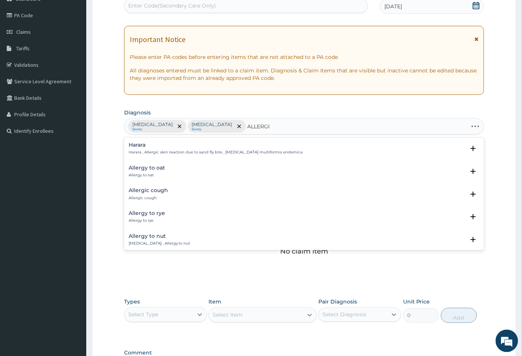
type input "ALLERGIC"
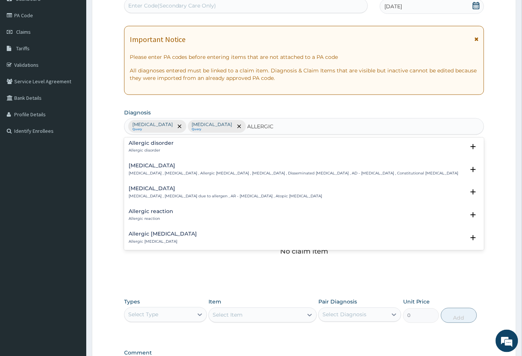
scroll to position [250, 0]
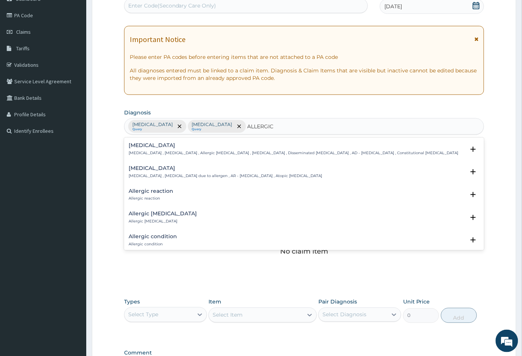
click at [156, 192] on h4 "Allergic reaction" at bounding box center [151, 191] width 45 height 6
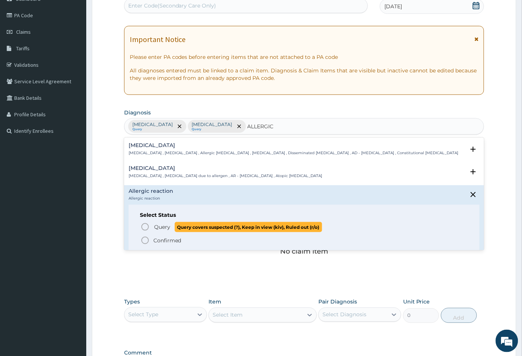
click at [144, 225] on icon "status option query" at bounding box center [145, 226] width 9 height 9
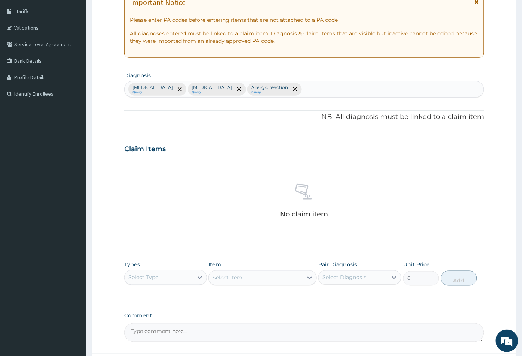
scroll to position [185, 0]
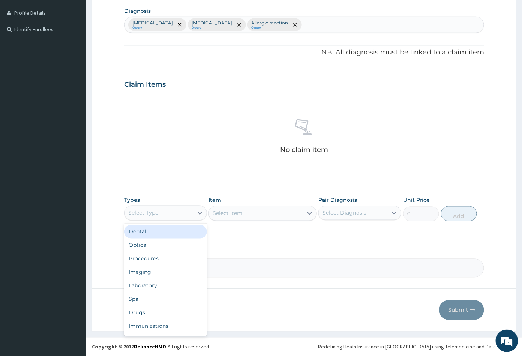
click at [152, 212] on div "Select Type" at bounding box center [143, 213] width 30 height 8
click at [153, 262] on div "Procedures" at bounding box center [165, 259] width 83 height 14
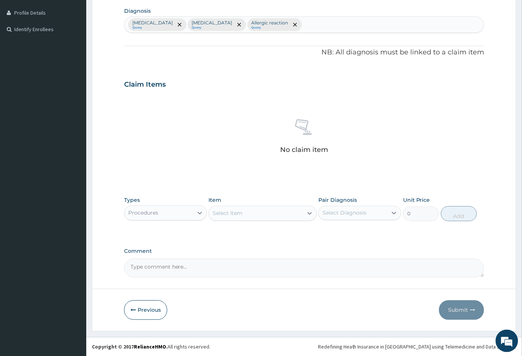
click at [269, 215] on div "Select Item" at bounding box center [256, 213] width 94 height 12
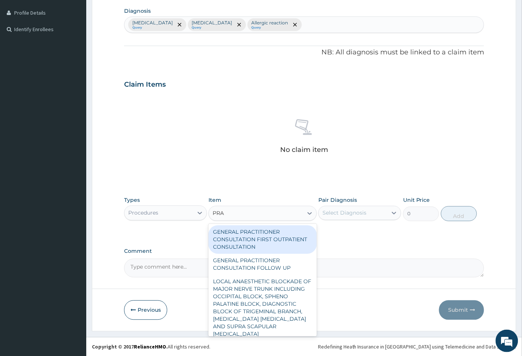
type input "PRAC"
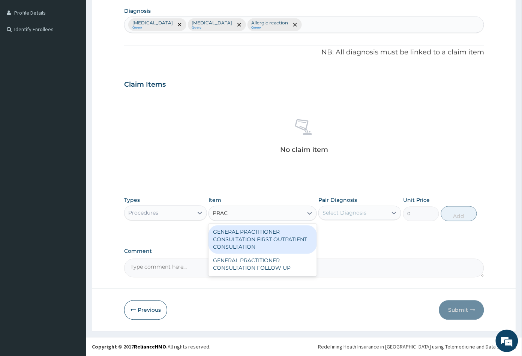
click at [244, 239] on div "GENERAL PRACTITIONER CONSULTATION FIRST OUTPATIENT CONSULTATION" at bounding box center [263, 239] width 108 height 29
type input "3547.5"
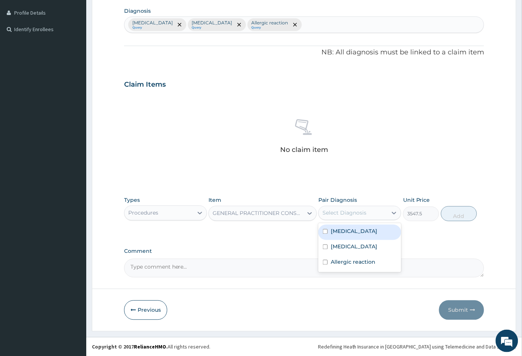
click at [347, 212] on div "Select Diagnosis" at bounding box center [345, 213] width 44 height 8
click at [345, 233] on label "[MEDICAL_DATA]" at bounding box center [354, 232] width 47 height 8
checkbox input "true"
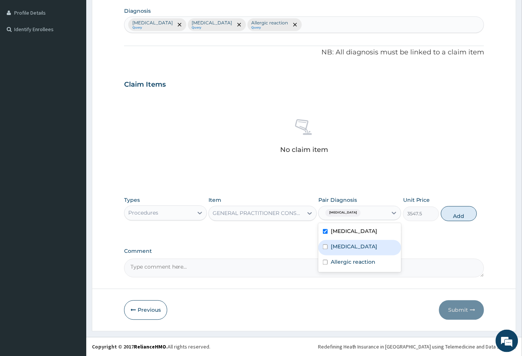
click at [345, 243] on label "[MEDICAL_DATA]" at bounding box center [354, 247] width 47 height 8
checkbox input "true"
click at [349, 261] on label "Allergic reaction" at bounding box center [353, 262] width 45 height 8
checkbox input "true"
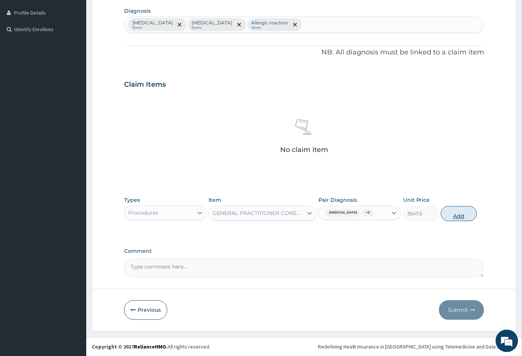
click at [453, 217] on button "Add" at bounding box center [459, 213] width 36 height 15
type input "0"
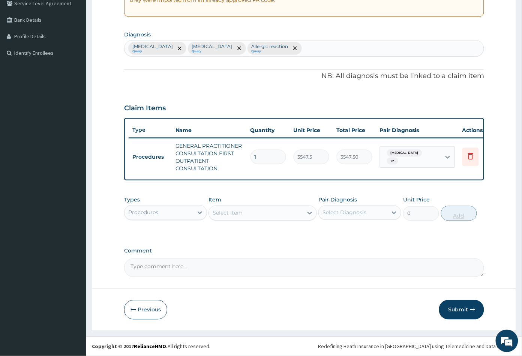
scroll to position [166, 0]
click at [176, 210] on div "Procedures" at bounding box center [159, 213] width 69 height 12
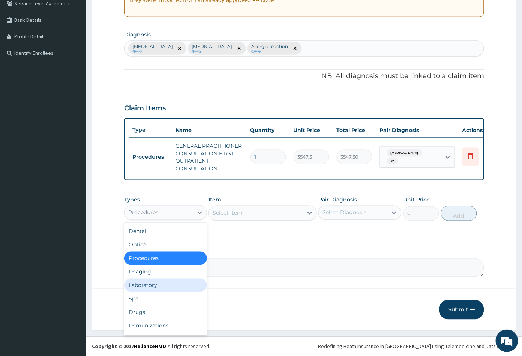
click at [158, 288] on div "Laboratory" at bounding box center [165, 286] width 83 height 14
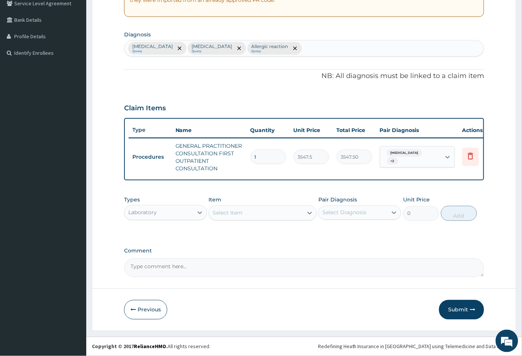
click at [254, 213] on div "Select Item" at bounding box center [256, 213] width 94 height 12
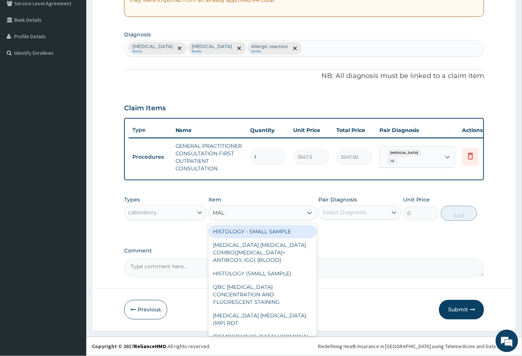
type input "MALA"
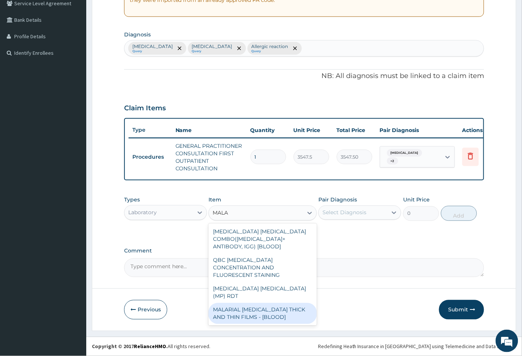
click at [257, 303] on div "MALARIAL [MEDICAL_DATA] THICK AND THIN FILMS - [BLOOD]" at bounding box center [263, 313] width 108 height 21
type input "1612.5"
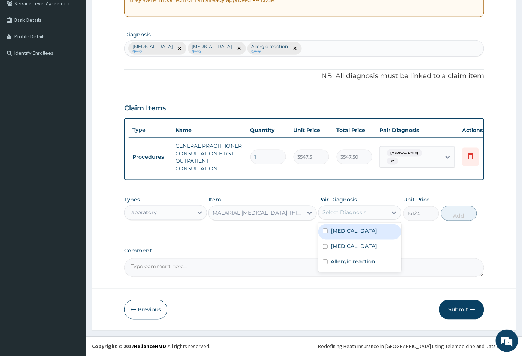
click at [339, 212] on div "Select Diagnosis" at bounding box center [345, 213] width 44 height 8
click at [343, 231] on label "[MEDICAL_DATA]" at bounding box center [354, 231] width 47 height 8
checkbox input "true"
click at [452, 212] on button "Add" at bounding box center [459, 213] width 36 height 15
type input "0"
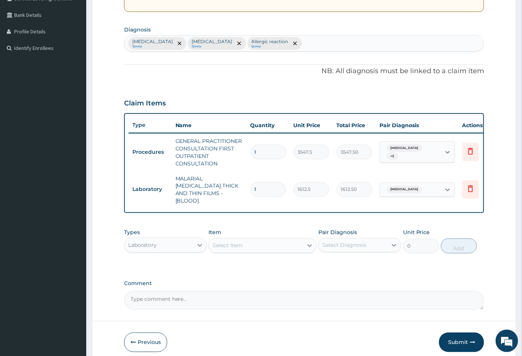
click at [248, 242] on div "Select Item" at bounding box center [256, 246] width 94 height 12
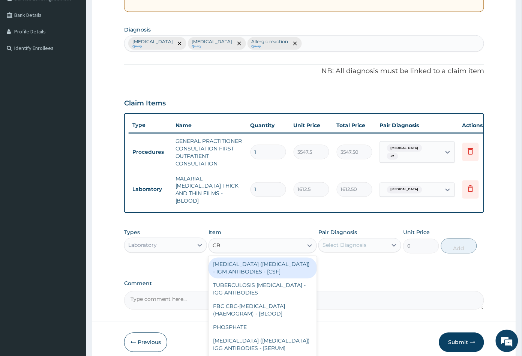
type input "CBC"
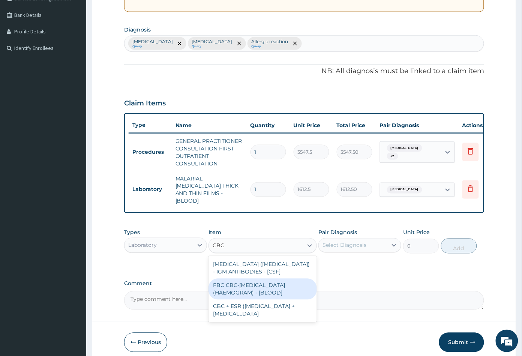
click at [259, 287] on div "FBC CBC-[MEDICAL_DATA] (HAEMOGRAM) - [BLOOD]" at bounding box center [263, 289] width 108 height 21
type input "4300"
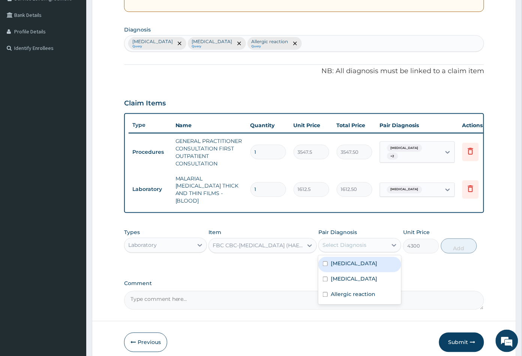
click at [362, 242] on div "Select Diagnosis" at bounding box center [345, 246] width 44 height 8
click at [354, 275] on div "[MEDICAL_DATA]" at bounding box center [359, 279] width 83 height 15
checkbox input "true"
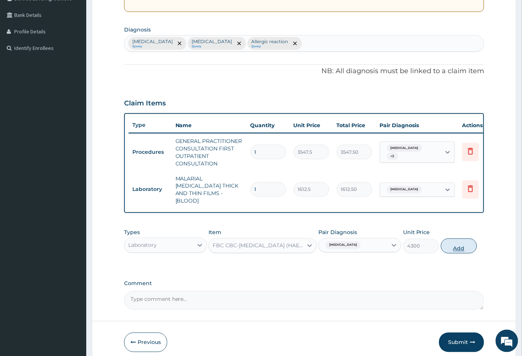
click at [460, 245] on button "Add" at bounding box center [459, 246] width 36 height 15
type input "0"
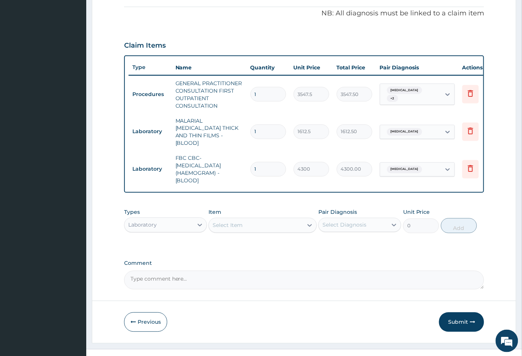
scroll to position [233, 0]
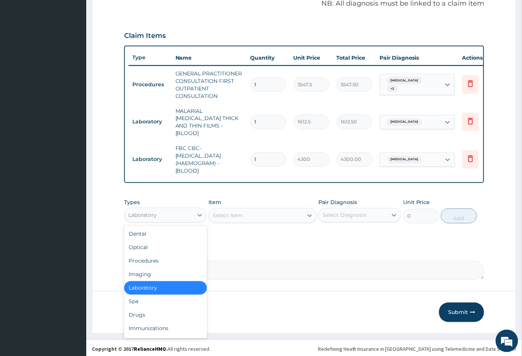
click at [162, 211] on div "Laboratory" at bounding box center [159, 215] width 69 height 12
click at [164, 311] on div "Drugs" at bounding box center [165, 315] width 83 height 14
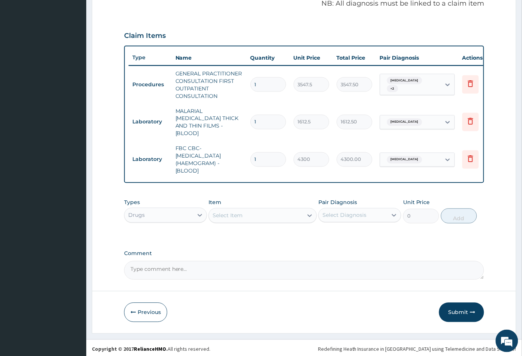
click at [251, 210] on div "Select Item" at bounding box center [256, 216] width 94 height 12
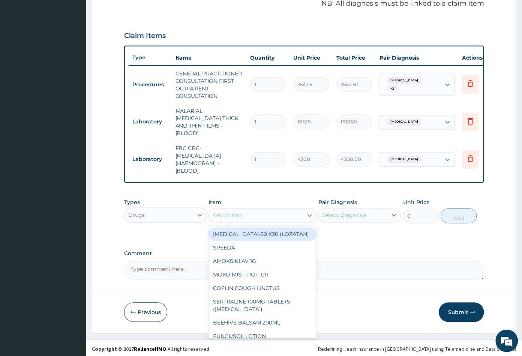
type input "L"
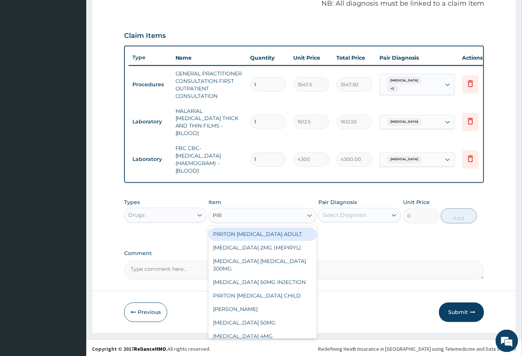
type input "PIRI"
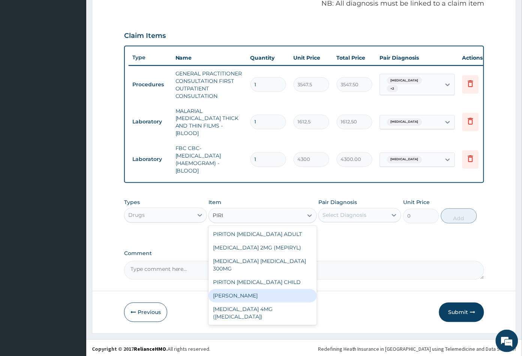
click at [245, 289] on div "PIRITON TAB EVANS" at bounding box center [263, 296] width 108 height 14
type input "23.64999961853027"
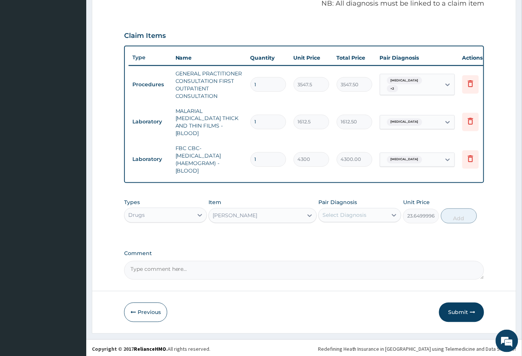
click at [352, 212] on div "Select Diagnosis" at bounding box center [345, 216] width 44 height 8
click at [351, 242] on div "[MEDICAL_DATA]" at bounding box center [359, 249] width 83 height 15
click at [354, 254] on div "[MEDICAL_DATA]" at bounding box center [359, 249] width 83 height 15
click at [350, 246] on div "[MEDICAL_DATA]" at bounding box center [359, 249] width 83 height 15
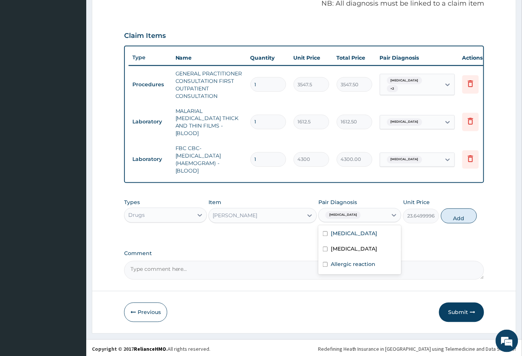
checkbox input "false"
click at [368, 262] on label "Allergic reaction" at bounding box center [353, 265] width 45 height 8
checkbox input "true"
click at [356, 248] on div "[MEDICAL_DATA]" at bounding box center [359, 249] width 83 height 15
checkbox input "true"
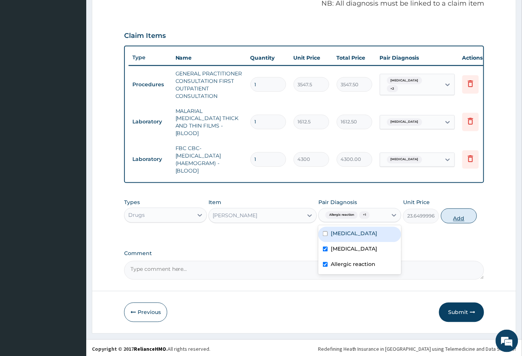
click at [459, 214] on button "Add" at bounding box center [459, 216] width 36 height 15
type input "0"
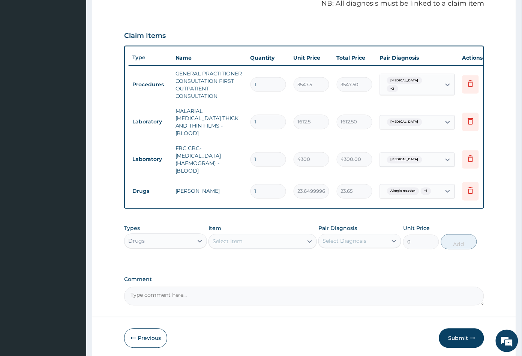
type input "10"
type input "236.50"
type input "10"
click at [271, 237] on div "Select Item" at bounding box center [256, 242] width 94 height 12
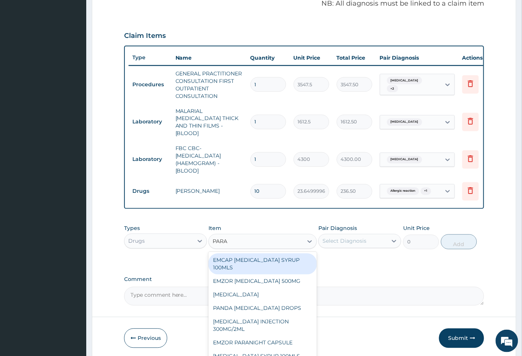
type input "PARAC"
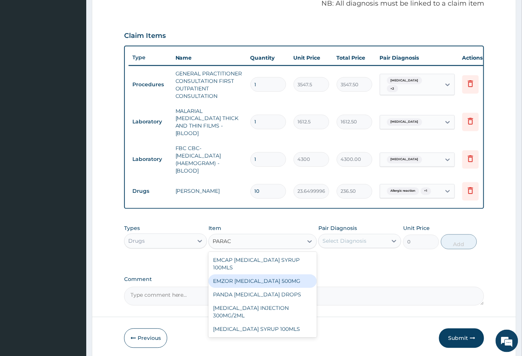
click at [270, 279] on div "EMZOR PARACETAMOL 500MG" at bounding box center [263, 282] width 108 height 14
type input "23.64999961853027"
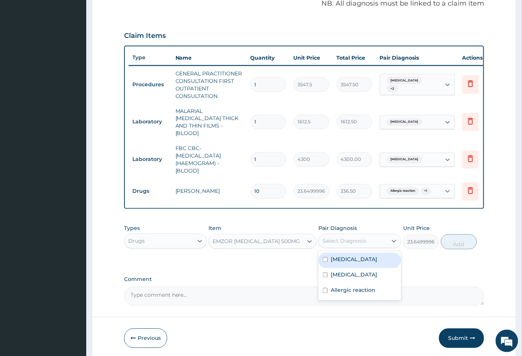
click at [348, 237] on div "Select Diagnosis" at bounding box center [345, 241] width 44 height 8
click at [351, 259] on div "[MEDICAL_DATA]" at bounding box center [359, 260] width 83 height 15
checkbox input "true"
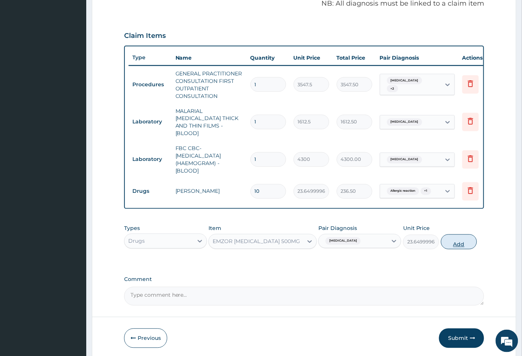
click at [460, 242] on button "Add" at bounding box center [459, 241] width 36 height 15
type input "0"
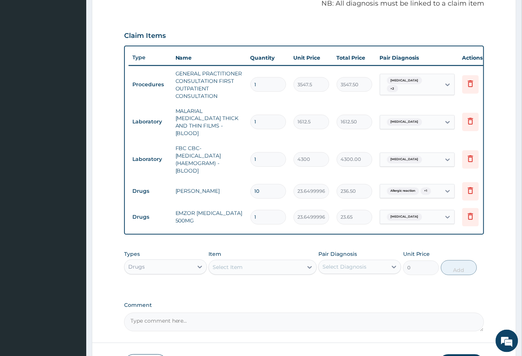
type input "18"
type input "425.70"
type input "17"
type input "402.05"
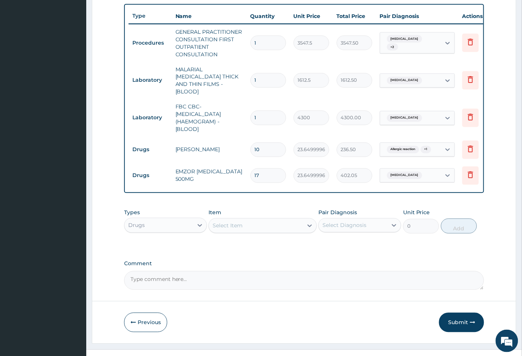
scroll to position [285, 0]
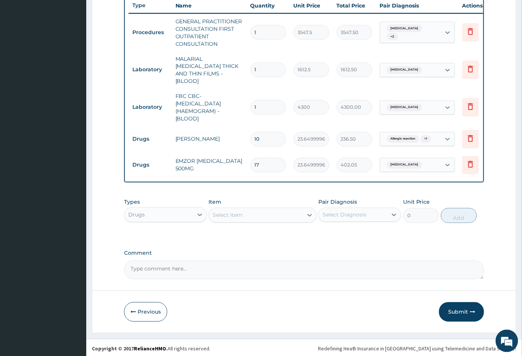
type input "17"
click at [253, 209] on div "Select Item" at bounding box center [256, 215] width 94 height 12
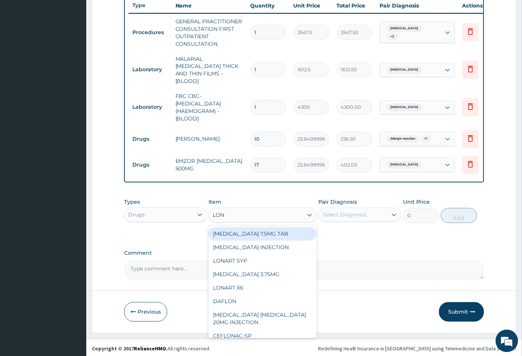
type input "LONA"
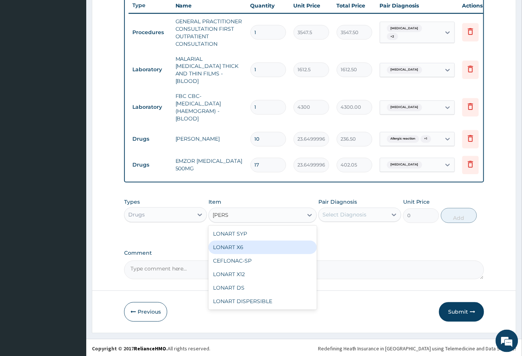
click at [237, 241] on div "LONART X6" at bounding box center [263, 248] width 108 height 14
type input "473"
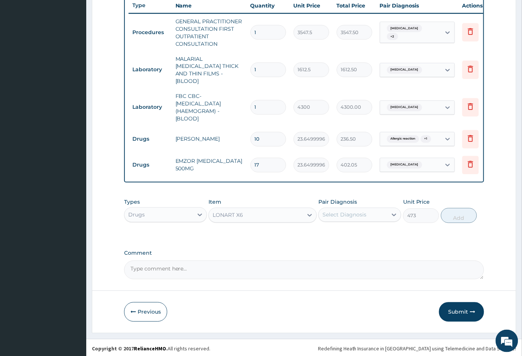
click at [340, 211] on div "Select Diagnosis" at bounding box center [345, 215] width 44 height 8
click at [343, 230] on label "[MEDICAL_DATA]" at bounding box center [354, 234] width 47 height 8
checkbox input "true"
click at [456, 216] on button "Add" at bounding box center [459, 215] width 36 height 15
type input "0"
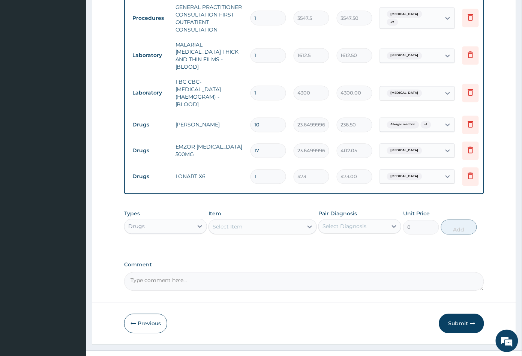
scroll to position [312, 0]
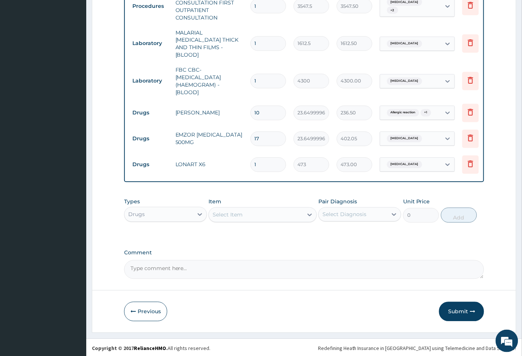
click at [264, 132] on input "17" at bounding box center [269, 139] width 36 height 15
type input "1"
type input "23.65"
type input "18"
type input "425.70"
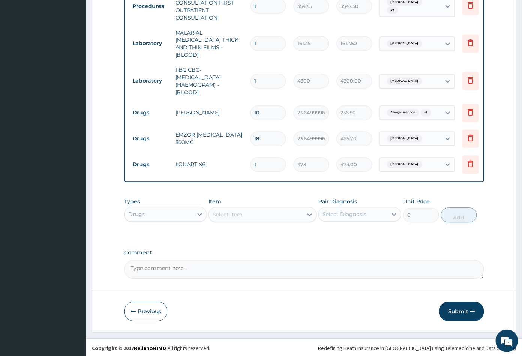
scroll to position [270, 0]
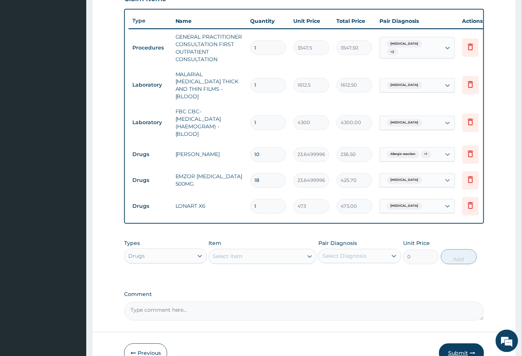
type input "18"
click at [458, 350] on button "Submit" at bounding box center [461, 354] width 45 height 20
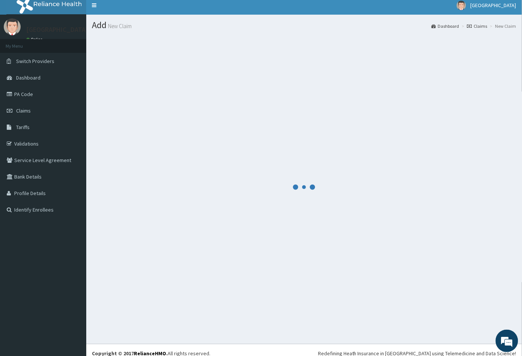
scroll to position [0, 0]
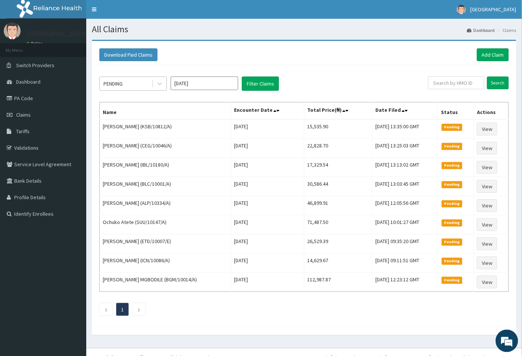
click at [122, 82] on div "PENDING" at bounding box center [113, 84] width 19 height 8
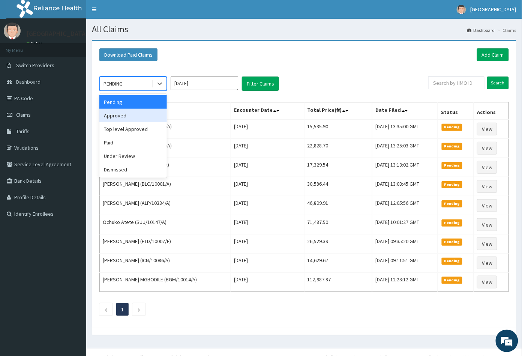
click at [122, 113] on div "Approved" at bounding box center [133, 116] width 68 height 14
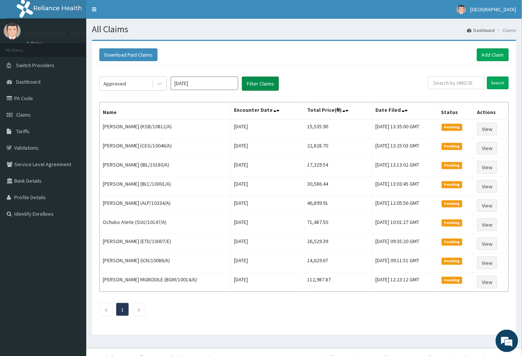
click at [254, 80] on button "Filter Claims" at bounding box center [260, 84] width 37 height 14
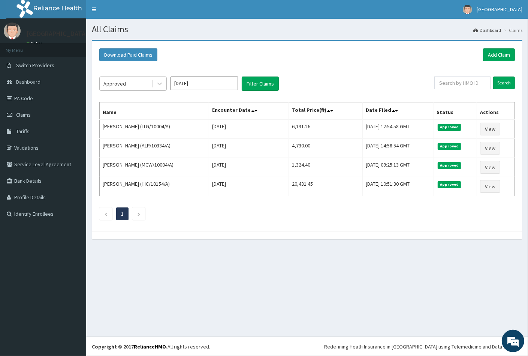
click at [147, 83] on div "Approved" at bounding box center [126, 84] width 52 height 12
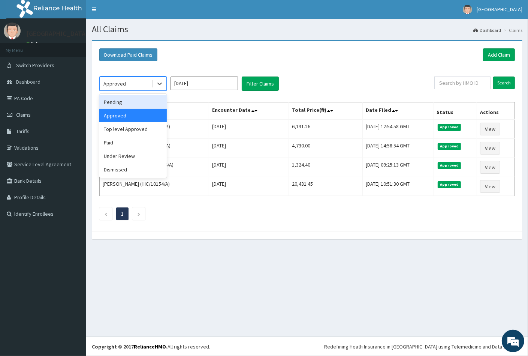
click at [129, 103] on div "Pending" at bounding box center [133, 102] width 68 height 14
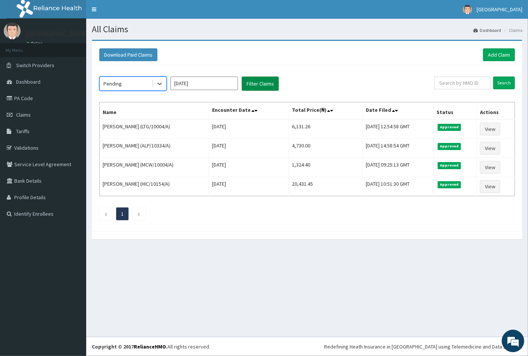
click at [257, 85] on button "Filter Claims" at bounding box center [260, 84] width 37 height 14
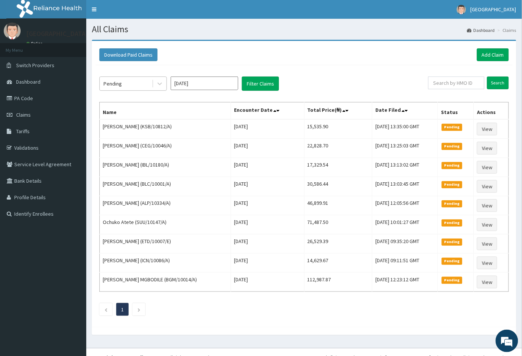
click at [134, 81] on div "Pending" at bounding box center [126, 84] width 52 height 12
click at [443, 80] on input "text" at bounding box center [456, 83] width 56 height 13
paste input "TAP/10552/A"
type input "TAP/10552/A"
click at [500, 83] on input "Search" at bounding box center [498, 83] width 22 height 13
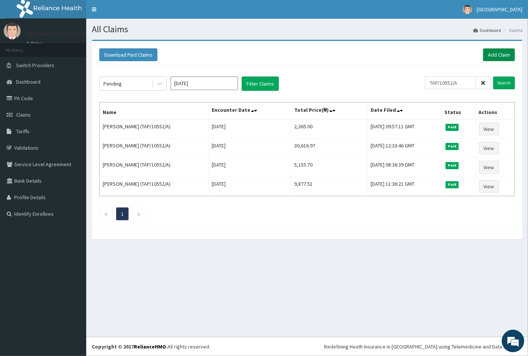
click at [496, 55] on link "Add Claim" at bounding box center [499, 54] width 32 height 13
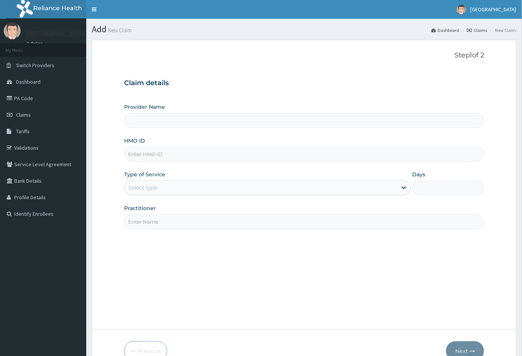
type input "[GEOGRAPHIC_DATA]"
click at [134, 152] on input "HMO ID" at bounding box center [304, 154] width 360 height 15
paste input "TAP/10552/A"
type input "TAP/10552/A"
click at [137, 186] on div "Select type" at bounding box center [142, 188] width 29 height 8
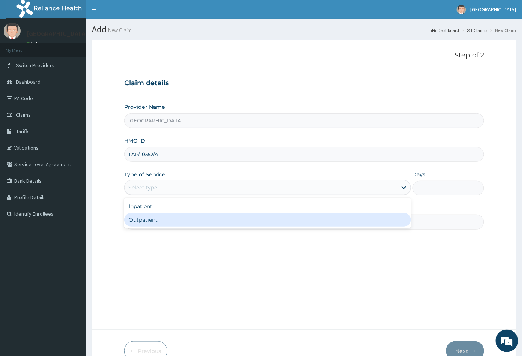
click at [137, 220] on div "Outpatient" at bounding box center [267, 220] width 287 height 14
type input "1"
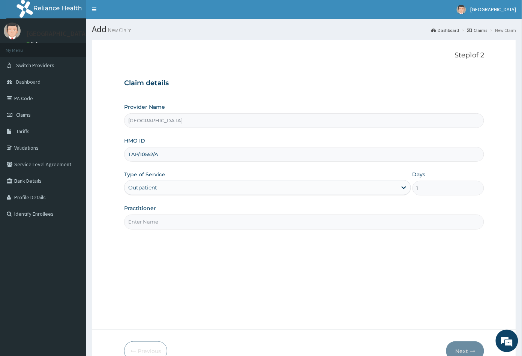
click at [137, 220] on input "Practitioner" at bounding box center [304, 222] width 360 height 15
type input "CON"
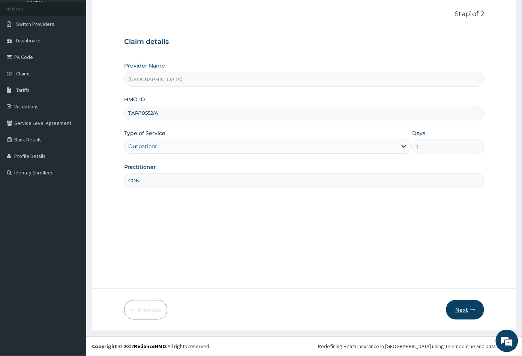
click at [459, 306] on button "Next" at bounding box center [465, 310] width 38 height 20
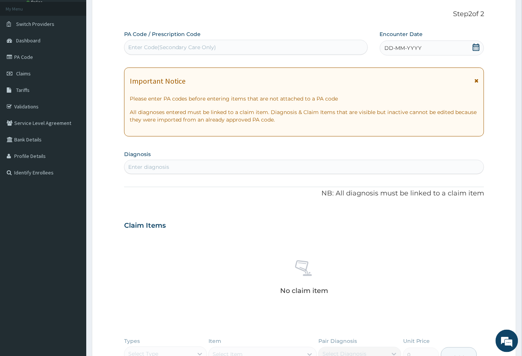
click at [478, 45] on icon at bounding box center [476, 48] width 7 height 8
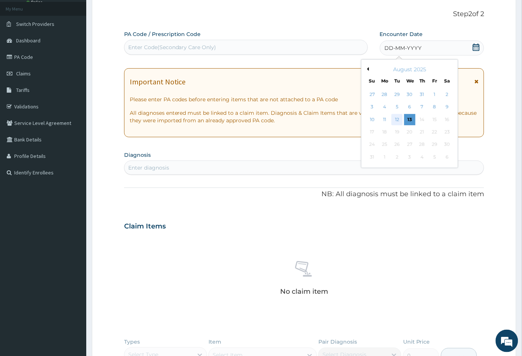
click at [397, 120] on div "12" at bounding box center [397, 119] width 11 height 11
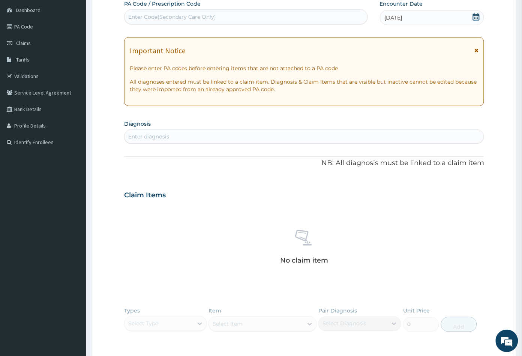
scroll to position [125, 0]
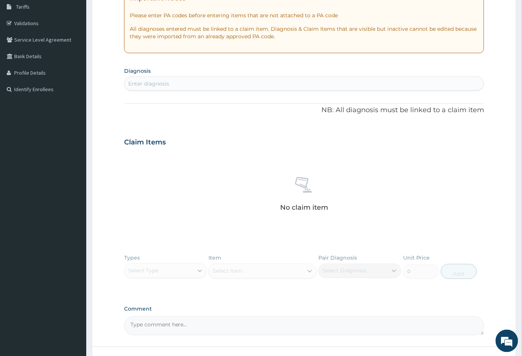
click at [174, 84] on div "Enter diagnosis" at bounding box center [305, 84] width 360 height 12
type input "MALA"
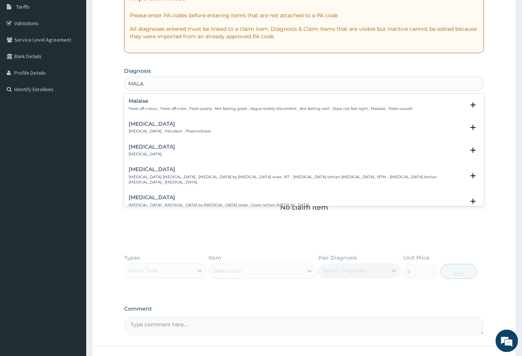
click at [149, 123] on h4 "Malaria" at bounding box center [170, 124] width 83 height 6
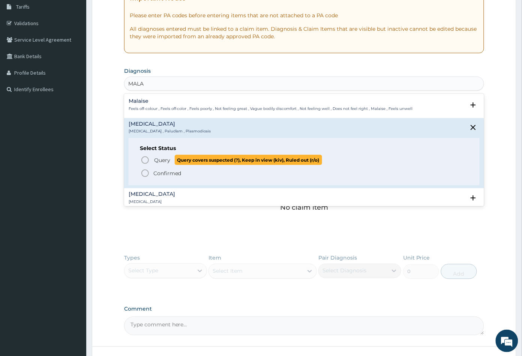
click at [144, 159] on icon "status option query" at bounding box center [145, 160] width 9 height 9
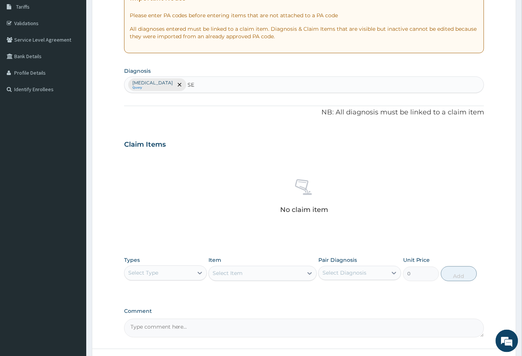
type input "SEP"
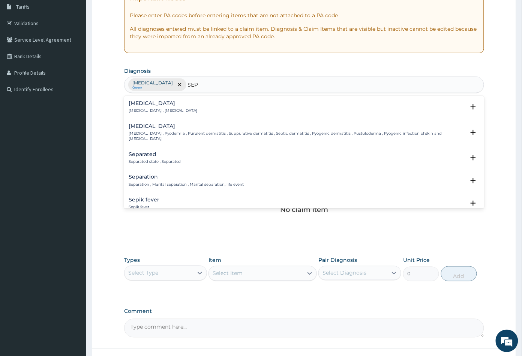
click at [143, 109] on p "Systemic infection , Sepsis" at bounding box center [163, 110] width 69 height 5
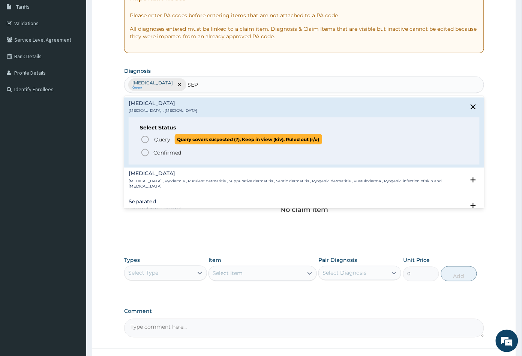
click at [143, 137] on icon "status option query" at bounding box center [145, 139] width 9 height 9
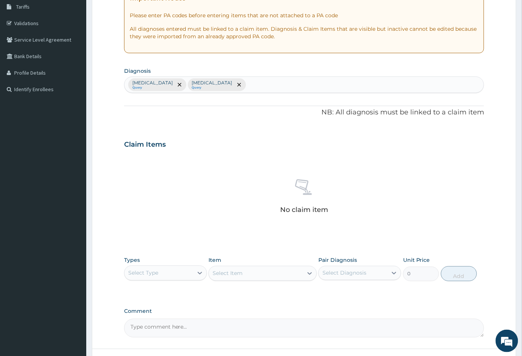
click at [210, 85] on div "Malaria Query Sepsis Query" at bounding box center [305, 85] width 360 height 16
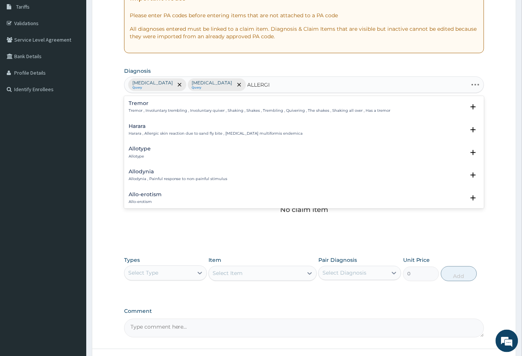
type input "ALLERGIC"
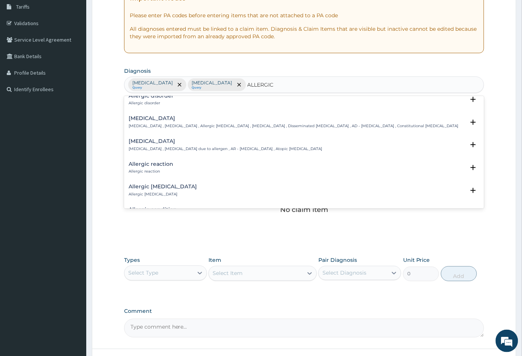
scroll to position [250, 0]
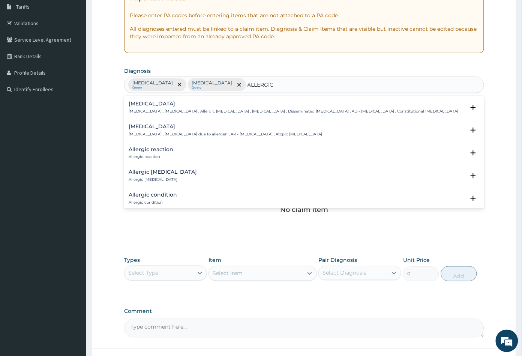
click at [147, 149] on h4 "Allergic reaction" at bounding box center [151, 150] width 45 height 6
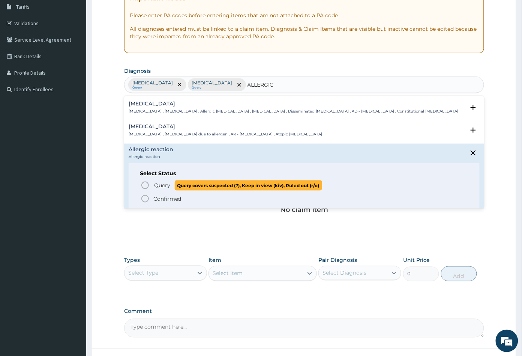
click at [145, 183] on icon "status option query" at bounding box center [145, 185] width 9 height 9
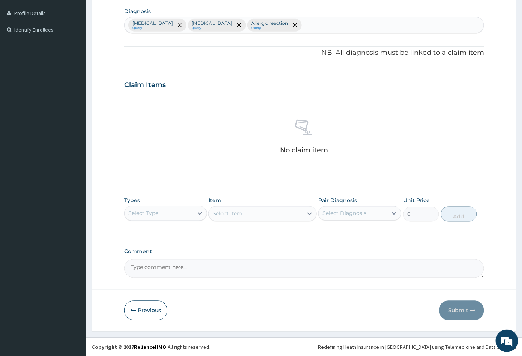
scroll to position [185, 0]
click at [173, 216] on div "Select Type" at bounding box center [159, 213] width 69 height 12
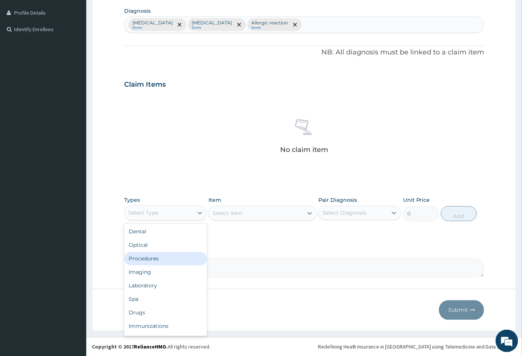
click at [169, 257] on div "Procedures" at bounding box center [165, 259] width 83 height 14
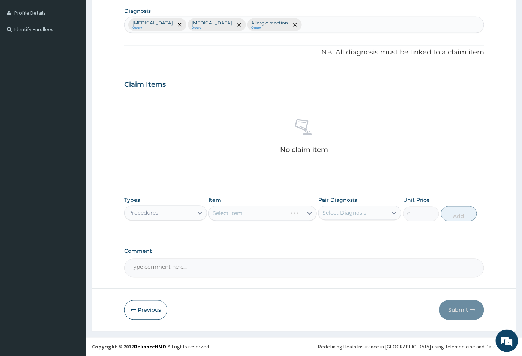
click at [248, 213] on div "Select Item" at bounding box center [263, 213] width 108 height 15
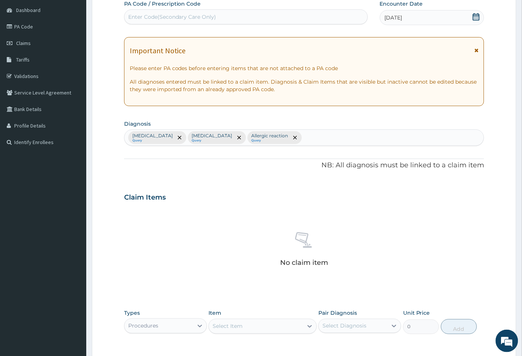
scroll to position [167, 0]
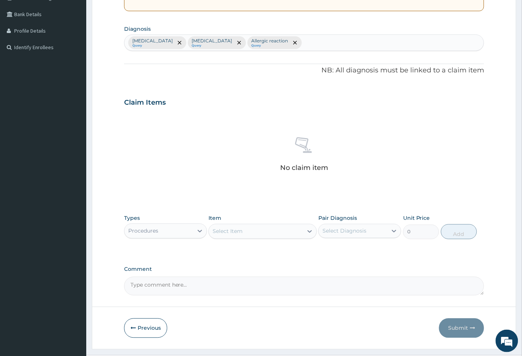
click at [257, 229] on div "Select Item" at bounding box center [256, 231] width 94 height 12
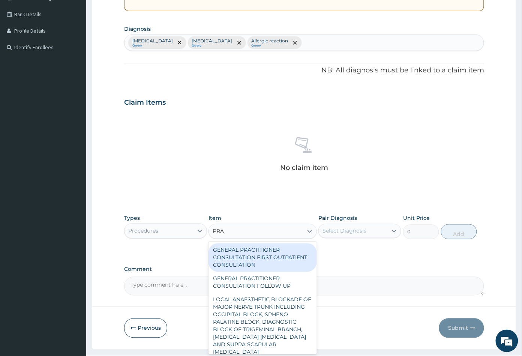
type input "PRAC"
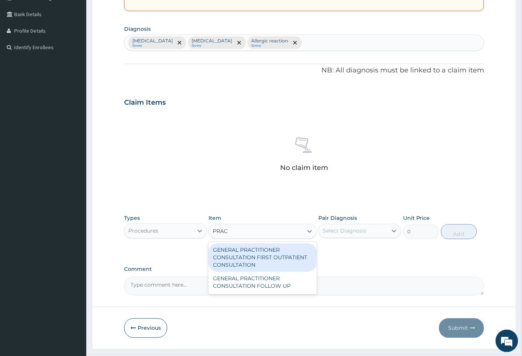
click at [258, 258] on div "GENERAL PRACTITIONER CONSULTATION FIRST OUTPATIENT CONSULTATION" at bounding box center [263, 257] width 108 height 29
type input "3547.5"
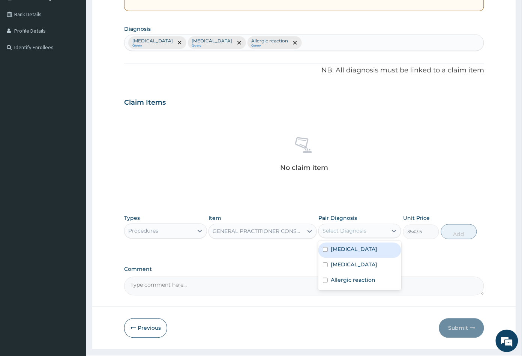
click at [337, 231] on div "Select Diagnosis" at bounding box center [345, 231] width 44 height 8
click at [344, 246] on label "[MEDICAL_DATA]" at bounding box center [354, 250] width 47 height 8
checkbox input "true"
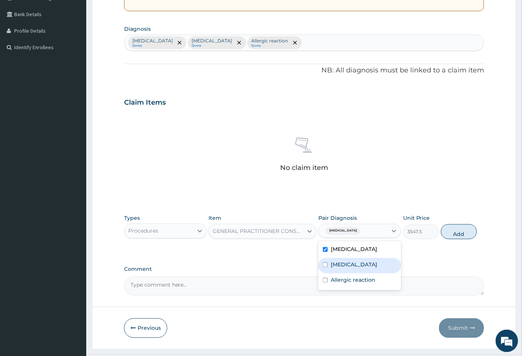
click at [352, 264] on div "[MEDICAL_DATA]" at bounding box center [359, 265] width 83 height 15
checkbox input "true"
click at [360, 284] on div "Allergic reaction" at bounding box center [359, 280] width 83 height 15
checkbox input "true"
click at [459, 237] on button "Add" at bounding box center [459, 231] width 36 height 15
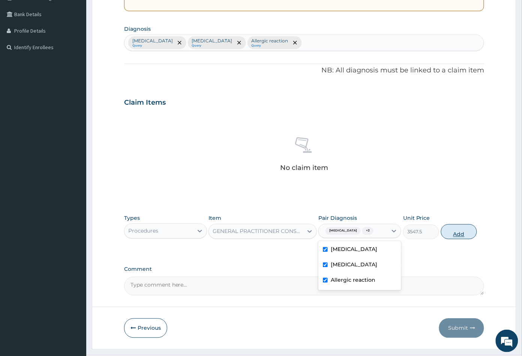
type input "0"
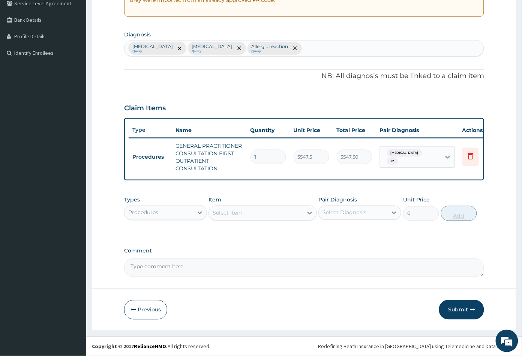
scroll to position [166, 0]
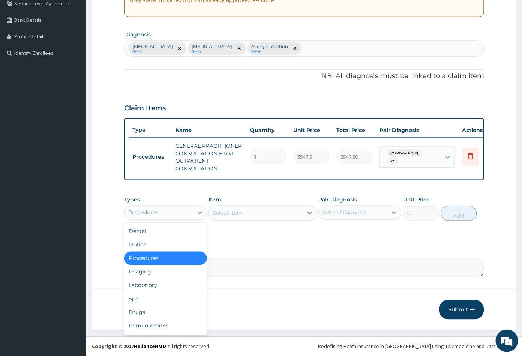
click at [161, 212] on div "Procedures" at bounding box center [159, 213] width 69 height 12
click at [162, 282] on div "Laboratory" at bounding box center [165, 286] width 83 height 14
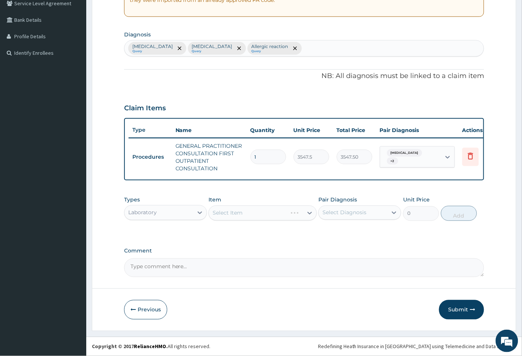
click at [256, 218] on div "Select Item" at bounding box center [263, 213] width 108 height 15
click at [256, 218] on div "Select Item" at bounding box center [256, 213] width 94 height 12
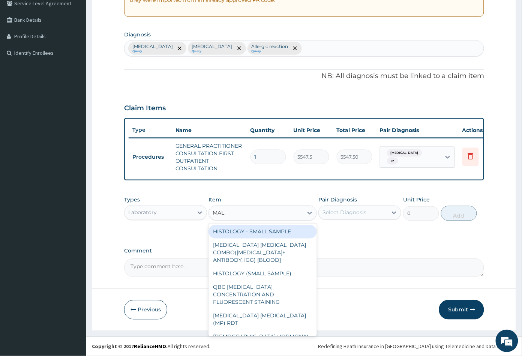
type input "MALA"
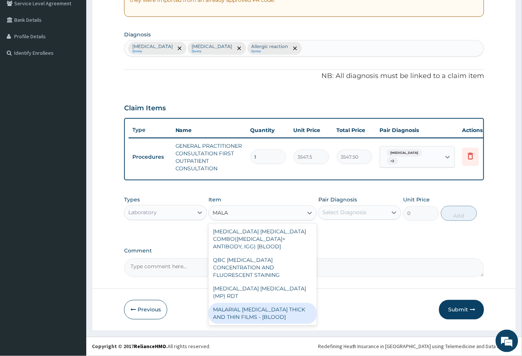
click at [259, 303] on div "MALARIAL [MEDICAL_DATA] THICK AND THIN FILMS - [BLOOD]" at bounding box center [263, 313] width 108 height 21
type input "1612.5"
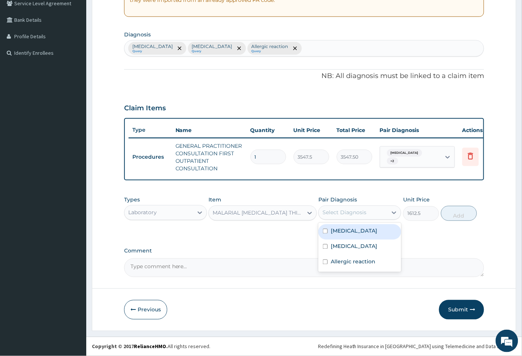
click at [348, 210] on div "Select Diagnosis" at bounding box center [345, 213] width 44 height 8
click at [344, 233] on label "[MEDICAL_DATA]" at bounding box center [354, 231] width 47 height 8
checkbox input "true"
click at [455, 216] on button "Add" at bounding box center [459, 213] width 36 height 15
type input "0"
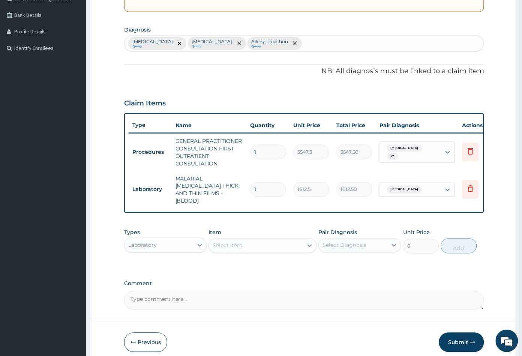
click at [239, 243] on div "Select Item" at bounding box center [228, 246] width 30 height 8
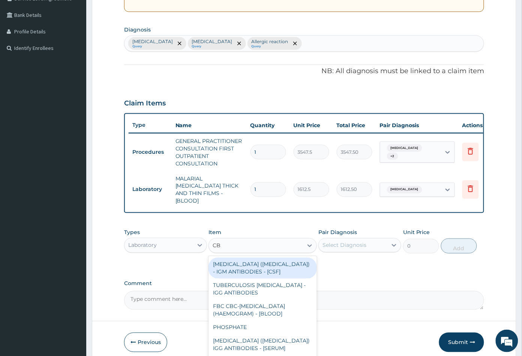
type input "CBC"
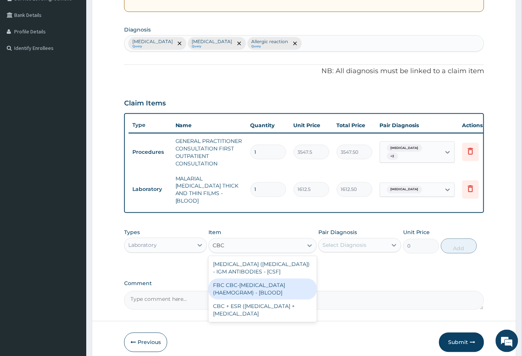
click at [249, 287] on div "FBC CBC-[MEDICAL_DATA] (HAEMOGRAM) - [BLOOD]" at bounding box center [263, 289] width 108 height 21
type input "4300"
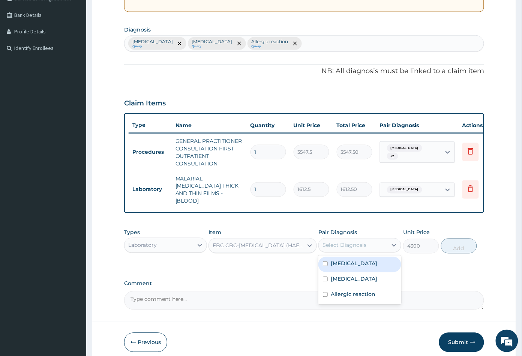
click at [348, 247] on div "Select Diagnosis" at bounding box center [353, 245] width 69 height 12
click at [348, 273] on div "[MEDICAL_DATA]" at bounding box center [359, 279] width 83 height 15
checkbox input "true"
click at [456, 243] on button "Add" at bounding box center [459, 246] width 36 height 15
type input "0"
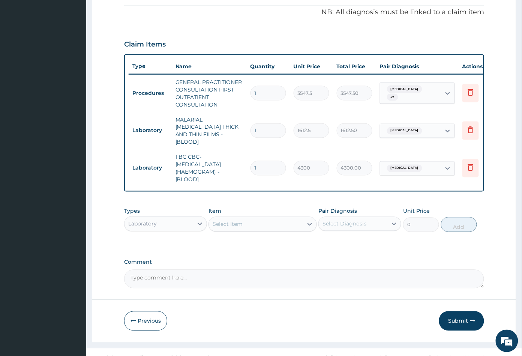
scroll to position [233, 0]
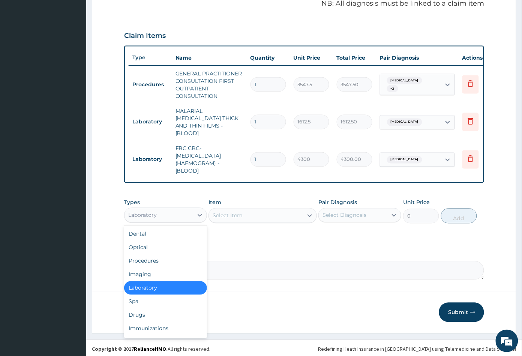
click at [169, 212] on div "Laboratory" at bounding box center [159, 215] width 69 height 12
click at [157, 313] on div "Drugs" at bounding box center [165, 315] width 83 height 14
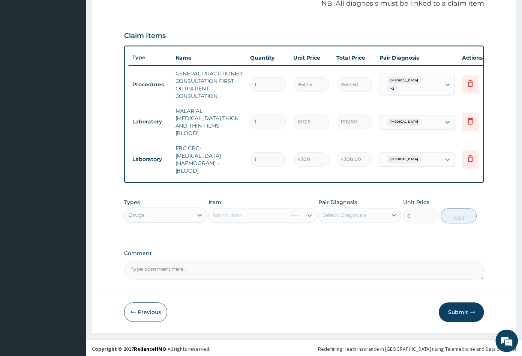
click at [242, 216] on div "Select Item" at bounding box center [263, 215] width 108 height 15
click at [259, 213] on div "Select Item" at bounding box center [256, 216] width 94 height 12
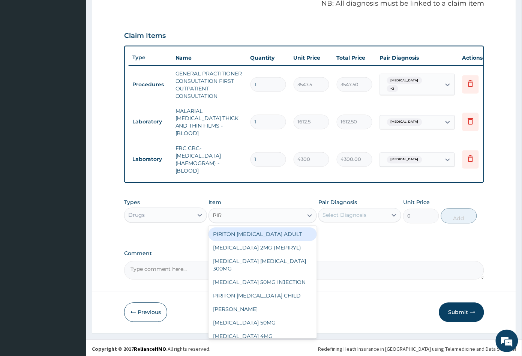
type input "PIRI"
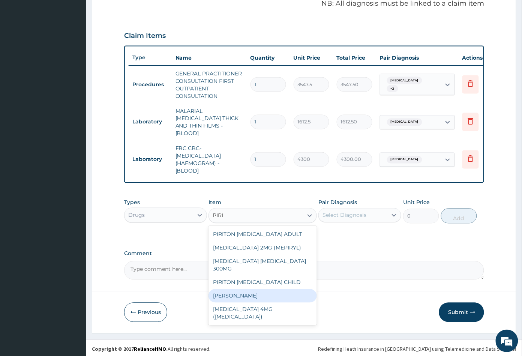
click at [248, 289] on div "PIRITON TAB EVANS" at bounding box center [263, 296] width 108 height 14
type input "23.64999961853027"
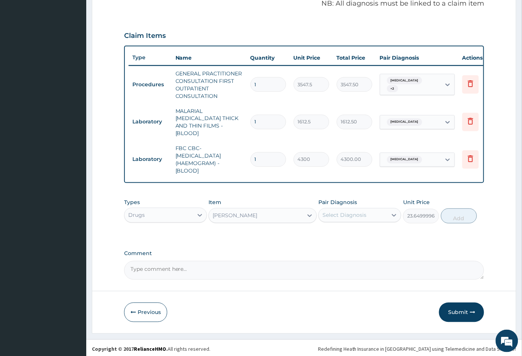
click at [357, 212] on div "Select Diagnosis" at bounding box center [345, 216] width 44 height 8
click at [357, 262] on label "Allergic reaction" at bounding box center [353, 265] width 45 height 8
checkbox input "true"
click at [456, 215] on button "Add" at bounding box center [459, 216] width 36 height 15
type input "0"
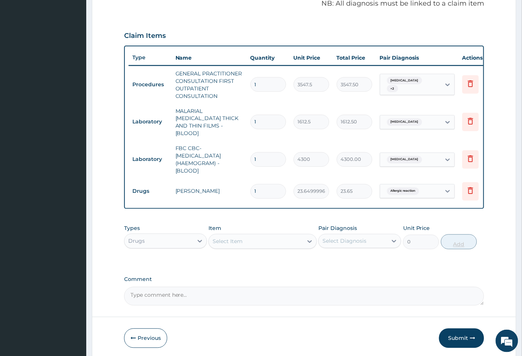
type input "10"
type input "236.50"
type input "10"
click at [277, 241] on div "Select Item" at bounding box center [256, 242] width 94 height 12
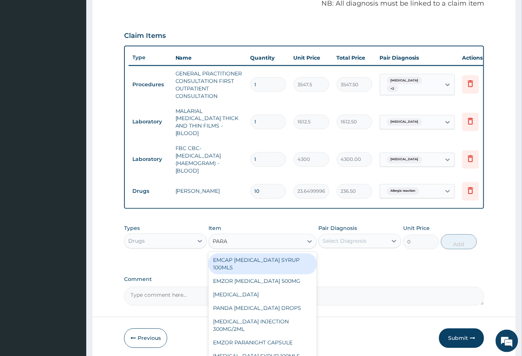
type input "PARAC"
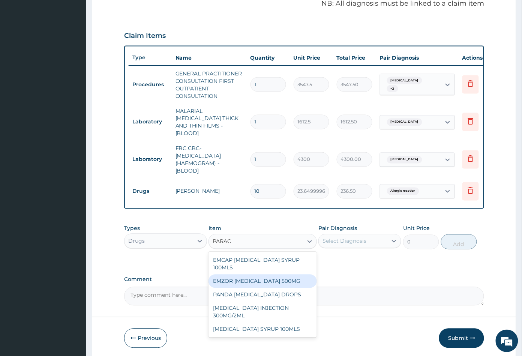
click at [261, 279] on div "EMZOR PARACETAMOL 500MG" at bounding box center [263, 282] width 108 height 14
type input "23.64999961853027"
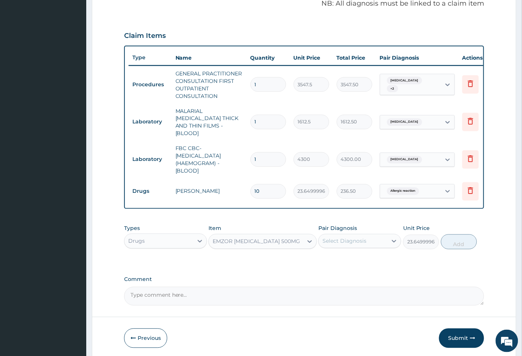
click at [360, 238] on div "Select Diagnosis" at bounding box center [345, 241] width 44 height 8
click at [346, 257] on label "[MEDICAL_DATA]" at bounding box center [354, 260] width 47 height 8
checkbox input "true"
click at [455, 243] on button "Add" at bounding box center [459, 241] width 36 height 15
type input "0"
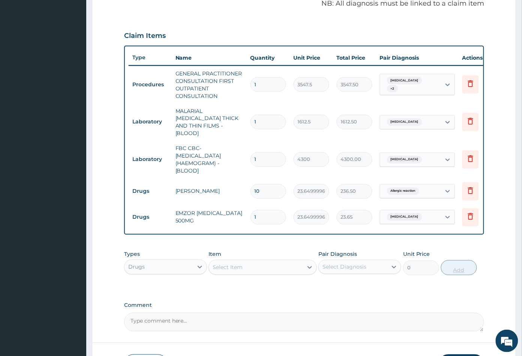
type input "18"
type input "425.70"
type input "18"
click at [276, 263] on div "Select Item" at bounding box center [256, 267] width 94 height 12
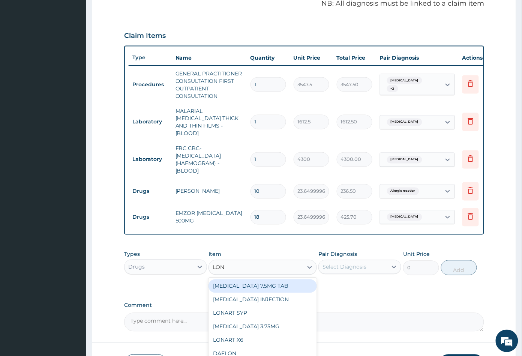
type input "[PERSON_NAME]"
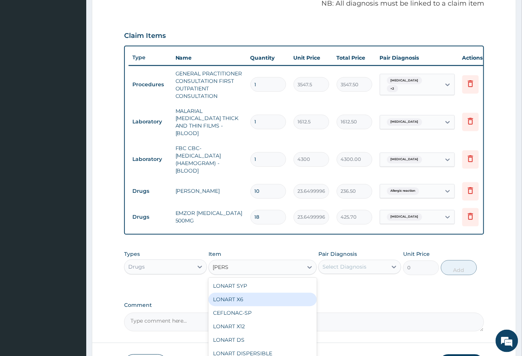
click at [221, 297] on div "LONART X6" at bounding box center [263, 300] width 108 height 14
type input "473"
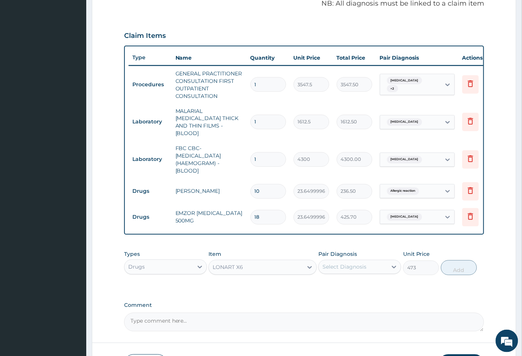
click at [355, 266] on div "Select Diagnosis" at bounding box center [345, 267] width 44 height 8
click at [355, 282] on div "[MEDICAL_DATA]" at bounding box center [359, 286] width 83 height 15
checkbox input "true"
click at [459, 267] on button "Add" at bounding box center [459, 267] width 36 height 15
type input "0"
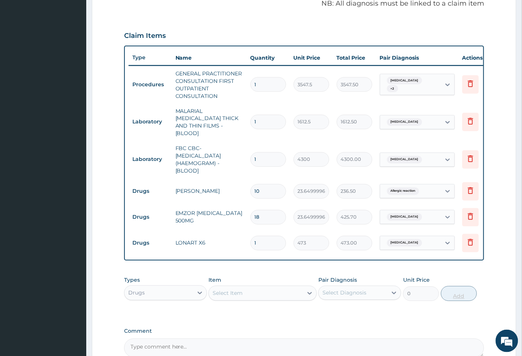
type input "0.00"
type input "6"
type input "2838.00"
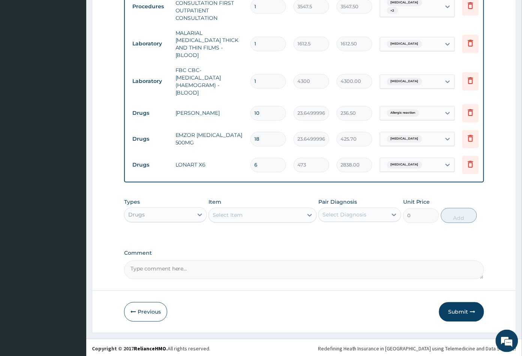
scroll to position [312, 0]
type input "6"
click at [458, 308] on button "Submit" at bounding box center [461, 312] width 45 height 20
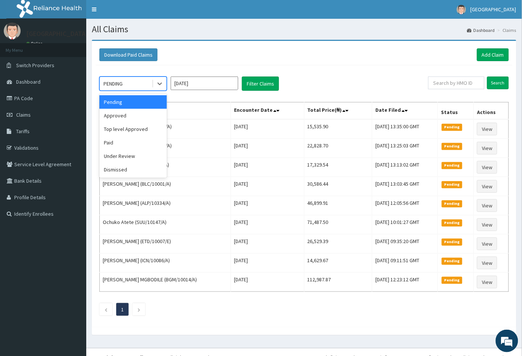
click at [131, 84] on div "PENDING" at bounding box center [126, 84] width 52 height 12
click at [133, 116] on div "Approved" at bounding box center [133, 116] width 68 height 14
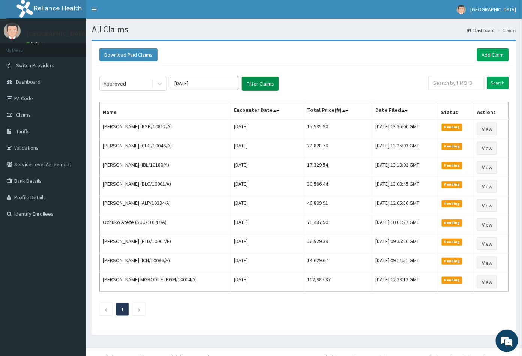
click at [254, 86] on button "Filter Claims" at bounding box center [260, 84] width 37 height 14
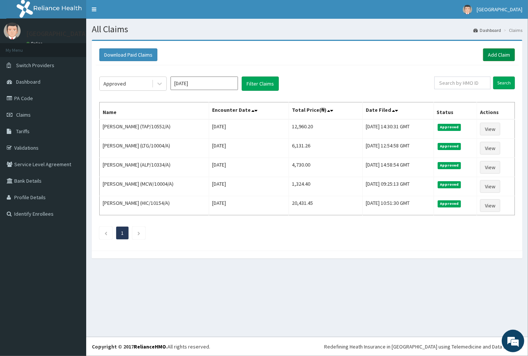
click at [492, 54] on link "Add Claim" at bounding box center [499, 54] width 32 height 13
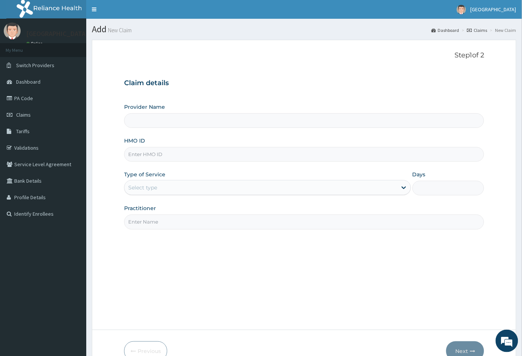
type input "IEI/10097/A"
type input "[GEOGRAPHIC_DATA]"
type input "IEI/10097/A"
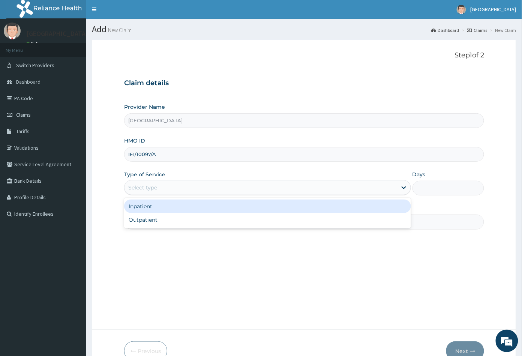
click at [141, 184] on div "Select type" at bounding box center [142, 188] width 29 height 8
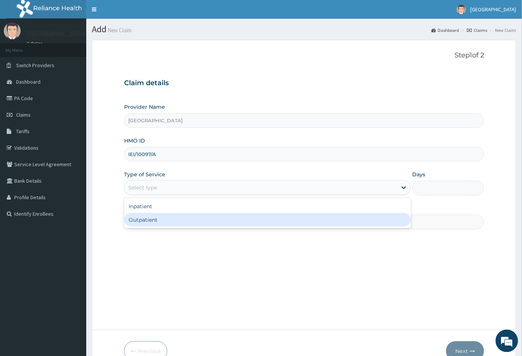
click at [147, 220] on div "Outpatient" at bounding box center [267, 220] width 287 height 14
type input "1"
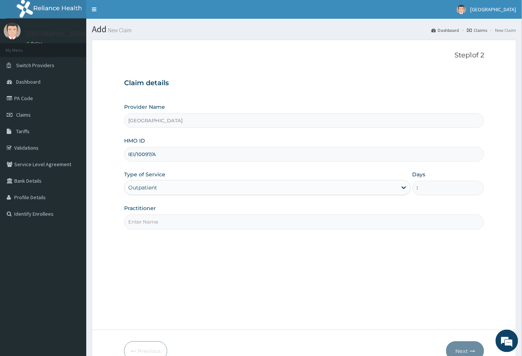
click at [147, 220] on input "Practitioner" at bounding box center [304, 222] width 360 height 15
type input "CON"
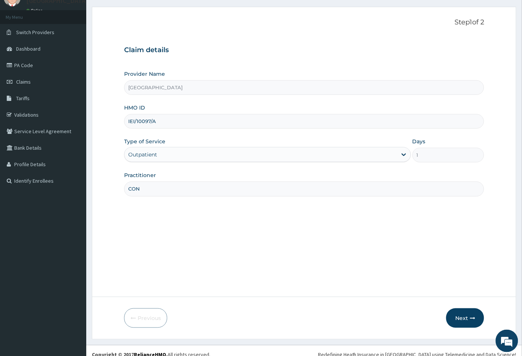
scroll to position [41, 0]
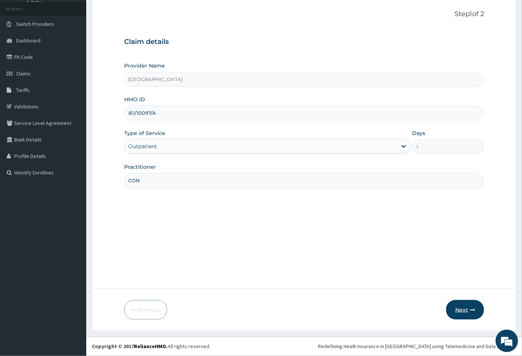
click at [463, 309] on button "Next" at bounding box center [465, 310] width 38 height 20
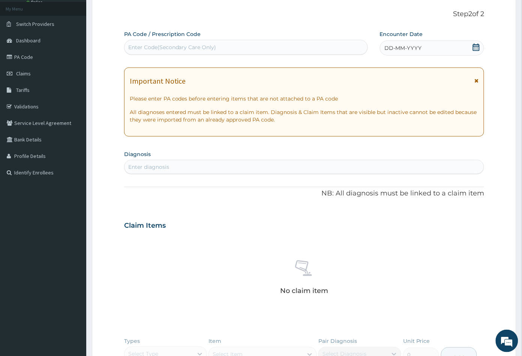
click at [474, 47] on icon at bounding box center [477, 48] width 8 height 8
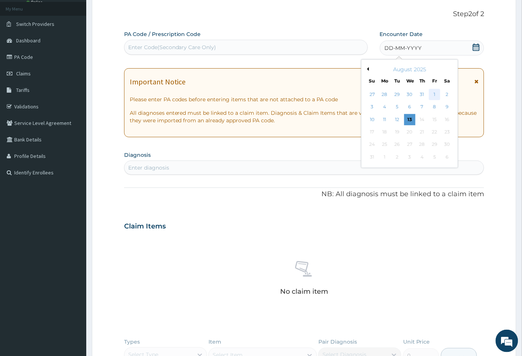
scroll to position [0, 0]
click at [394, 119] on div "12" at bounding box center [397, 119] width 11 height 11
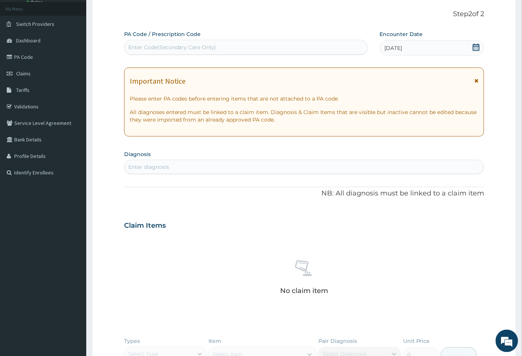
click at [174, 169] on div "Enter diagnosis" at bounding box center [305, 167] width 360 height 12
type input "MALA"
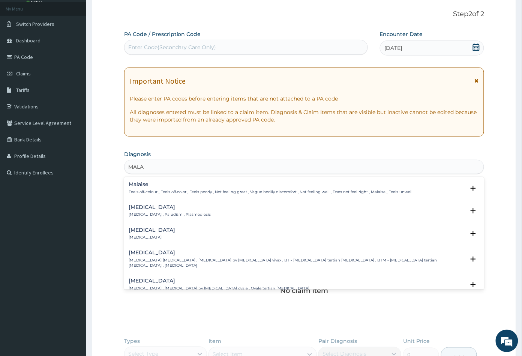
click at [135, 209] on h4 "[MEDICAL_DATA]" at bounding box center [170, 207] width 83 height 6
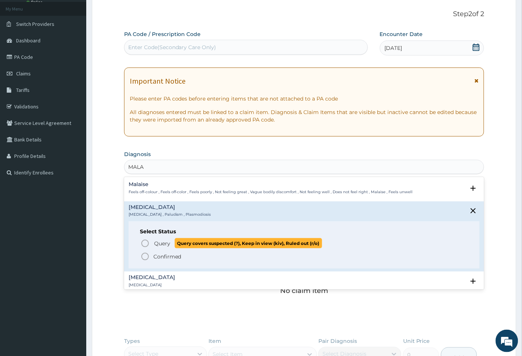
click at [145, 242] on icon "status option query" at bounding box center [145, 243] width 9 height 9
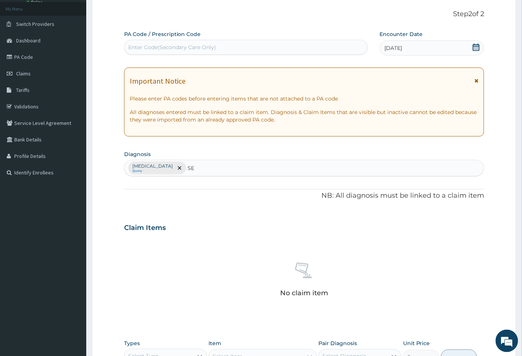
type input "SEP"
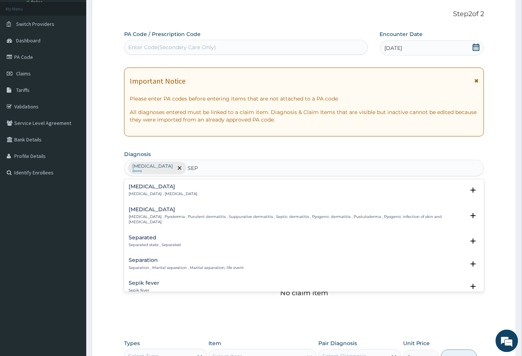
click at [143, 191] on p "[MEDICAL_DATA] , [MEDICAL_DATA]" at bounding box center [163, 193] width 69 height 5
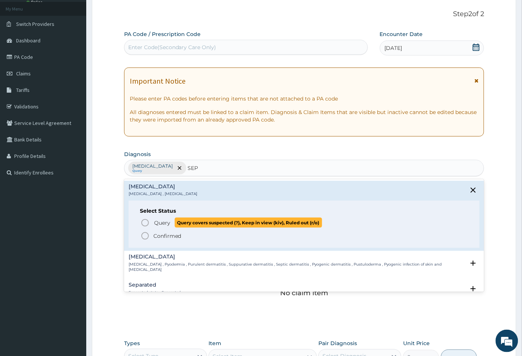
click at [144, 221] on icon "status option query" at bounding box center [145, 222] width 9 height 9
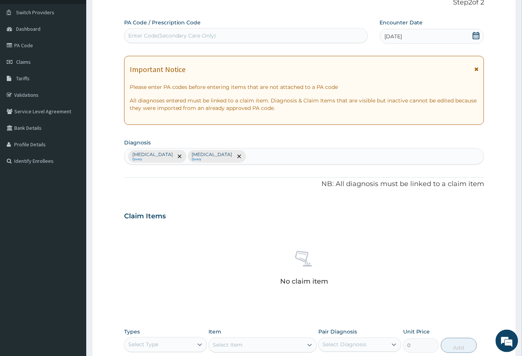
scroll to position [185, 0]
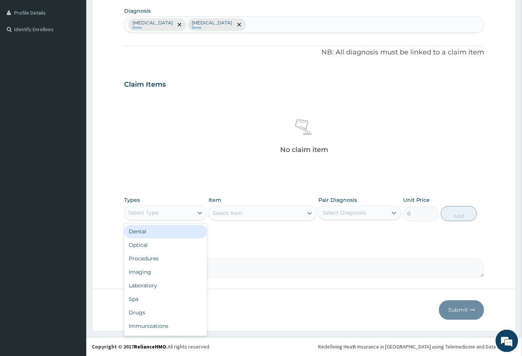
click at [179, 217] on div "Select Type" at bounding box center [159, 213] width 69 height 12
click at [165, 255] on div "Procedures" at bounding box center [165, 259] width 83 height 14
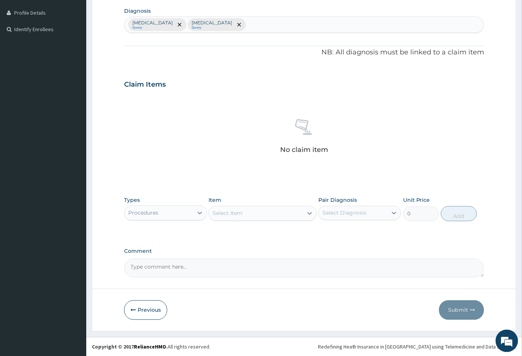
click at [248, 209] on div "Select Item" at bounding box center [256, 213] width 94 height 12
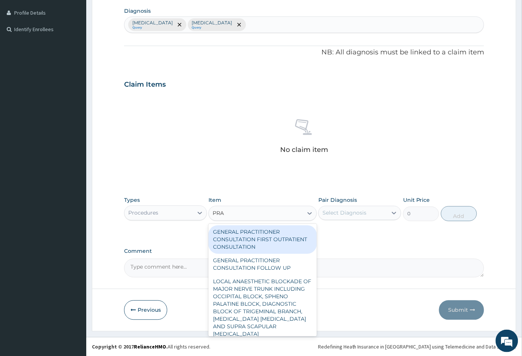
type input "PRAC"
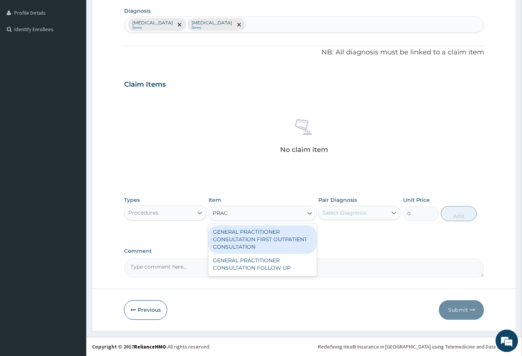
click at [266, 236] on div "GENERAL PRACTITIONER CONSULTATION FIRST OUTPATIENT CONSULTATION" at bounding box center [263, 239] width 108 height 29
type input "3547.5"
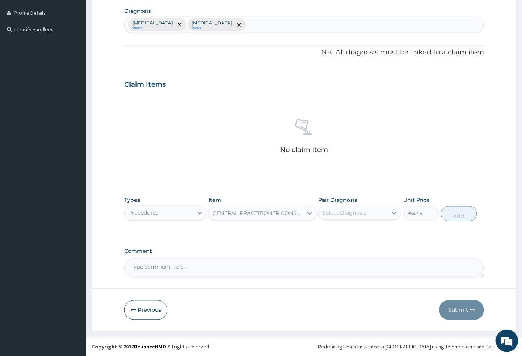
click at [363, 213] on div "Select Diagnosis" at bounding box center [345, 213] width 44 height 8
click at [357, 234] on div "[MEDICAL_DATA]" at bounding box center [359, 232] width 83 height 15
checkbox input "true"
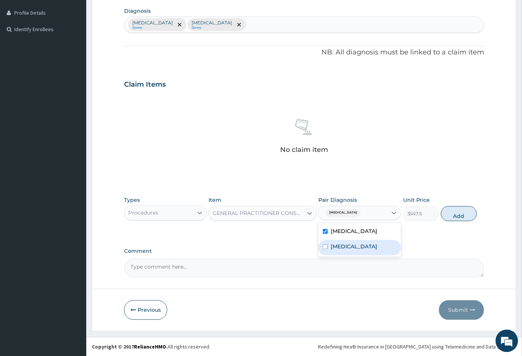
click at [357, 251] on div "[MEDICAL_DATA]" at bounding box center [359, 247] width 83 height 15
checkbox input "true"
click at [455, 218] on button "Add" at bounding box center [459, 213] width 36 height 15
type input "0"
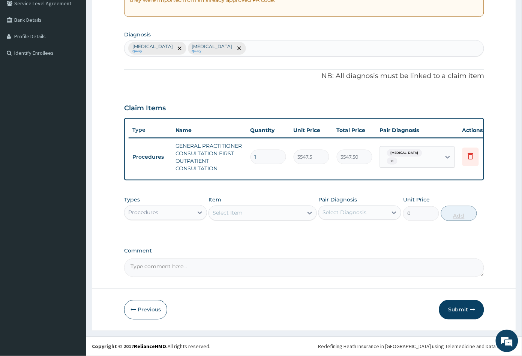
scroll to position [166, 0]
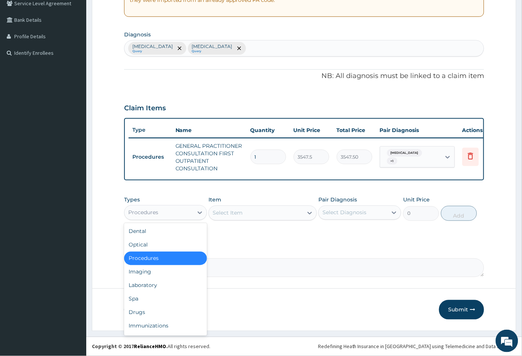
click at [180, 214] on div "Procedures" at bounding box center [159, 213] width 69 height 12
click at [153, 284] on div "Laboratory" at bounding box center [165, 286] width 83 height 14
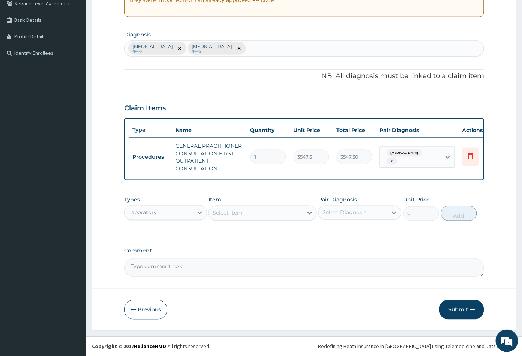
click at [256, 218] on div "Select Item" at bounding box center [256, 213] width 94 height 12
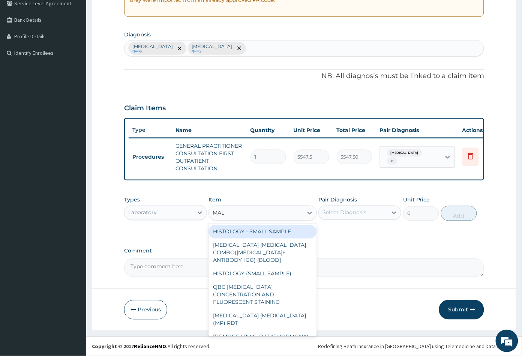
type input "MALA"
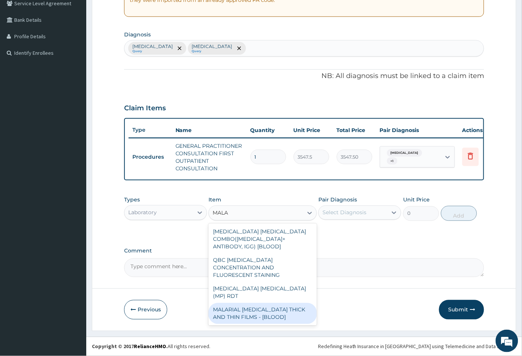
click at [266, 303] on div "MALARIAL [MEDICAL_DATA] THICK AND THIN FILMS - [BLOOD]" at bounding box center [263, 313] width 108 height 21
type input "1612.5"
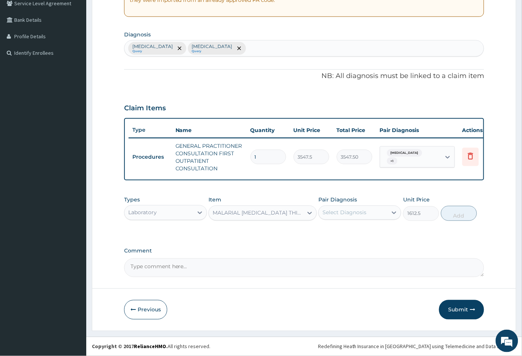
click at [359, 215] on div "Select Diagnosis" at bounding box center [345, 213] width 44 height 8
click at [360, 232] on div "[MEDICAL_DATA]" at bounding box center [359, 231] width 83 height 15
checkbox input "true"
click at [469, 216] on button "Add" at bounding box center [459, 213] width 36 height 15
type input "0"
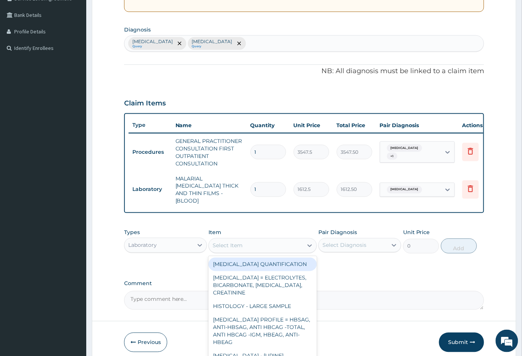
click at [255, 243] on div "Select Item" at bounding box center [256, 246] width 94 height 12
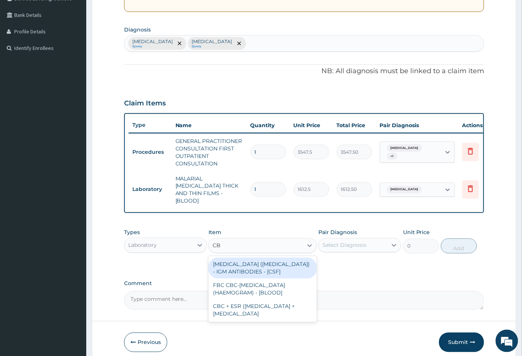
type input "CBC"
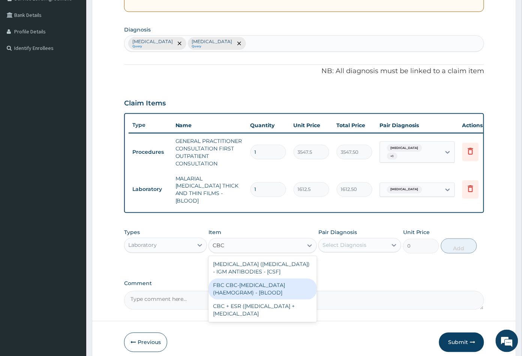
click at [267, 287] on div "FBC CBC-[MEDICAL_DATA] (HAEMOGRAM) - [BLOOD]" at bounding box center [263, 289] width 108 height 21
type input "4300"
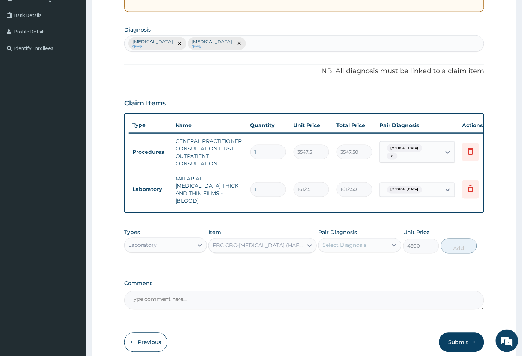
click at [360, 244] on div "Select Diagnosis" at bounding box center [345, 246] width 44 height 8
click at [350, 275] on div "[MEDICAL_DATA]" at bounding box center [359, 279] width 83 height 15
checkbox input "true"
click at [459, 246] on button "Add" at bounding box center [459, 246] width 36 height 15
type input "0"
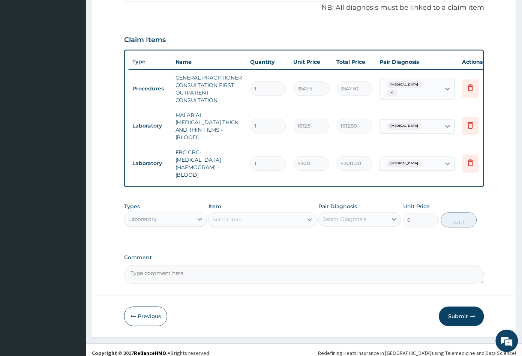
scroll to position [233, 0]
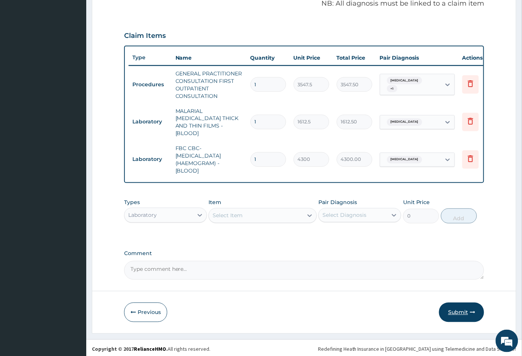
click at [454, 308] on button "Submit" at bounding box center [461, 313] width 45 height 20
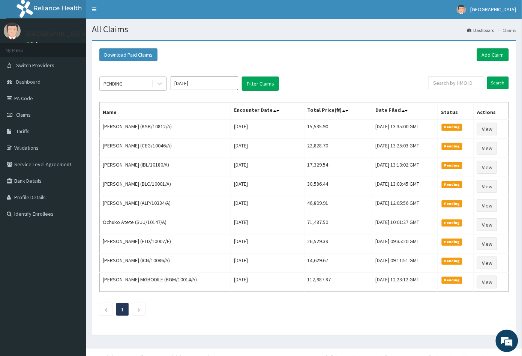
click at [130, 83] on div "PENDING" at bounding box center [126, 84] width 52 height 12
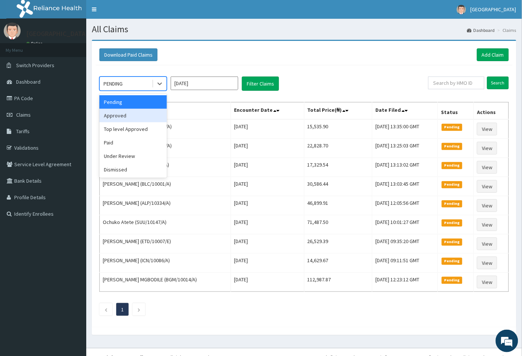
click at [129, 113] on div "Approved" at bounding box center [133, 116] width 68 height 14
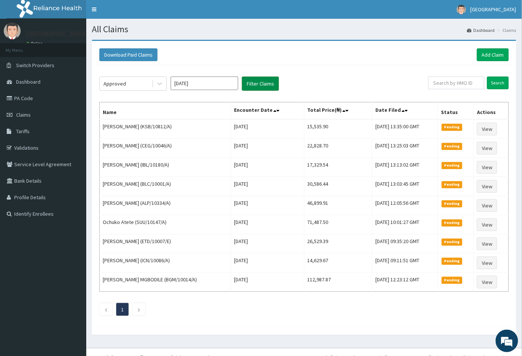
click at [261, 83] on button "Filter Claims" at bounding box center [260, 84] width 37 height 14
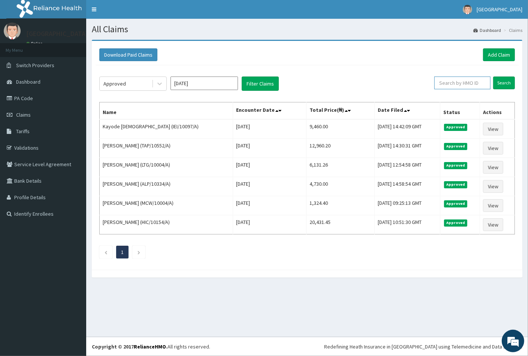
drag, startPoint x: 454, startPoint y: 83, endPoint x: 450, endPoint y: 83, distance: 4.1
click at [453, 83] on input "text" at bounding box center [463, 83] width 56 height 13
paste input "SUU/10147/A"
type input "SUU/10147/A"
click at [502, 82] on input "Search" at bounding box center [505, 83] width 22 height 13
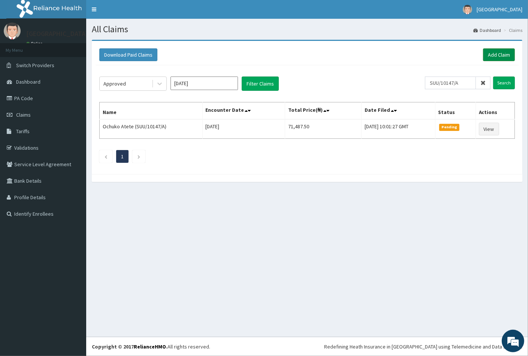
click at [497, 56] on link "Add Claim" at bounding box center [499, 54] width 32 height 13
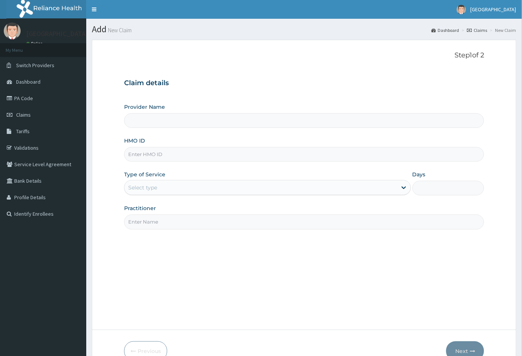
type input "[GEOGRAPHIC_DATA]"
click at [134, 155] on input "HMO ID" at bounding box center [304, 154] width 360 height 15
paste input "SUU/10147/A"
type input "SUU/10147/A"
click at [146, 191] on div "Select type" at bounding box center [142, 188] width 29 height 8
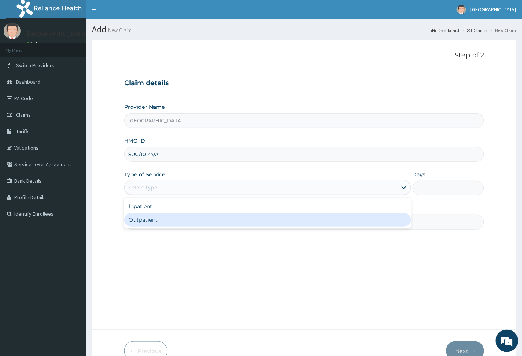
click at [147, 221] on div "Outpatient" at bounding box center [267, 220] width 287 height 14
type input "1"
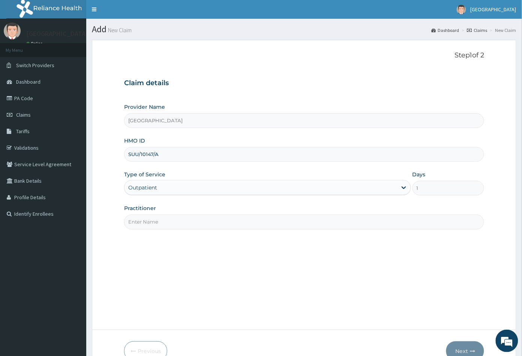
click at [156, 224] on input "Practitioner" at bounding box center [304, 222] width 360 height 15
type input "CON"
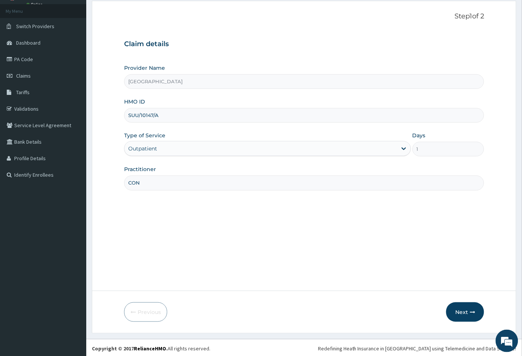
scroll to position [41, 0]
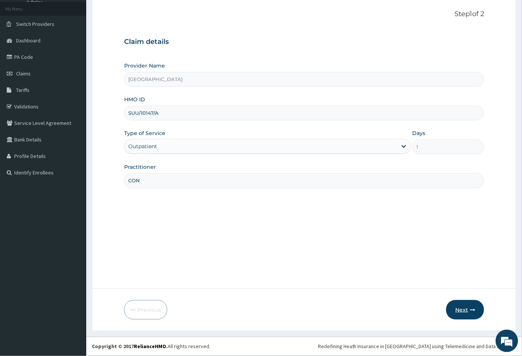
click at [464, 312] on button "Next" at bounding box center [465, 310] width 38 height 20
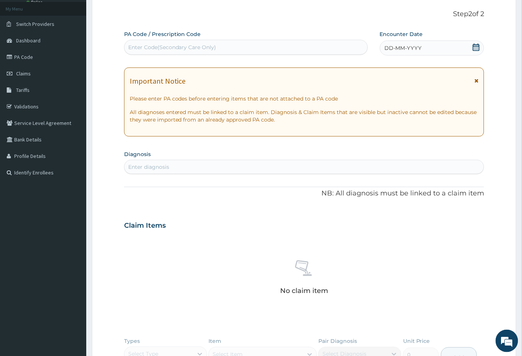
click at [478, 47] on icon at bounding box center [476, 48] width 7 height 8
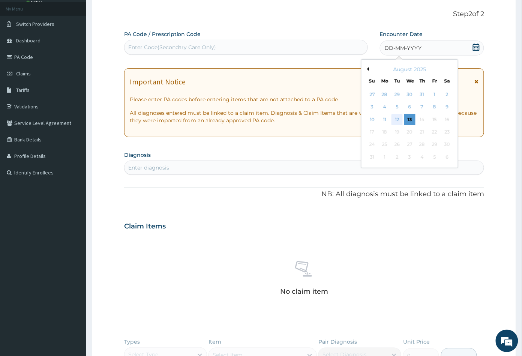
click at [399, 121] on div "12" at bounding box center [397, 119] width 11 height 11
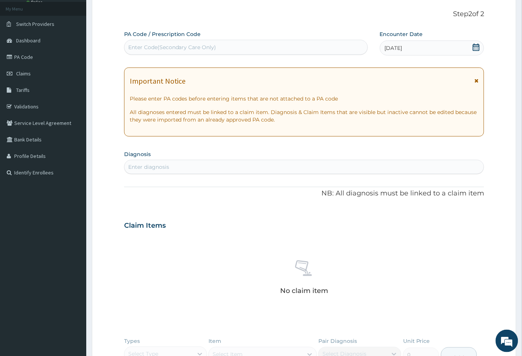
click at [182, 160] on div "Enter diagnosis" at bounding box center [304, 167] width 360 height 14
type input "MALA"
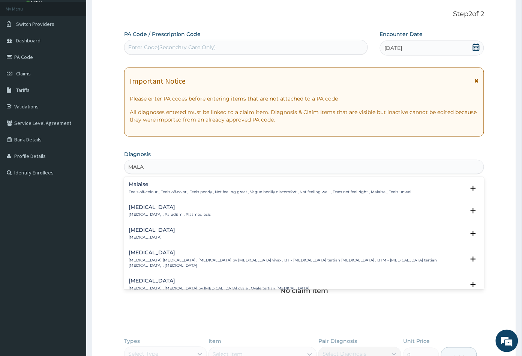
click at [141, 210] on h4 "Malaria" at bounding box center [170, 207] width 83 height 6
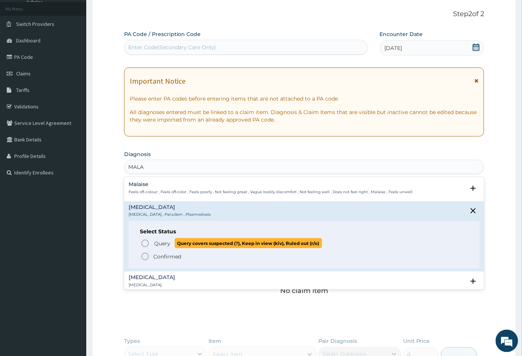
click at [147, 243] on icon "status option query" at bounding box center [145, 243] width 9 height 9
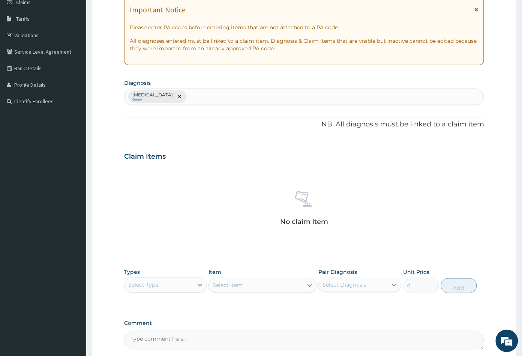
scroll to position [185, 0]
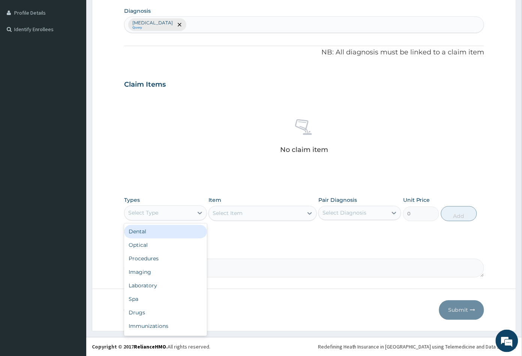
click at [175, 213] on div "Select Type" at bounding box center [159, 213] width 69 height 12
click at [158, 257] on div "Procedures" at bounding box center [165, 259] width 83 height 14
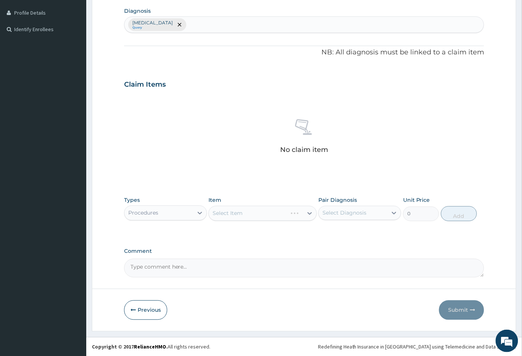
click at [276, 215] on div "Select Item" at bounding box center [263, 213] width 108 height 15
click at [273, 213] on div "Select Item" at bounding box center [256, 213] width 94 height 12
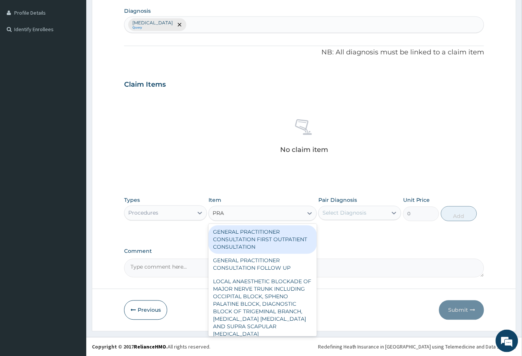
type input "PRAC"
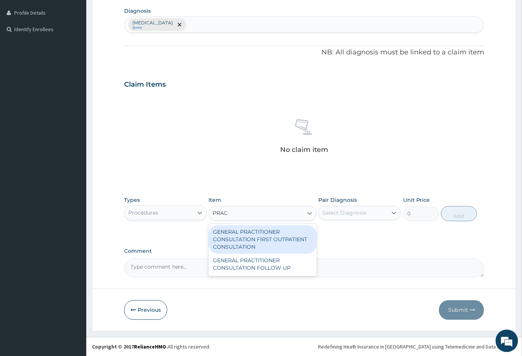
click at [245, 240] on div "GENERAL PRACTITIONER CONSULTATION FIRST OUTPATIENT CONSULTATION" at bounding box center [263, 239] width 108 height 29
type input "3547.5"
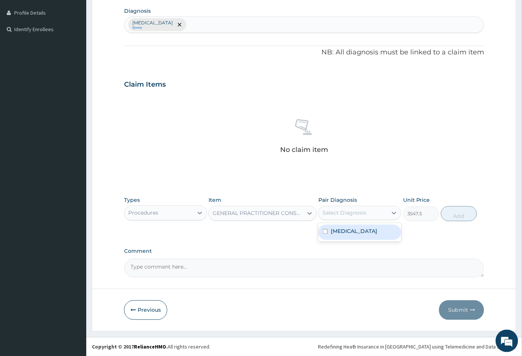
click at [344, 210] on div "Select Diagnosis" at bounding box center [345, 213] width 44 height 8
click at [348, 231] on label "Malaria" at bounding box center [354, 232] width 47 height 8
checkbox input "true"
click at [458, 216] on button "Add" at bounding box center [459, 213] width 36 height 15
type input "0"
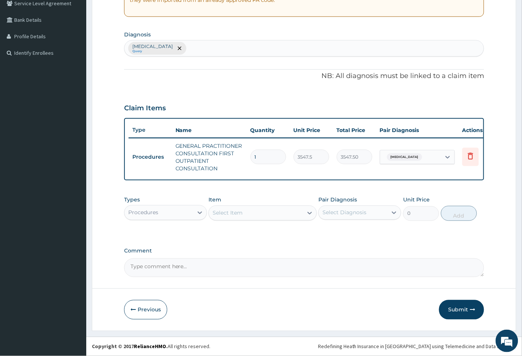
scroll to position [166, 0]
click at [257, 215] on div "Select Item" at bounding box center [256, 213] width 94 height 12
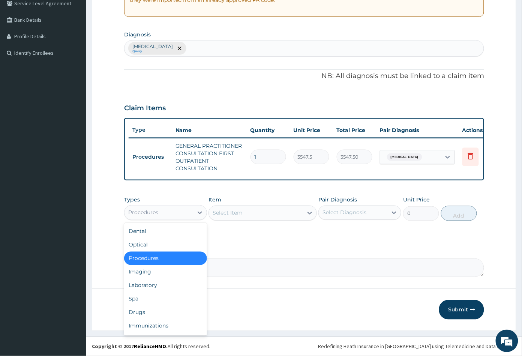
click at [174, 212] on div "Procedures" at bounding box center [159, 213] width 69 height 12
click at [141, 315] on div "Drugs" at bounding box center [165, 313] width 83 height 14
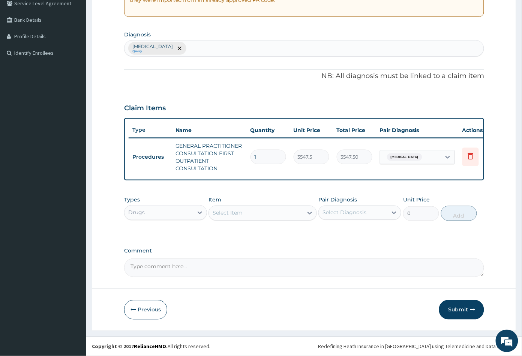
click at [158, 214] on div "Drugs" at bounding box center [159, 213] width 69 height 12
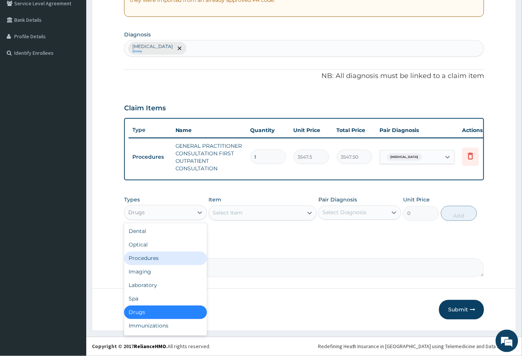
click at [153, 259] on div "Procedures" at bounding box center [165, 259] width 83 height 14
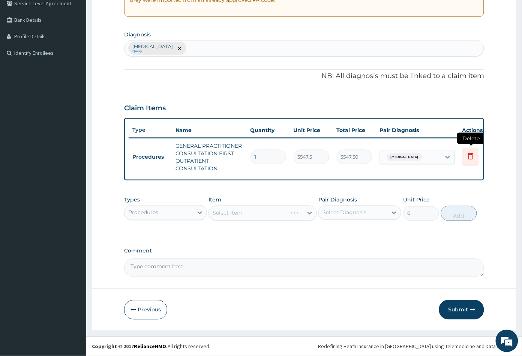
click at [468, 153] on icon at bounding box center [470, 156] width 5 height 7
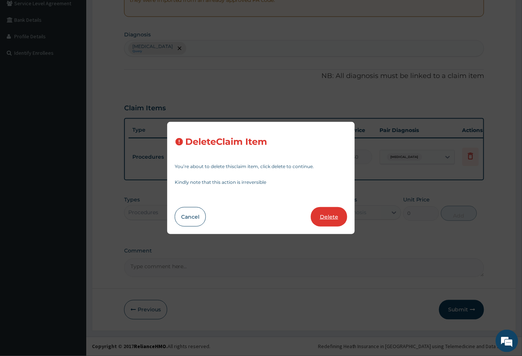
click at [329, 218] on button "Delete" at bounding box center [329, 217] width 36 height 20
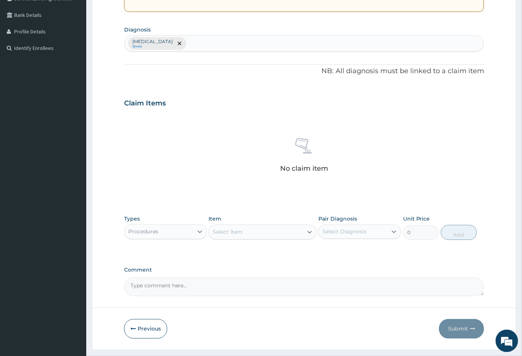
click at [263, 233] on div "Select Item" at bounding box center [256, 232] width 94 height 12
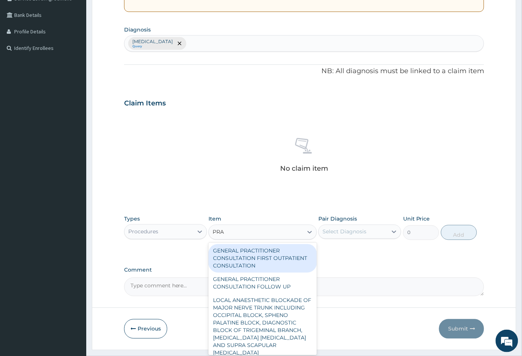
type input "PRAC"
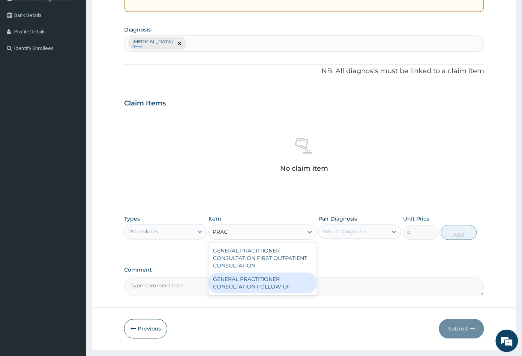
click at [259, 281] on div "GENERAL PRACTITIONER CONSULTATION FOLLOW UP" at bounding box center [263, 283] width 108 height 21
type input "2365"
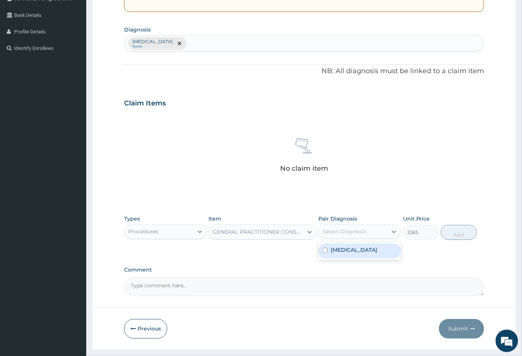
click at [355, 229] on div "Select Diagnosis" at bounding box center [345, 232] width 44 height 8
click at [360, 252] on div "Malaria" at bounding box center [359, 250] width 83 height 15
checkbox input "true"
click at [460, 235] on button "Add" at bounding box center [459, 232] width 36 height 15
type input "0"
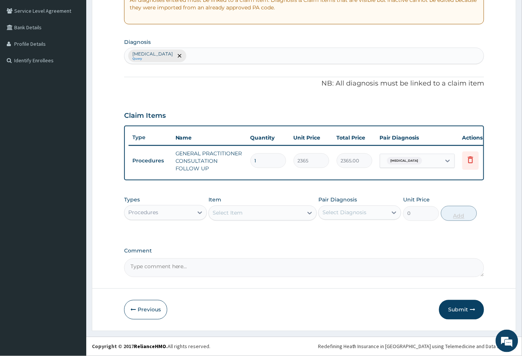
scroll to position [158, 0]
click at [154, 212] on div "Procedures" at bounding box center [143, 213] width 30 height 8
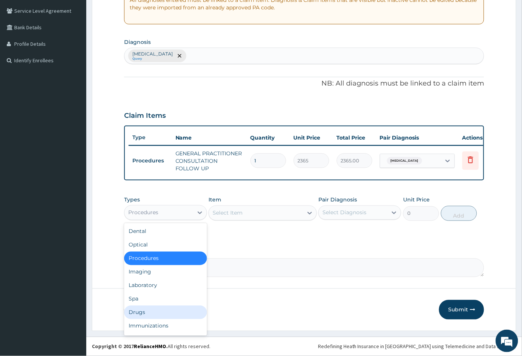
click at [144, 312] on div "Drugs" at bounding box center [165, 313] width 83 height 14
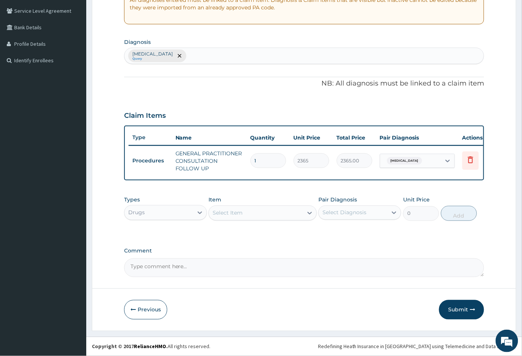
click at [250, 224] on div "Types option Drugs, selected. Select is focused ,type to refine list, press Dow…" at bounding box center [304, 208] width 360 height 32
click at [258, 216] on div "Select Item" at bounding box center [256, 213] width 94 height 12
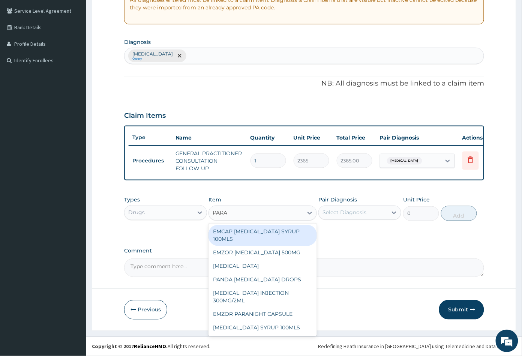
type input "PARAC"
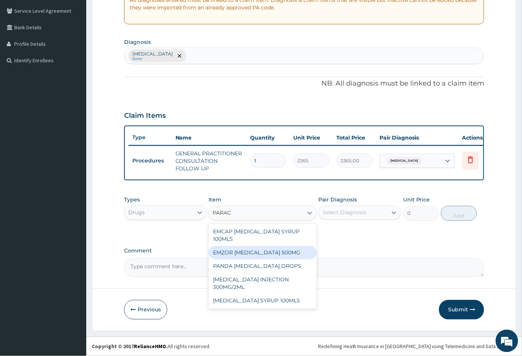
click at [265, 251] on div "EMZOR PARACETAMOL 500MG" at bounding box center [263, 253] width 108 height 14
type input "23.64999961853027"
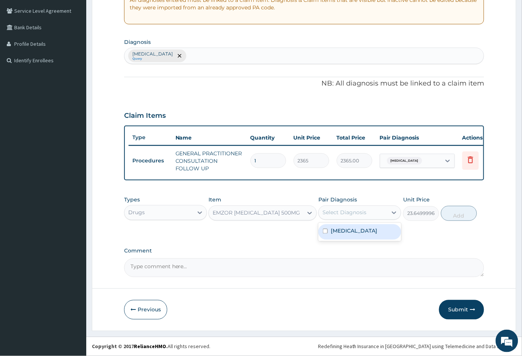
click at [351, 212] on div "Select Diagnosis" at bounding box center [345, 213] width 44 height 8
click at [351, 230] on div "Malaria" at bounding box center [359, 231] width 83 height 15
checkbox input "true"
click at [457, 215] on button "Add" at bounding box center [459, 213] width 36 height 15
type input "0"
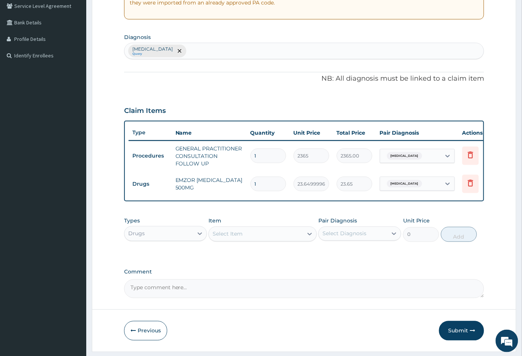
type input "18"
type input "425.70"
type input "18"
click at [269, 240] on div "Select Item" at bounding box center [256, 234] width 94 height 12
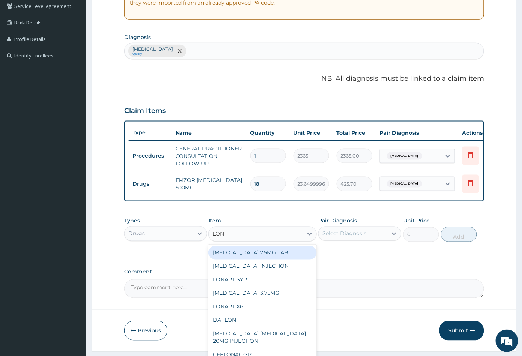
type input "LONA"
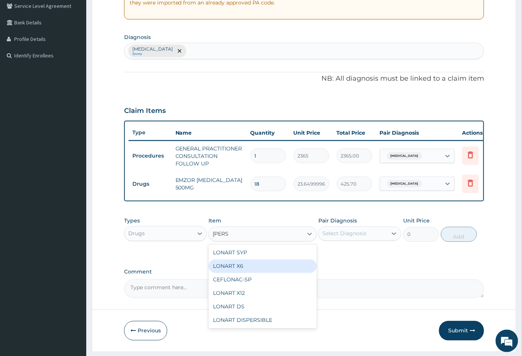
click at [263, 270] on div "LONART X6" at bounding box center [263, 267] width 108 height 14
type input "473"
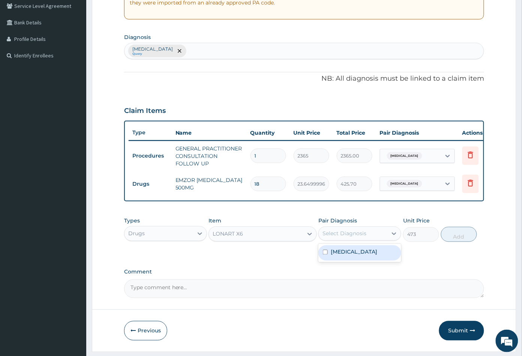
click at [367, 240] on div "Select Diagnosis" at bounding box center [353, 234] width 69 height 12
click at [362, 255] on div "Malaria" at bounding box center [359, 252] width 83 height 15
checkbox input "true"
click at [455, 237] on button "Add" at bounding box center [459, 234] width 36 height 15
type input "0"
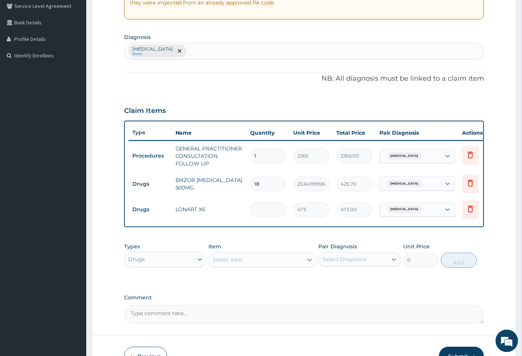
type input "0.00"
type input "6"
type input "2838.00"
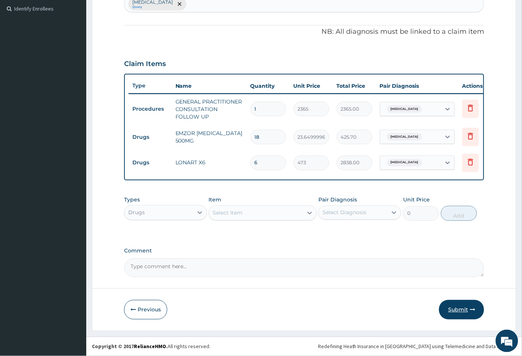
type input "6"
click at [456, 308] on button "Submit" at bounding box center [461, 310] width 45 height 20
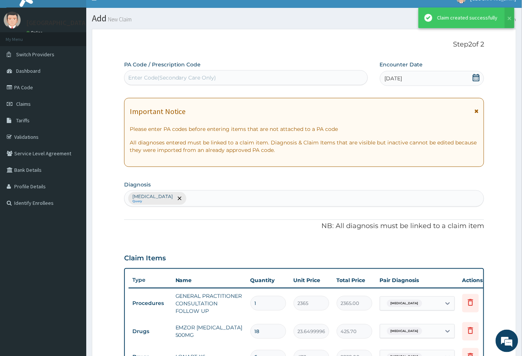
scroll to position [211, 0]
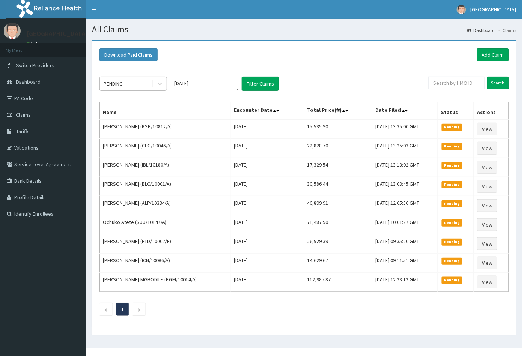
click at [135, 83] on div "PENDING" at bounding box center [126, 84] width 52 height 12
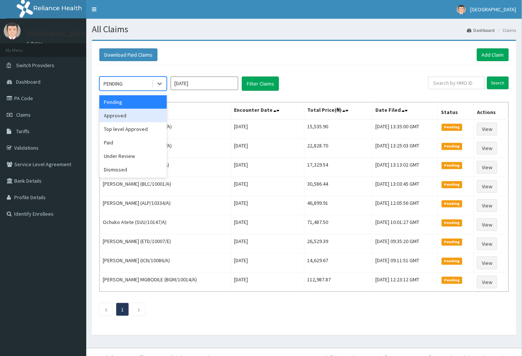
click at [125, 116] on div "Approved" at bounding box center [133, 116] width 68 height 14
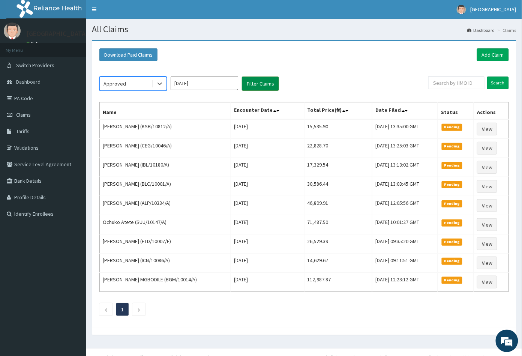
click at [257, 86] on button "Filter Claims" at bounding box center [260, 84] width 37 height 14
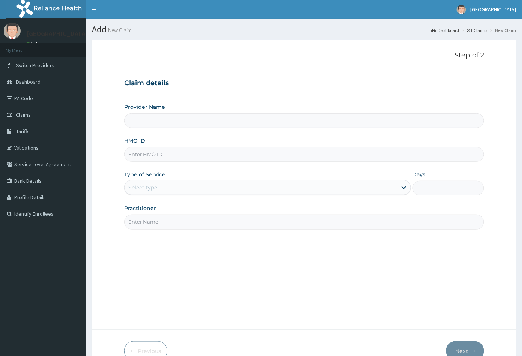
scroll to position [41, 0]
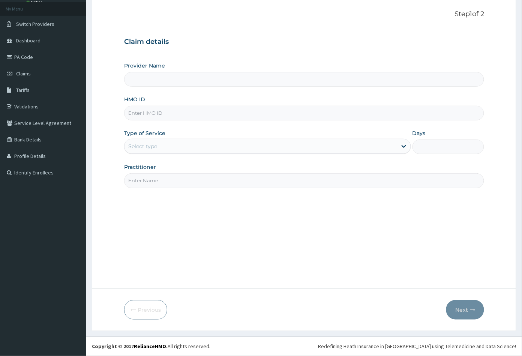
type input "[GEOGRAPHIC_DATA]"
